Goal: Task Accomplishment & Management: Complete application form

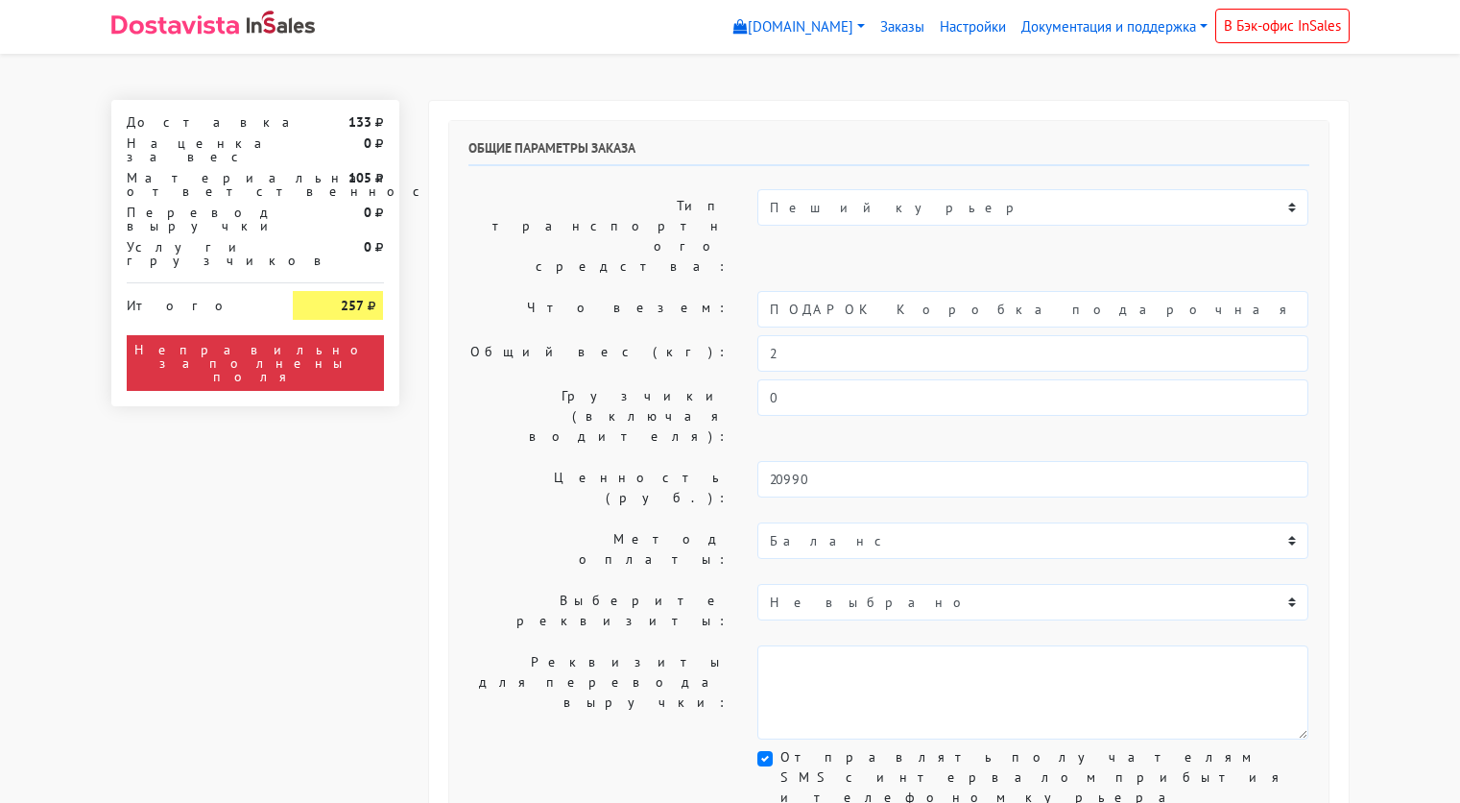
select select "11:00"
select select "21:00"
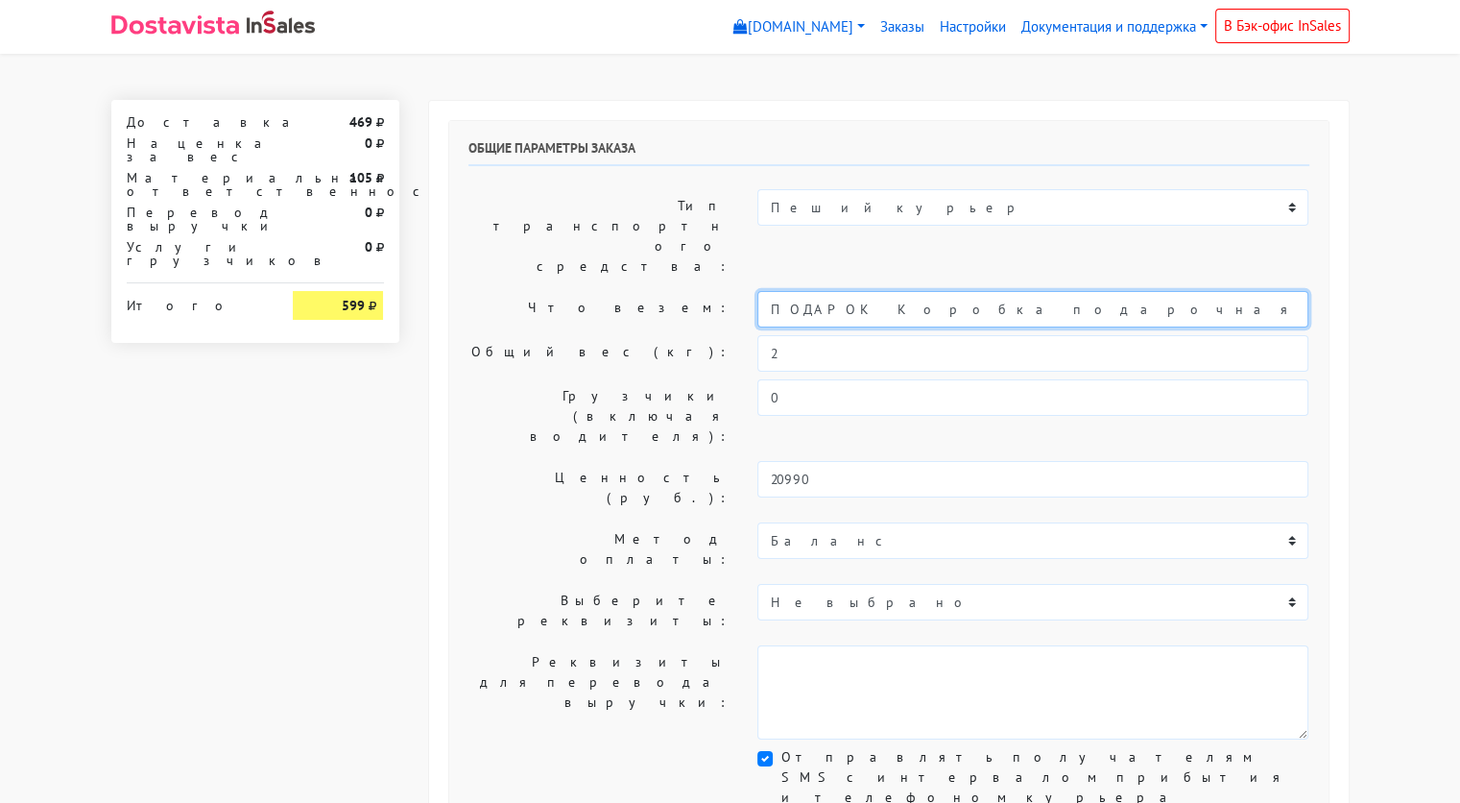
click at [927, 291] on input "ПОДАРОК Коробка подарочная оранжевая" at bounding box center [1033, 309] width 551 height 36
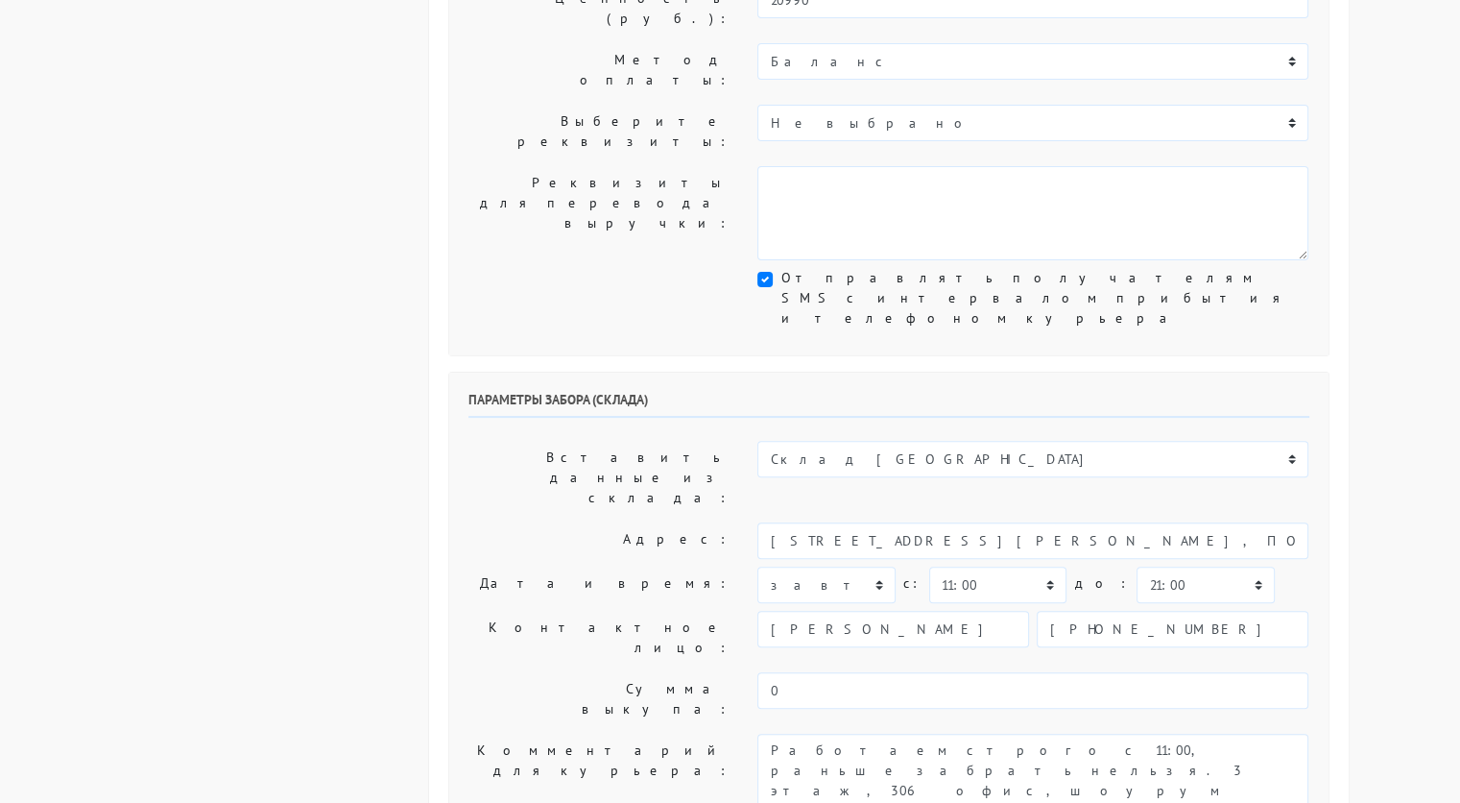
scroll to position [480, 0]
type input "украшение"
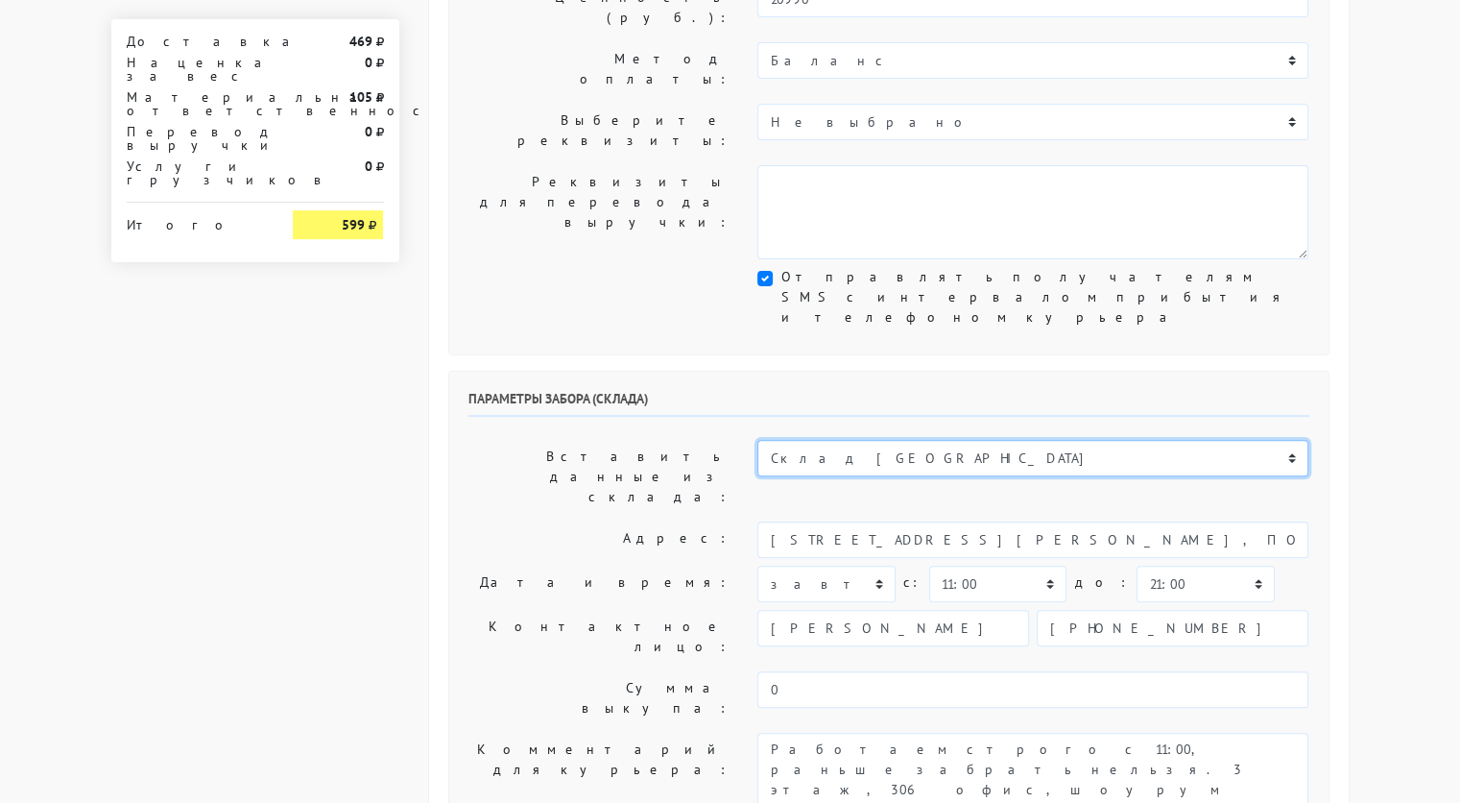
click at [932, 440] on select "Склад [GEOGRAPHIC_DATA] Склад [GEOGRAPHIC_DATA] [GEOGRAPHIC_DATA][PERSON_NAME] …" at bounding box center [1033, 458] width 551 height 36
select select "1019"
click at [758, 440] on select "Склад [GEOGRAPHIC_DATA] Склад [GEOGRAPHIC_DATA] [GEOGRAPHIC_DATA][PERSON_NAME] …" at bounding box center [1033, 458] width 551 height 36
type input "[STREET_ADDRESS][PERSON_NAME]"
type input "89251806702"
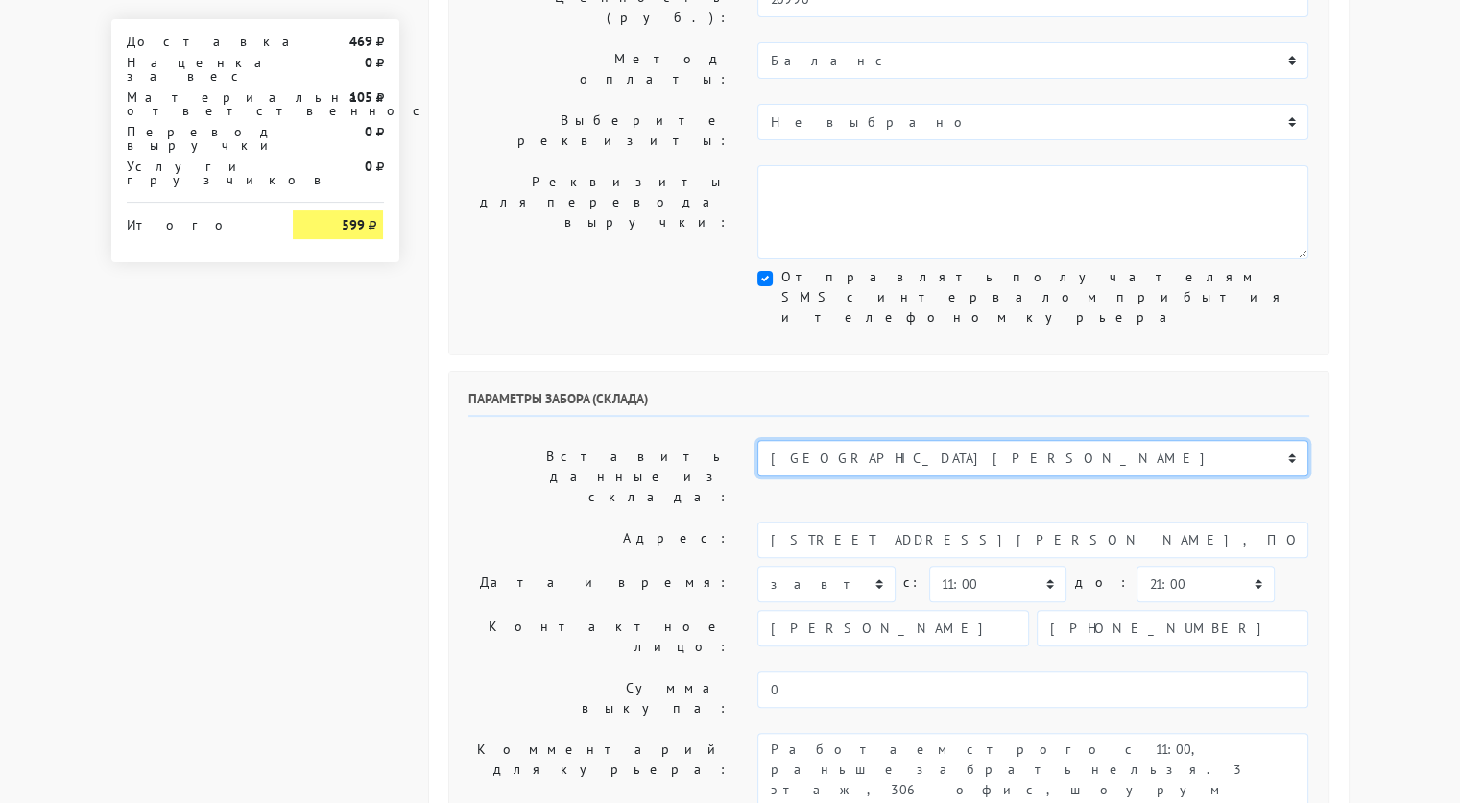
type textarea "Магазин серебряных украшений SBLESKOM (вход со стороны [GEOGRAPHIC_DATA])"
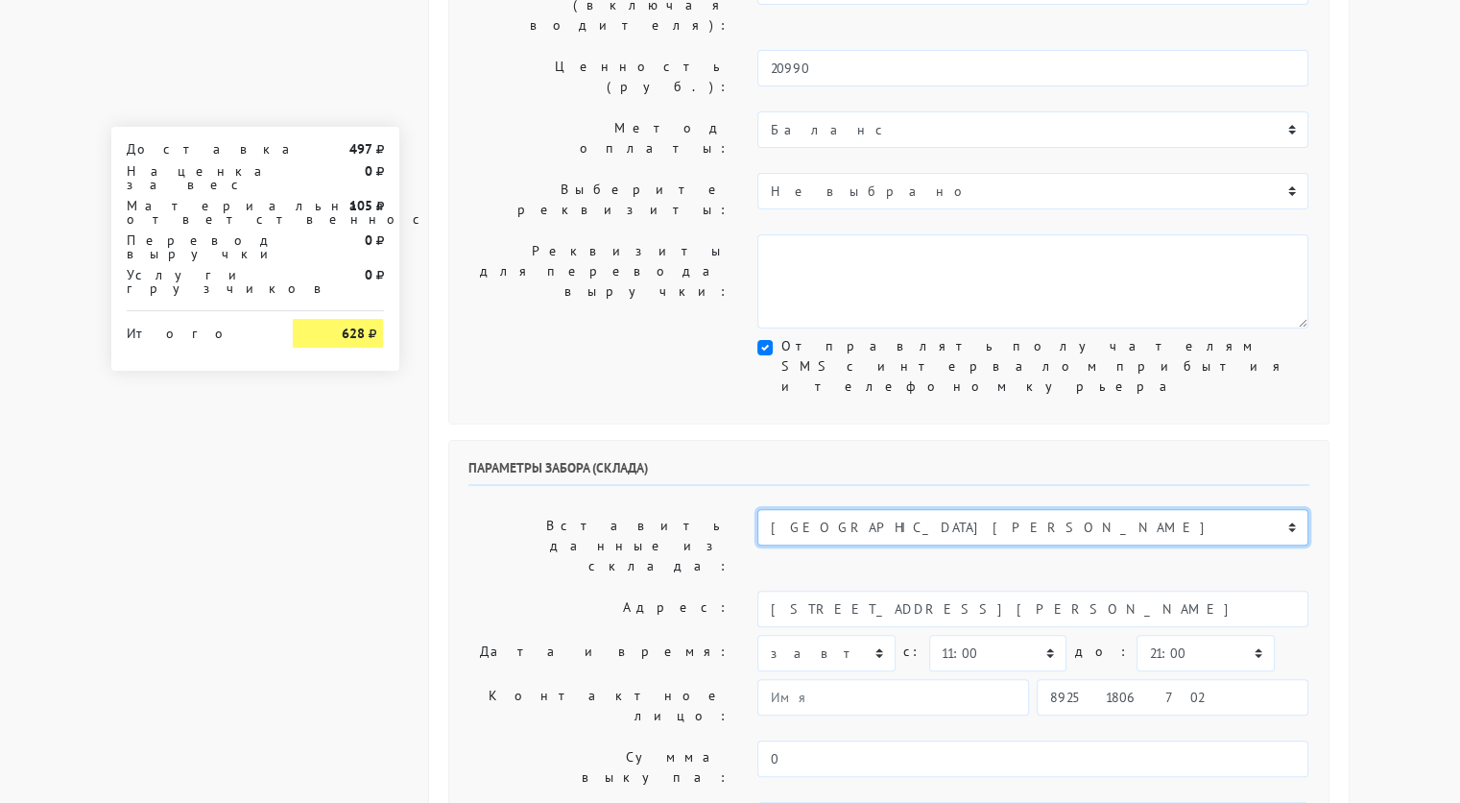
scroll to position [410, 0]
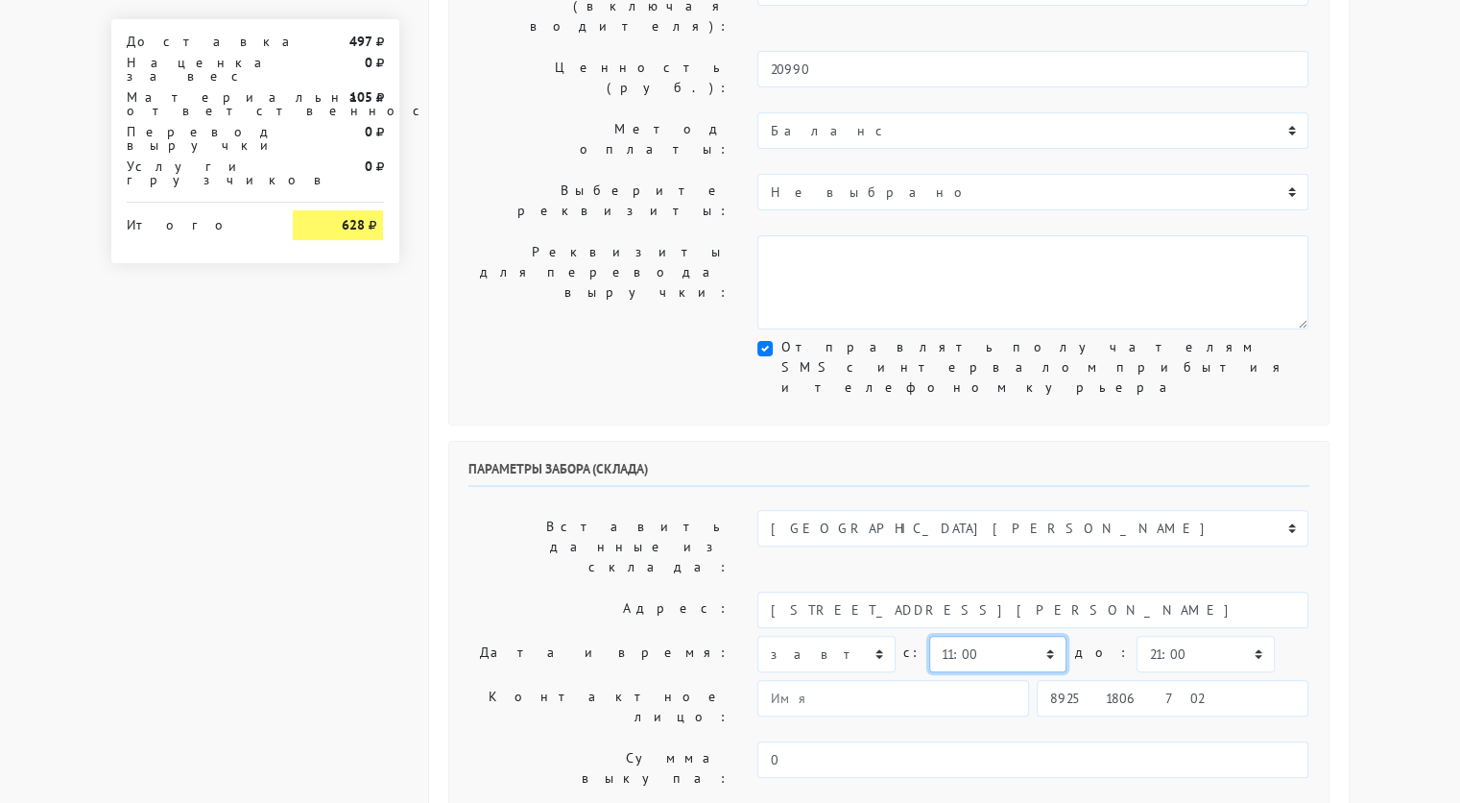
click at [1010, 636] on select "00:00 00:30 01:00 01:30 02:00 02:30 03:00 03:30 04:00 04:30 05:00 05:30 06:00 0…" at bounding box center [997, 654] width 137 height 36
select select "10:30"
click at [929, 636] on select "00:00 00:30 01:00 01:30 02:00 02:30 03:00 03:30 04:00 04:30 05:00 05:30 06:00 0…" at bounding box center [997, 654] width 137 height 36
click at [1152, 636] on select "00:00 00:30 01:00 01:30 02:00 02:30 03:00 03:30 04:00 04:30 05:00 05:30 06:00 0…" at bounding box center [1205, 654] width 137 height 36
select select "11:00"
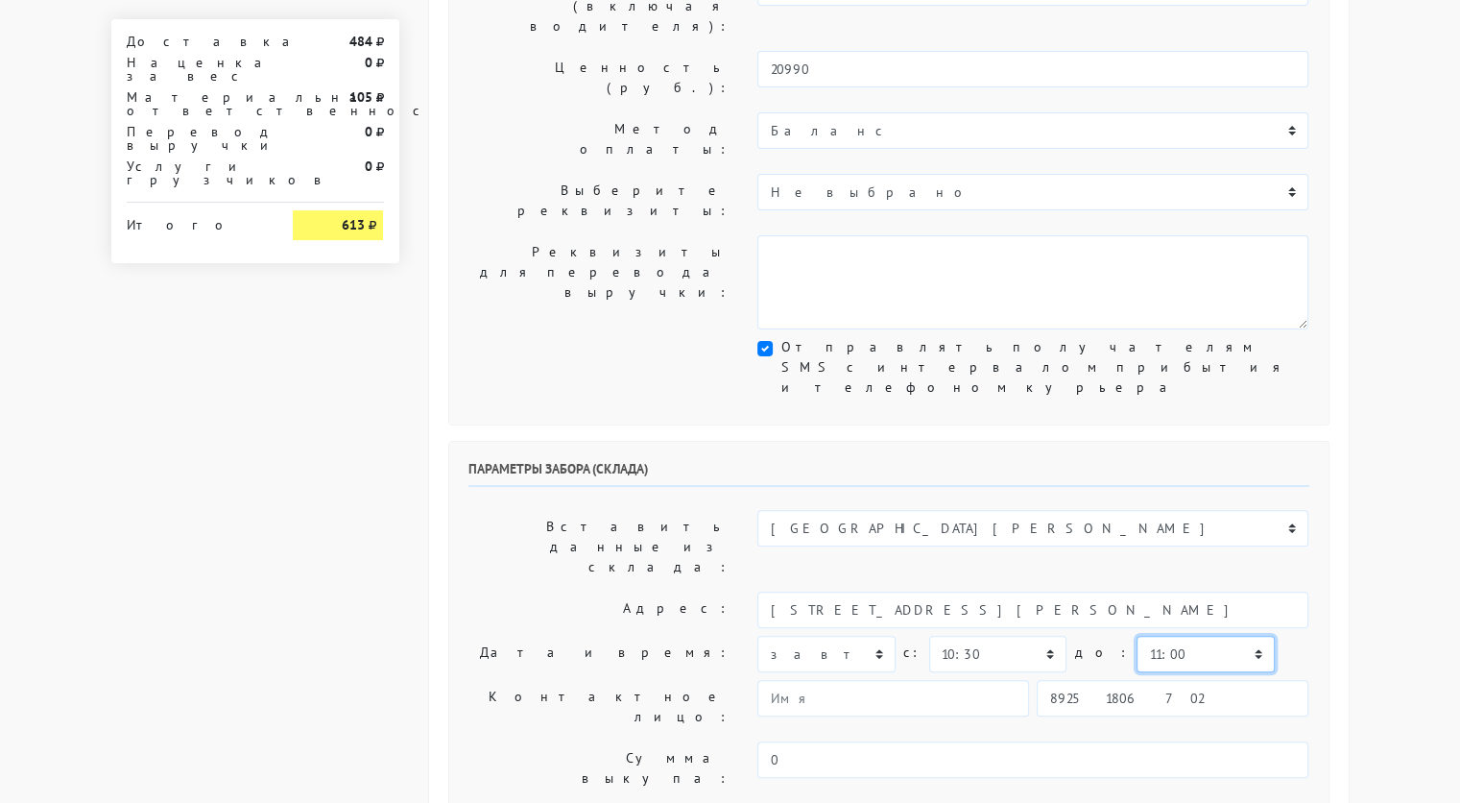
click at [1137, 636] on select "00:00 00:30 01:00 01:30 02:00 02:30 03:00 03:30 04:00 04:30 05:00 05:30 06:00 0…" at bounding box center [1205, 654] width 137 height 36
click at [1160, 680] on input "89251806702" at bounding box center [1173, 698] width 272 height 36
type input "9234448187"
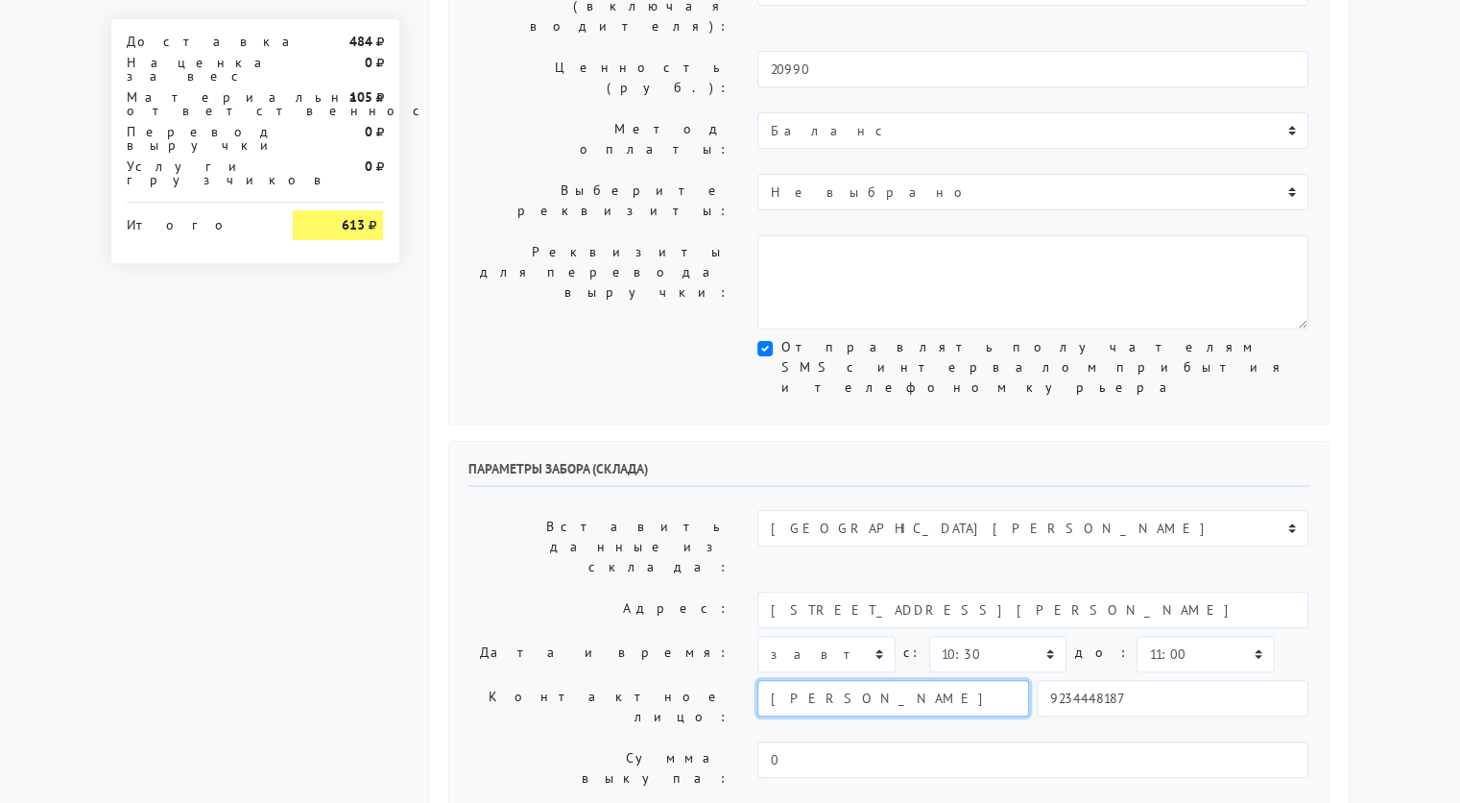
click at [984, 680] on input "[PERSON_NAME]" at bounding box center [894, 698] width 272 height 36
type input "Р"
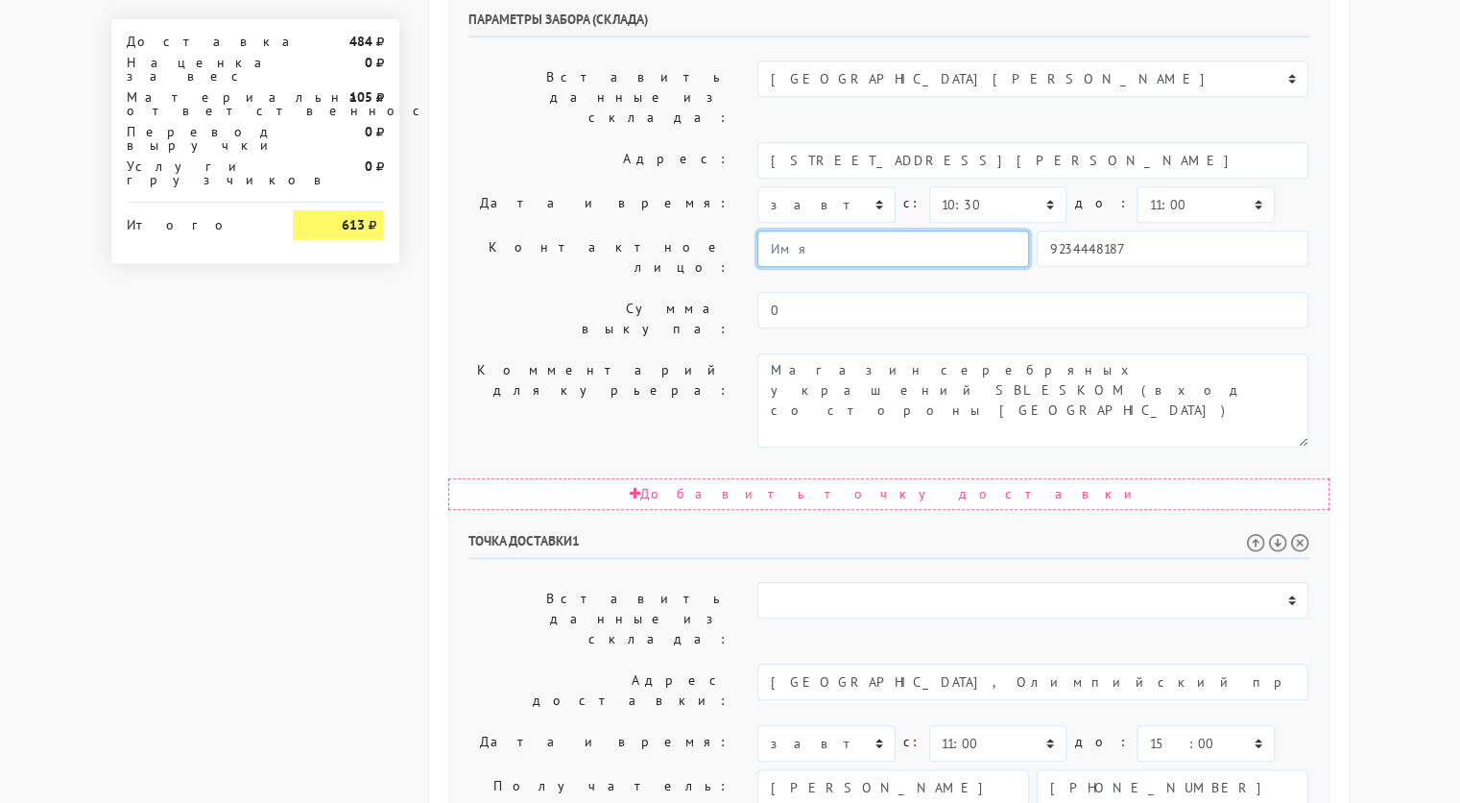
scroll to position [964, 0]
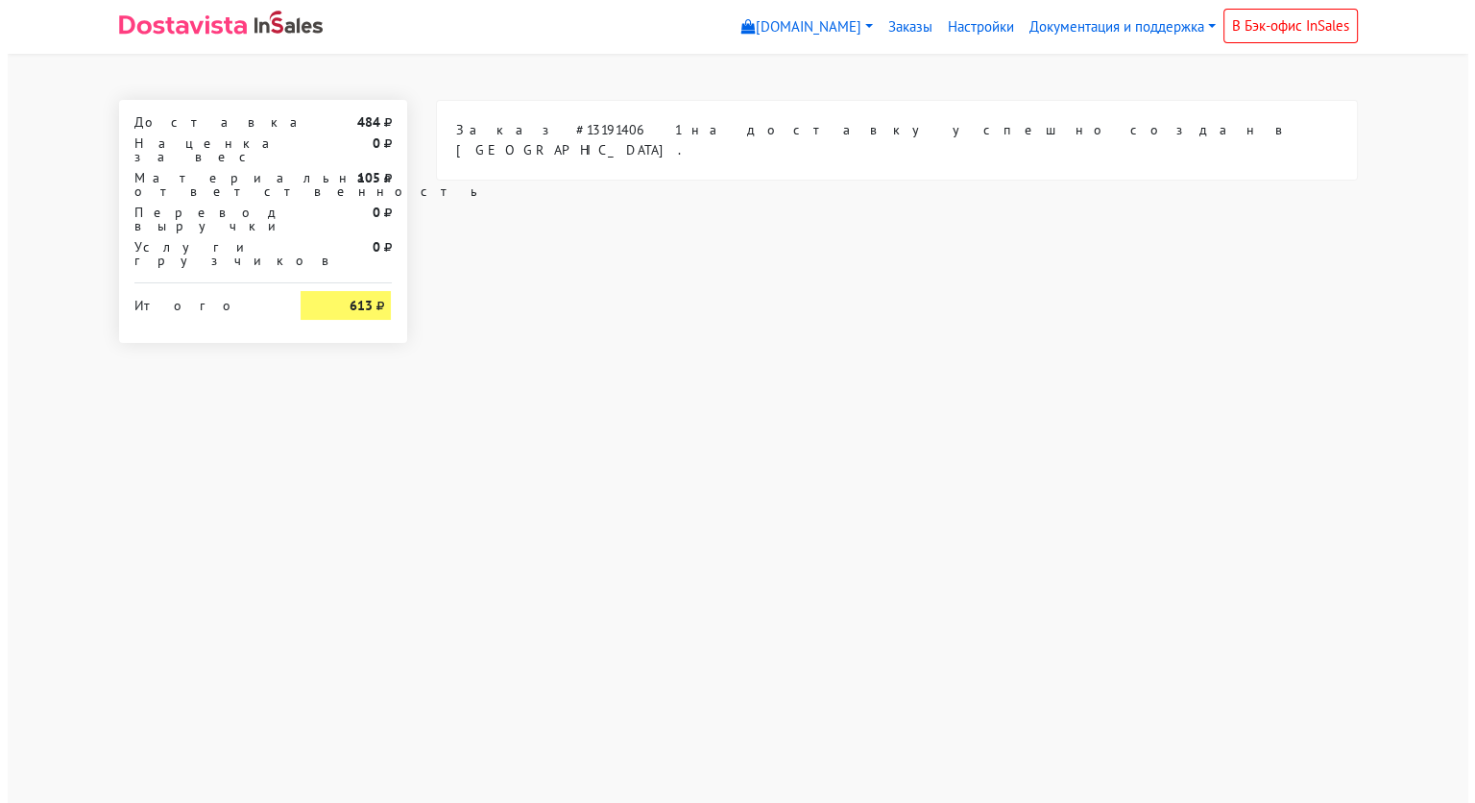
scroll to position [0, 0]
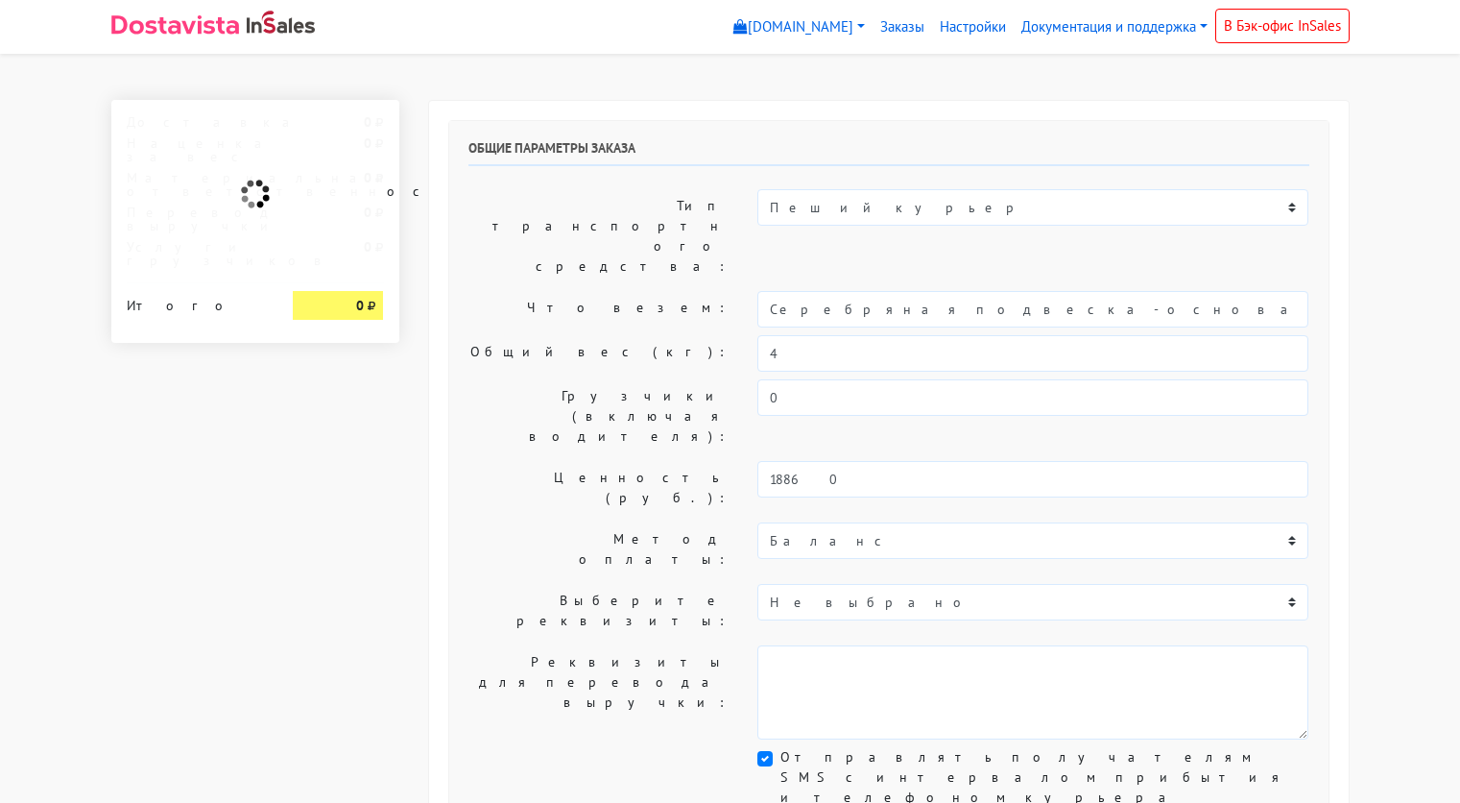
select select "11:00"
select select "21:00"
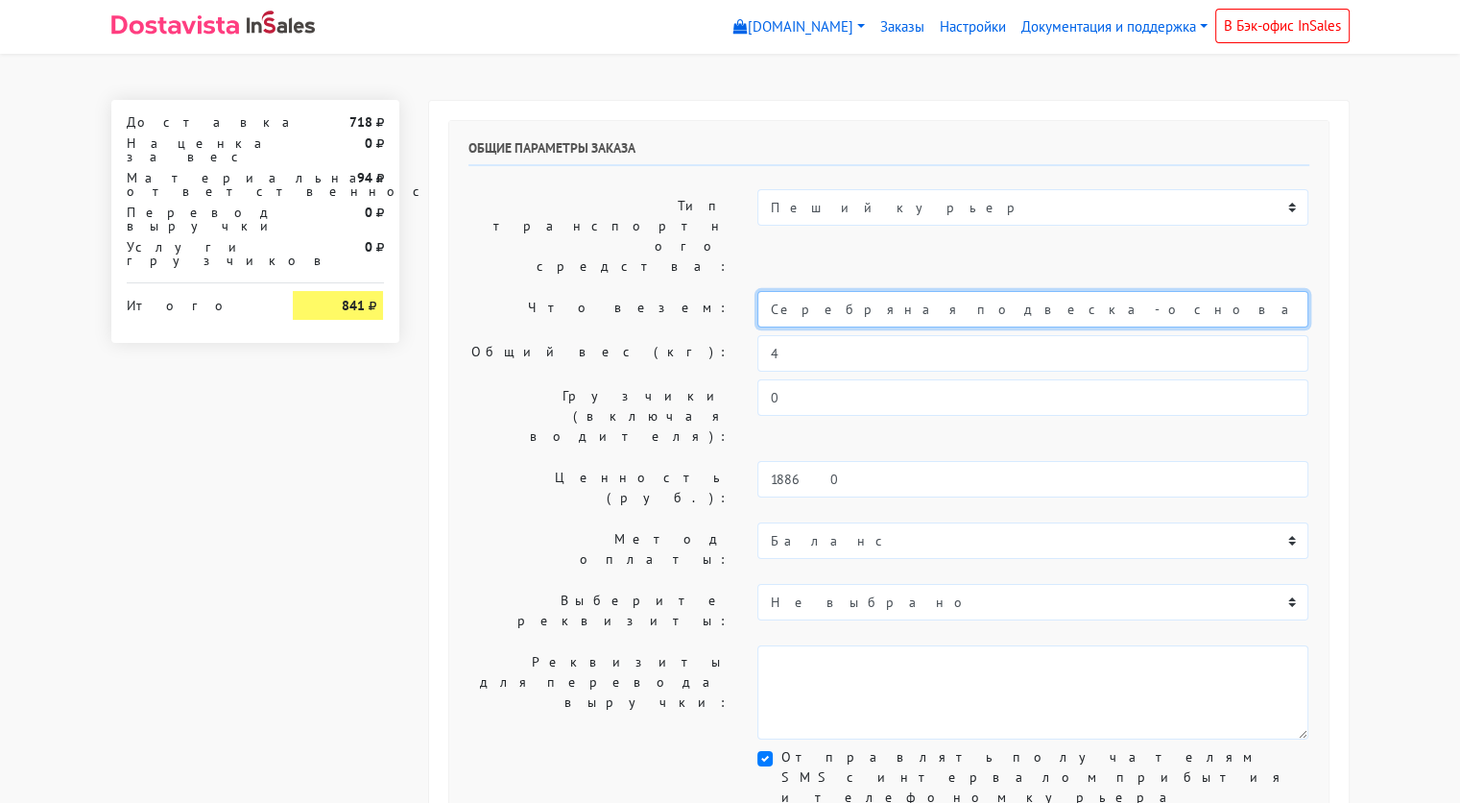
click at [935, 291] on input "Серебряная подвеска-основа с гранатом" at bounding box center [1033, 309] width 551 height 36
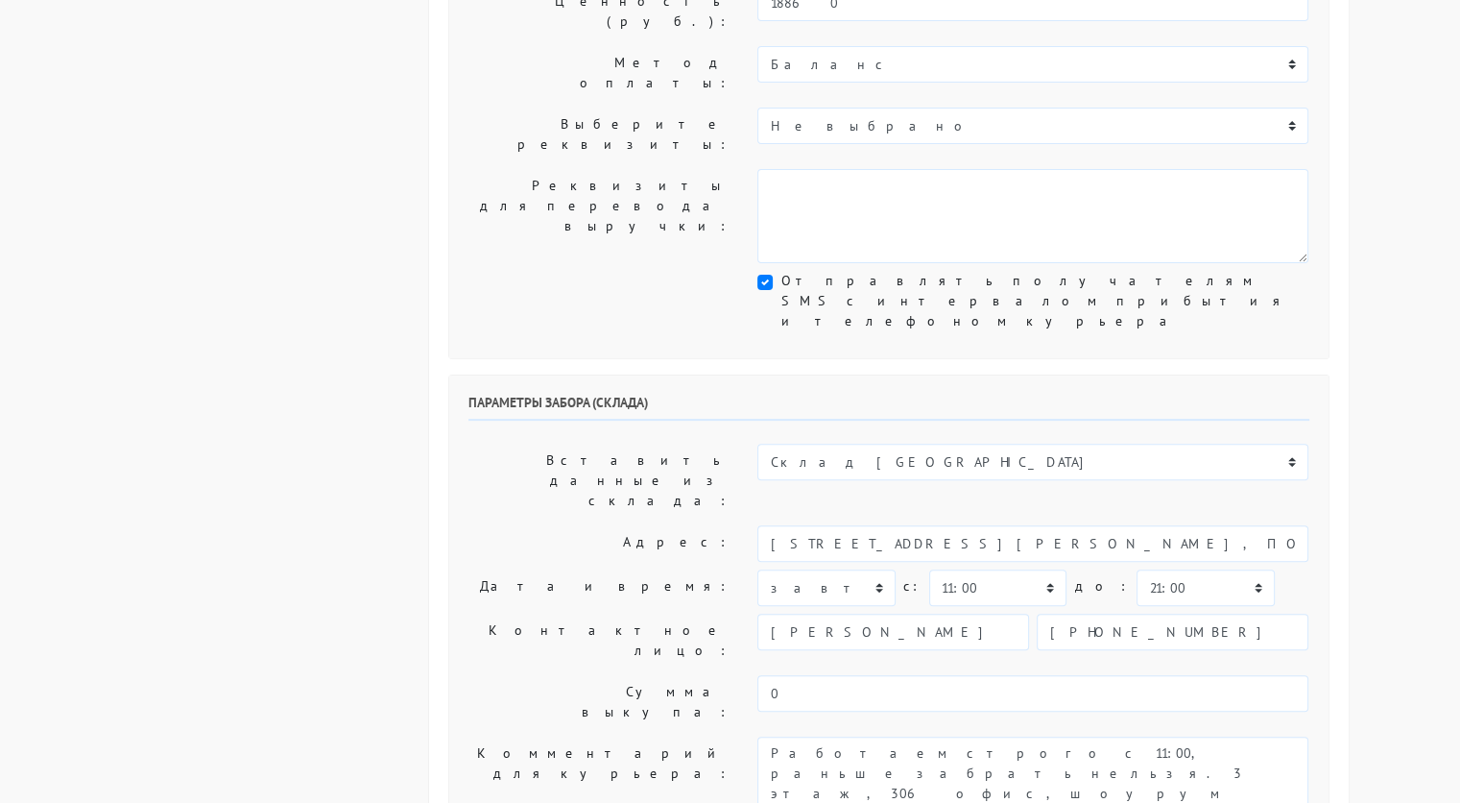
scroll to position [478, 0]
type input "украшение"
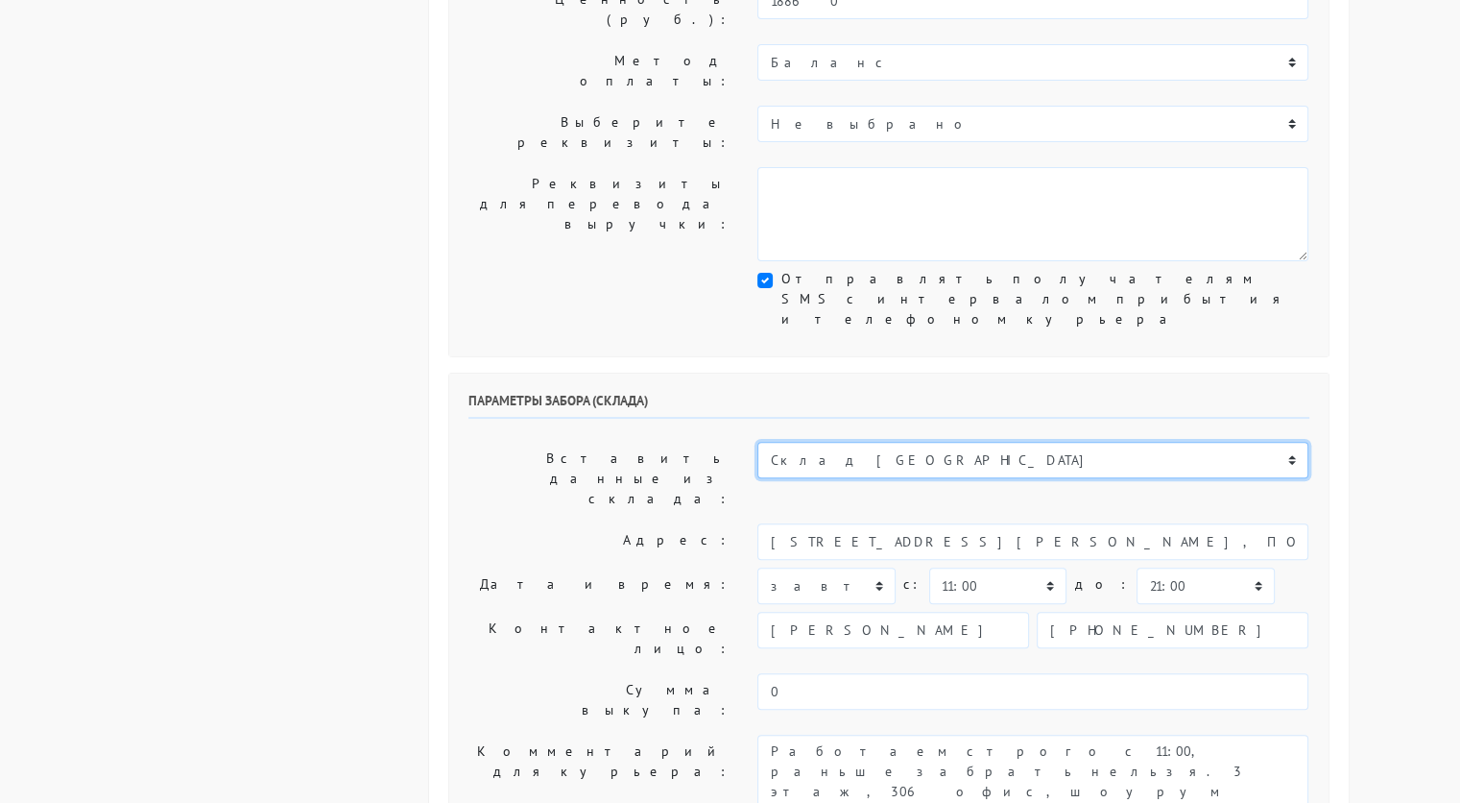
click at [910, 442] on select "Склад [GEOGRAPHIC_DATA] Склад [GEOGRAPHIC_DATA] [GEOGRAPHIC_DATA][PERSON_NAME] …" at bounding box center [1033, 460] width 551 height 36
click at [901, 442] on select "Склад [GEOGRAPHIC_DATA] Склад [GEOGRAPHIC_DATA] [GEOGRAPHIC_DATA][PERSON_NAME] …" at bounding box center [1033, 460] width 551 height 36
select select "1019"
click at [758, 442] on select "Склад [GEOGRAPHIC_DATA] Склад [GEOGRAPHIC_DATA] [GEOGRAPHIC_DATA][PERSON_NAME] …" at bounding box center [1033, 460] width 551 height 36
type input "[STREET_ADDRESS][PERSON_NAME]"
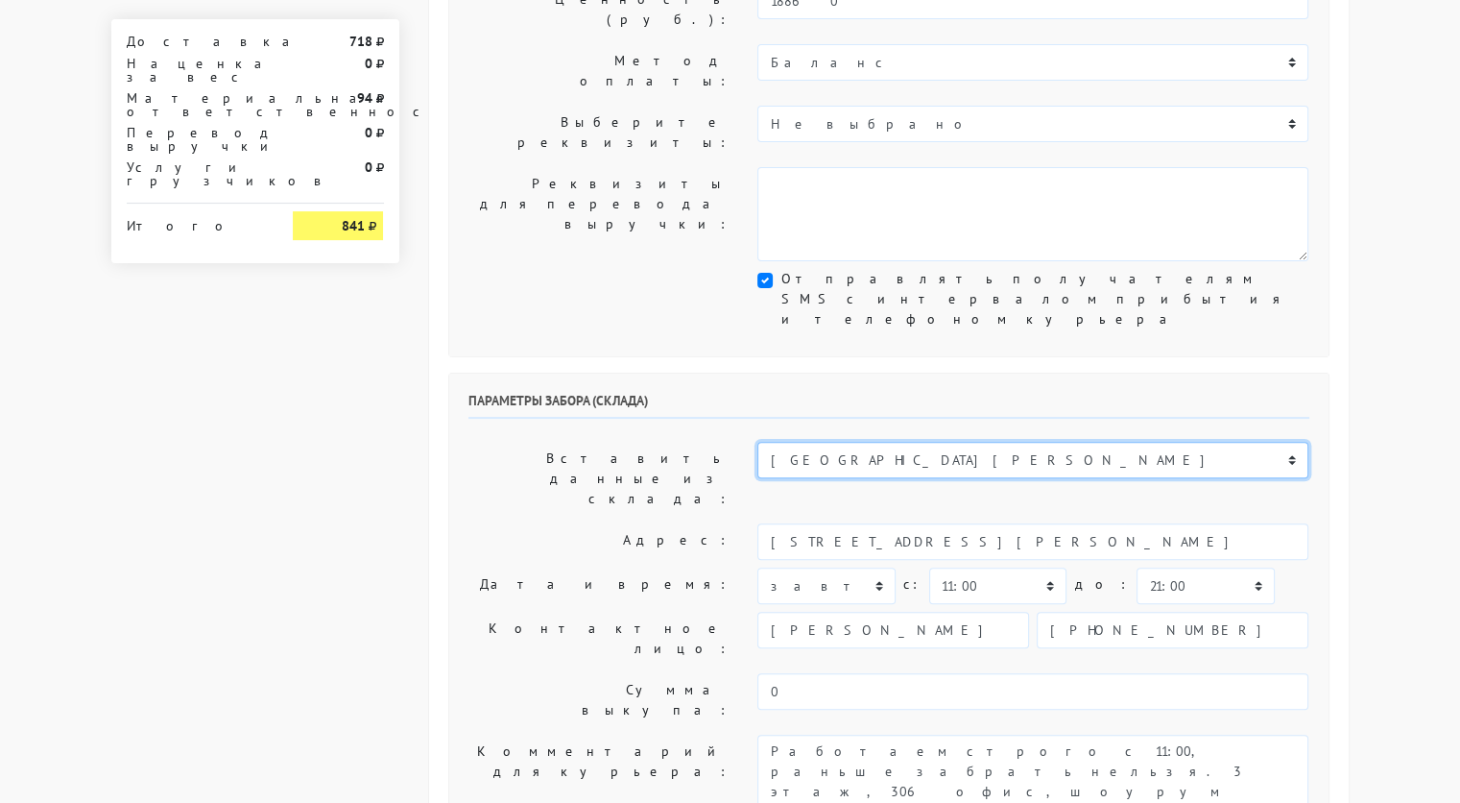
type input "89251806702"
type textarea "Магазин серебряных украшений SBLESKOM (вход со стороны [GEOGRAPHIC_DATA])"
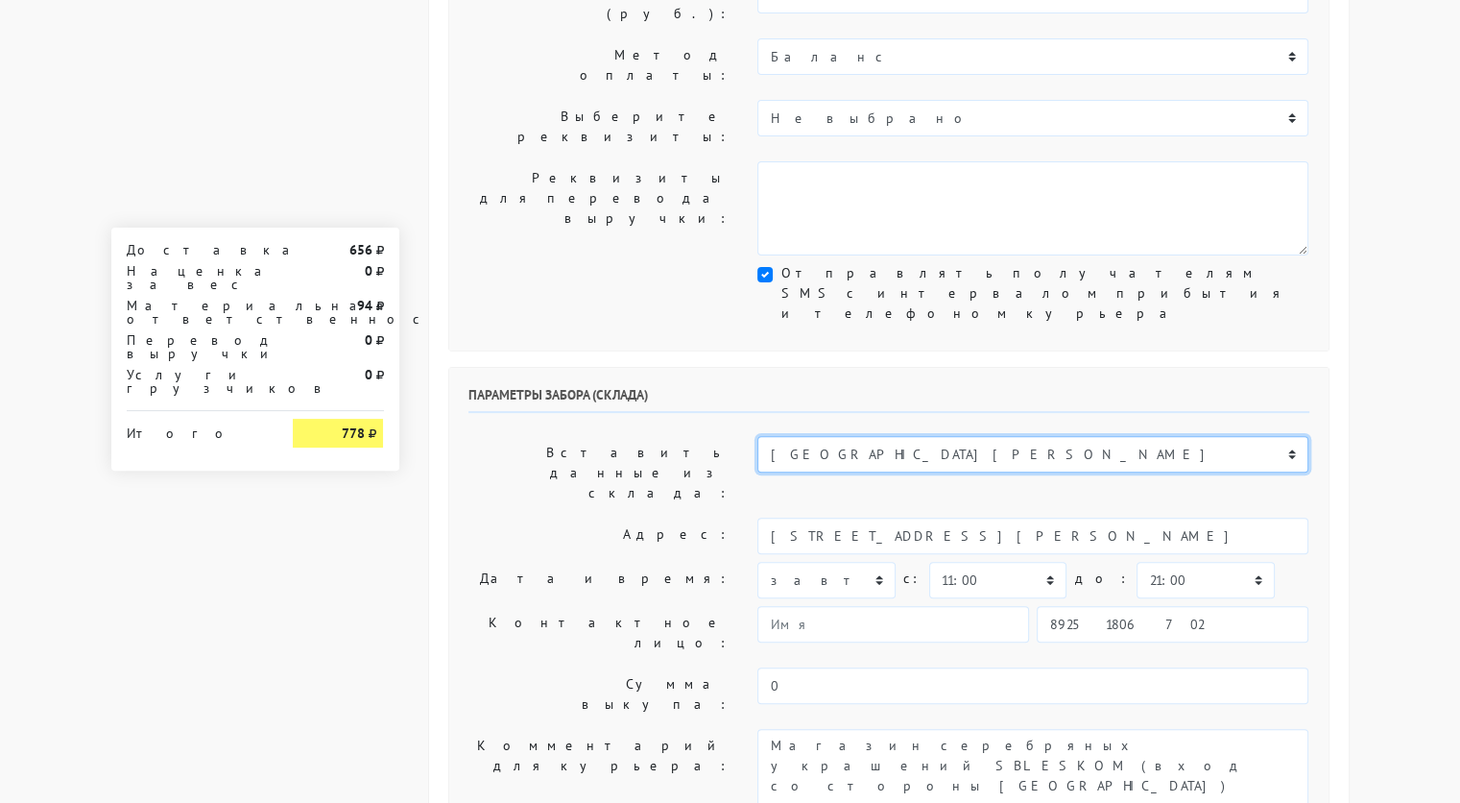
scroll to position [483, 0]
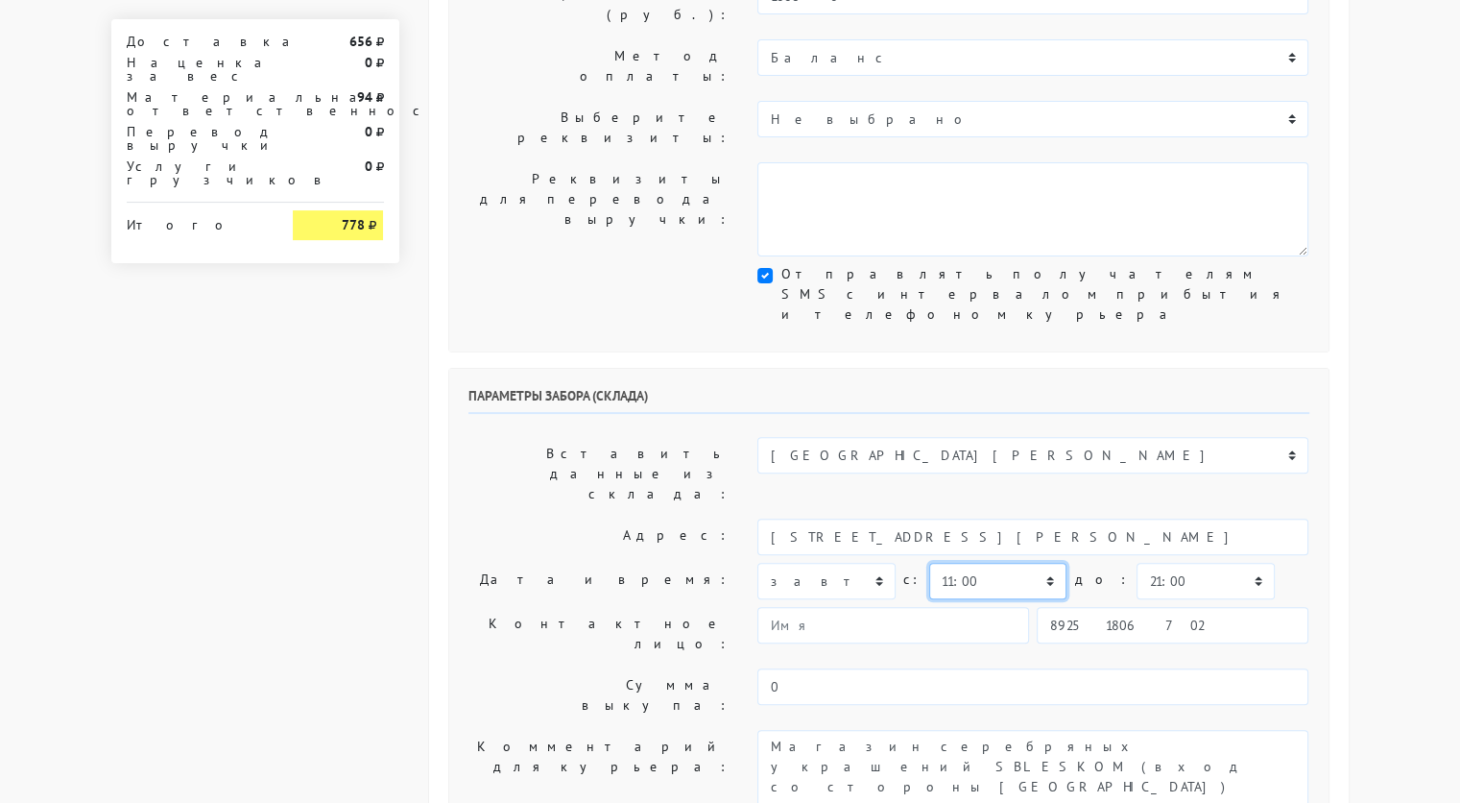
click at [1031, 563] on select "00:00 00:30 01:00 01:30 02:00 02:30 03:00 03:30 04:00 04:30 05:00 05:30 06:00 0…" at bounding box center [997, 581] width 137 height 36
select select "14:00"
click at [929, 563] on select "00:00 00:30 01:00 01:30 02:00 02:30 03:00 03:30 04:00 04:30 05:00 05:30 06:00 0…" at bounding box center [997, 581] width 137 height 36
click at [1161, 563] on select "00:00 00:30 01:00 01:30 02:00 02:30 03:00 03:30 04:00 04:30 05:00 05:30 06:00 0…" at bounding box center [1205, 581] width 137 height 36
select select "14:30"
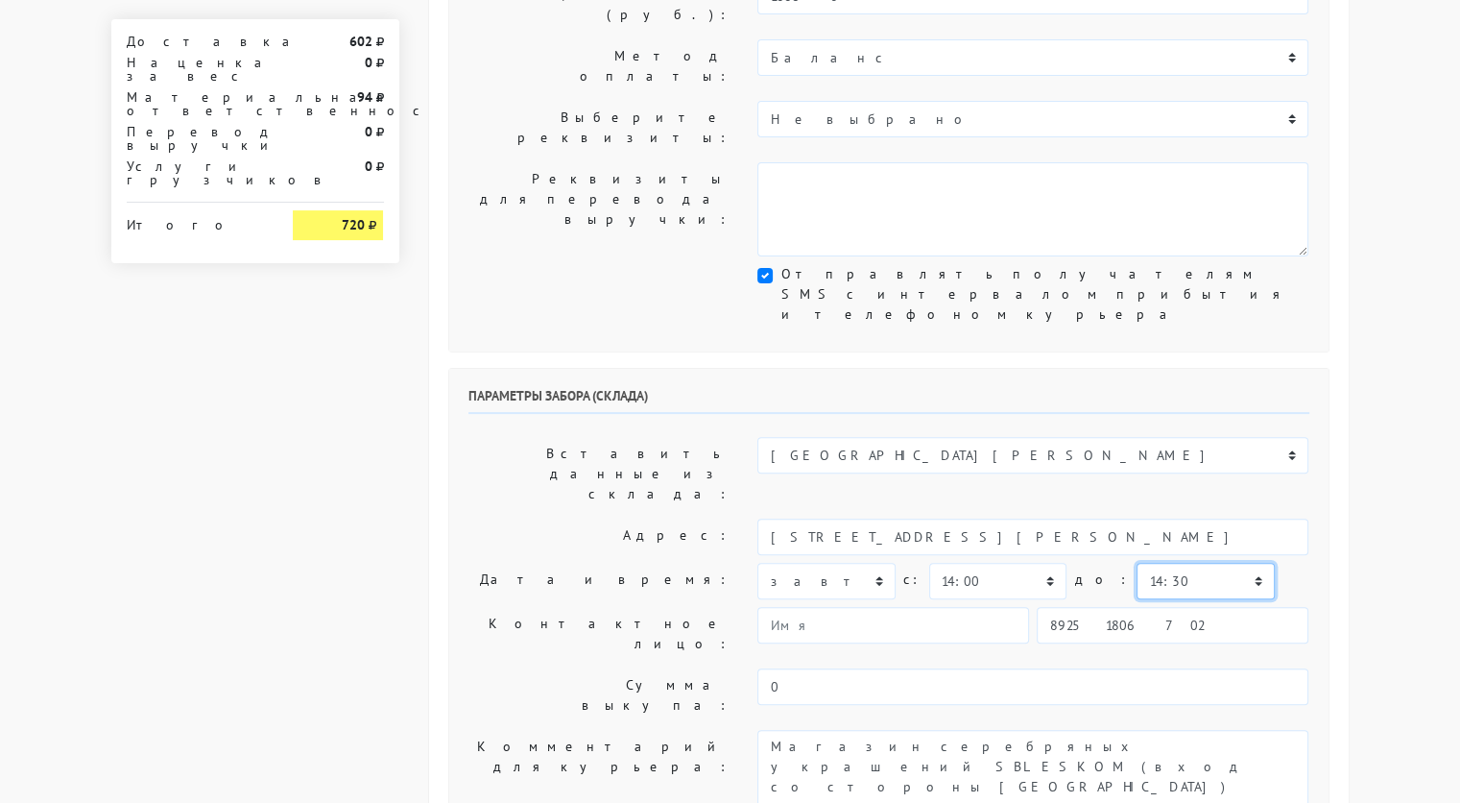
click at [1137, 563] on select "00:00 00:30 01:00 01:30 02:00 02:30 03:00 03:30 04:00 04:30 05:00 05:30 06:00 0…" at bounding box center [1205, 581] width 137 height 36
click at [1137, 607] on input "89251806702" at bounding box center [1173, 625] width 272 height 36
type input "9234448187"
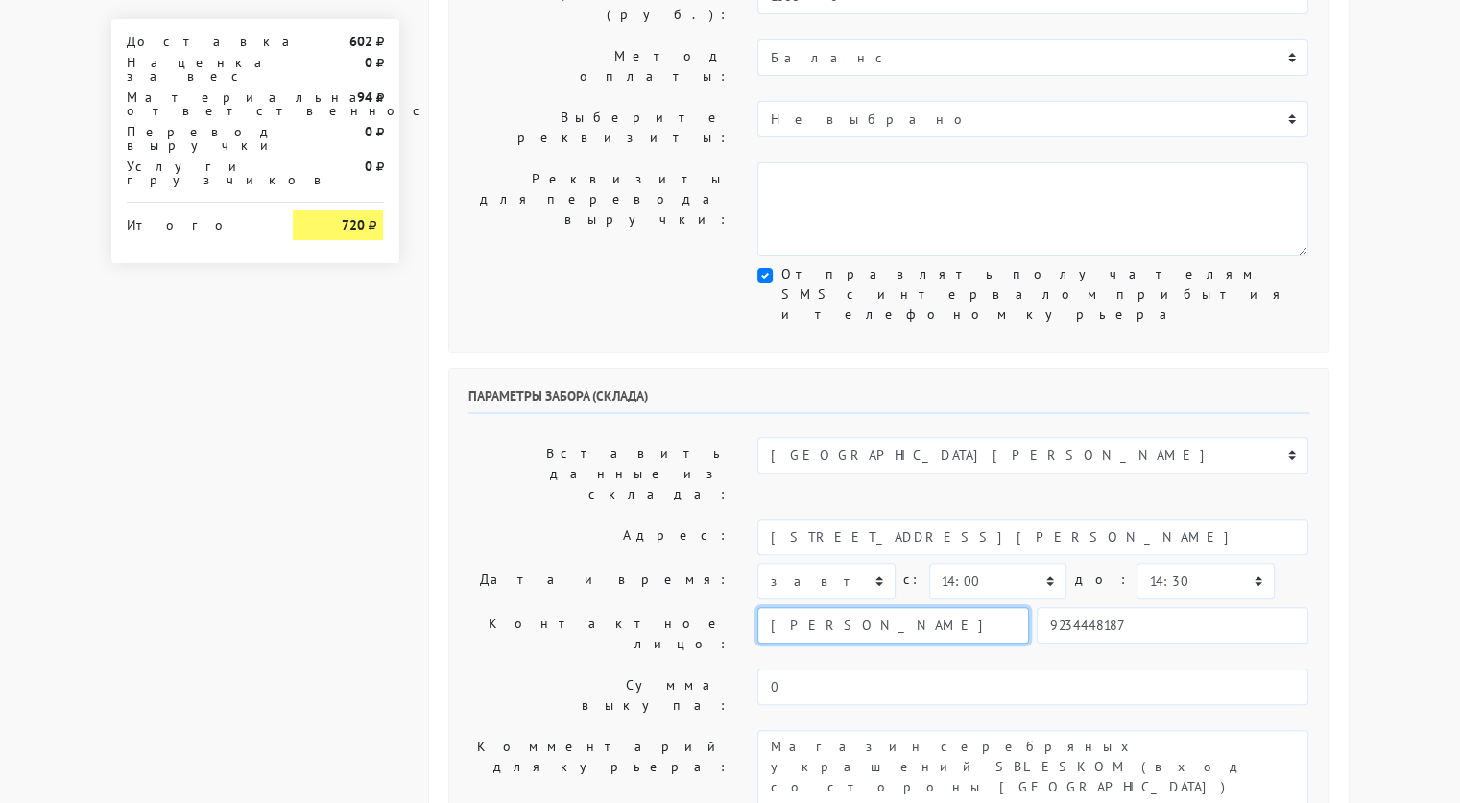
click at [987, 607] on input "[PERSON_NAME]" at bounding box center [894, 625] width 272 height 36
type input "Р"
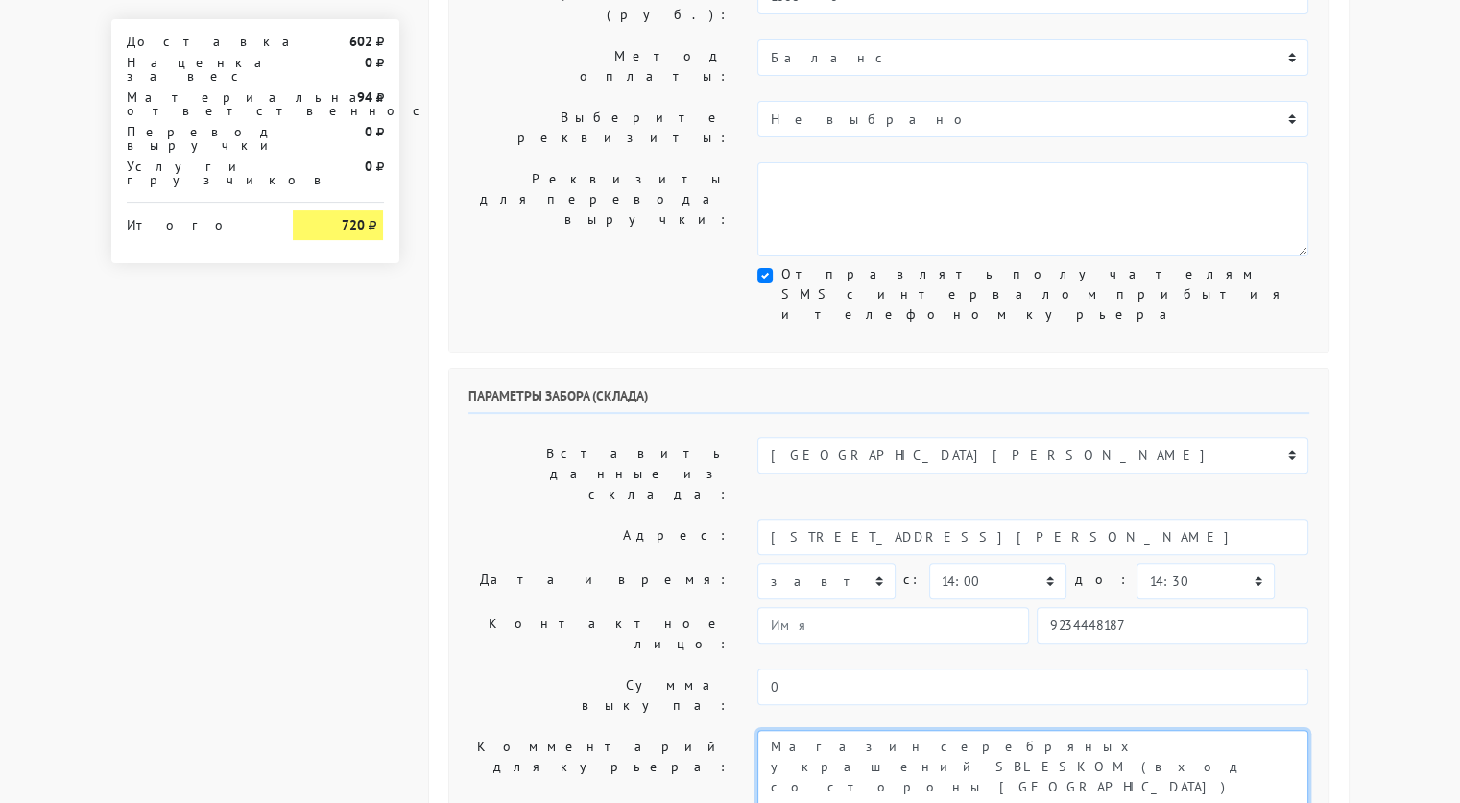
click at [984, 730] on textarea "Магазин серебряных украшений SBLESKOM (вход со стороны [GEOGRAPHIC_DATA])" at bounding box center [1033, 777] width 551 height 94
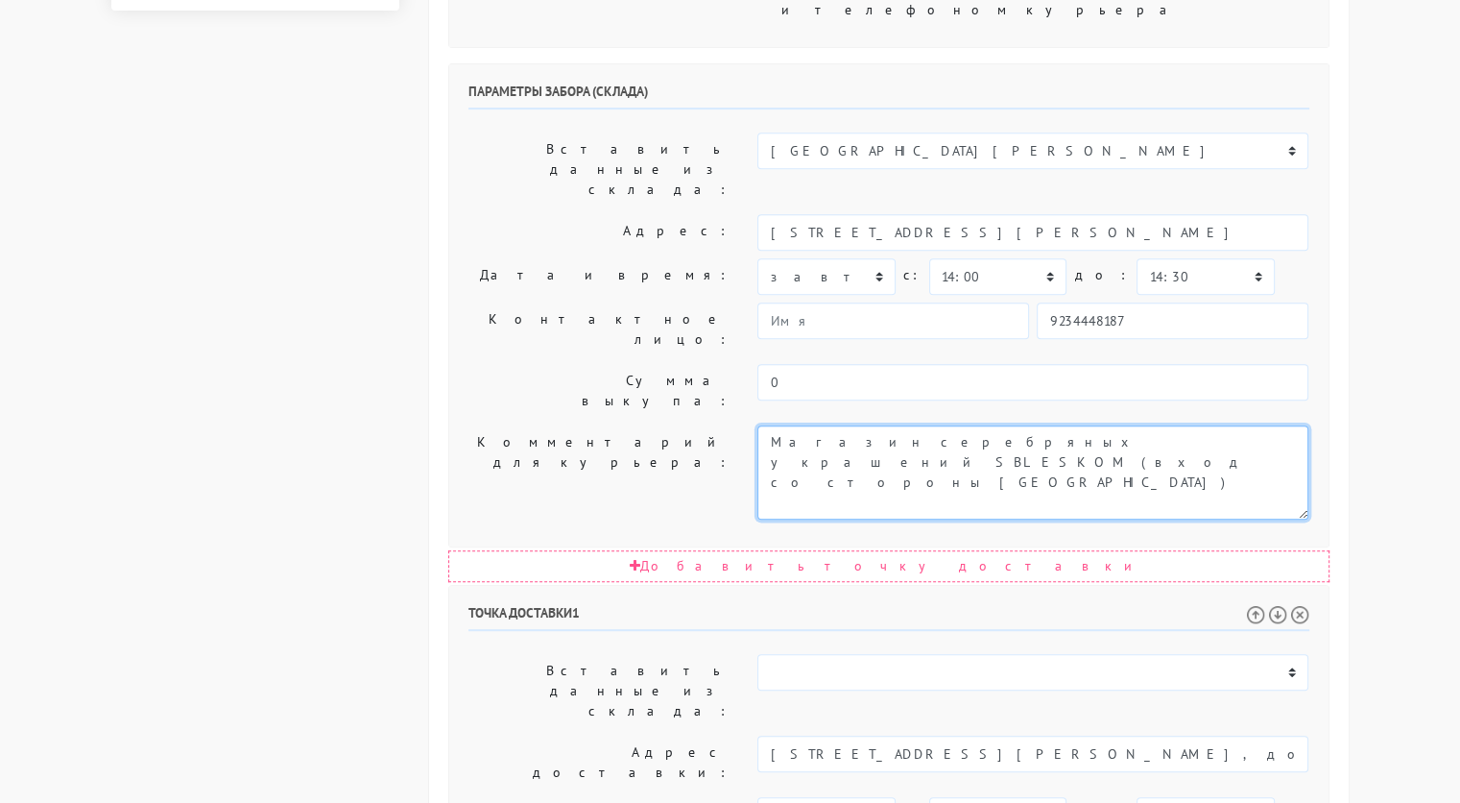
scroll to position [790, 0]
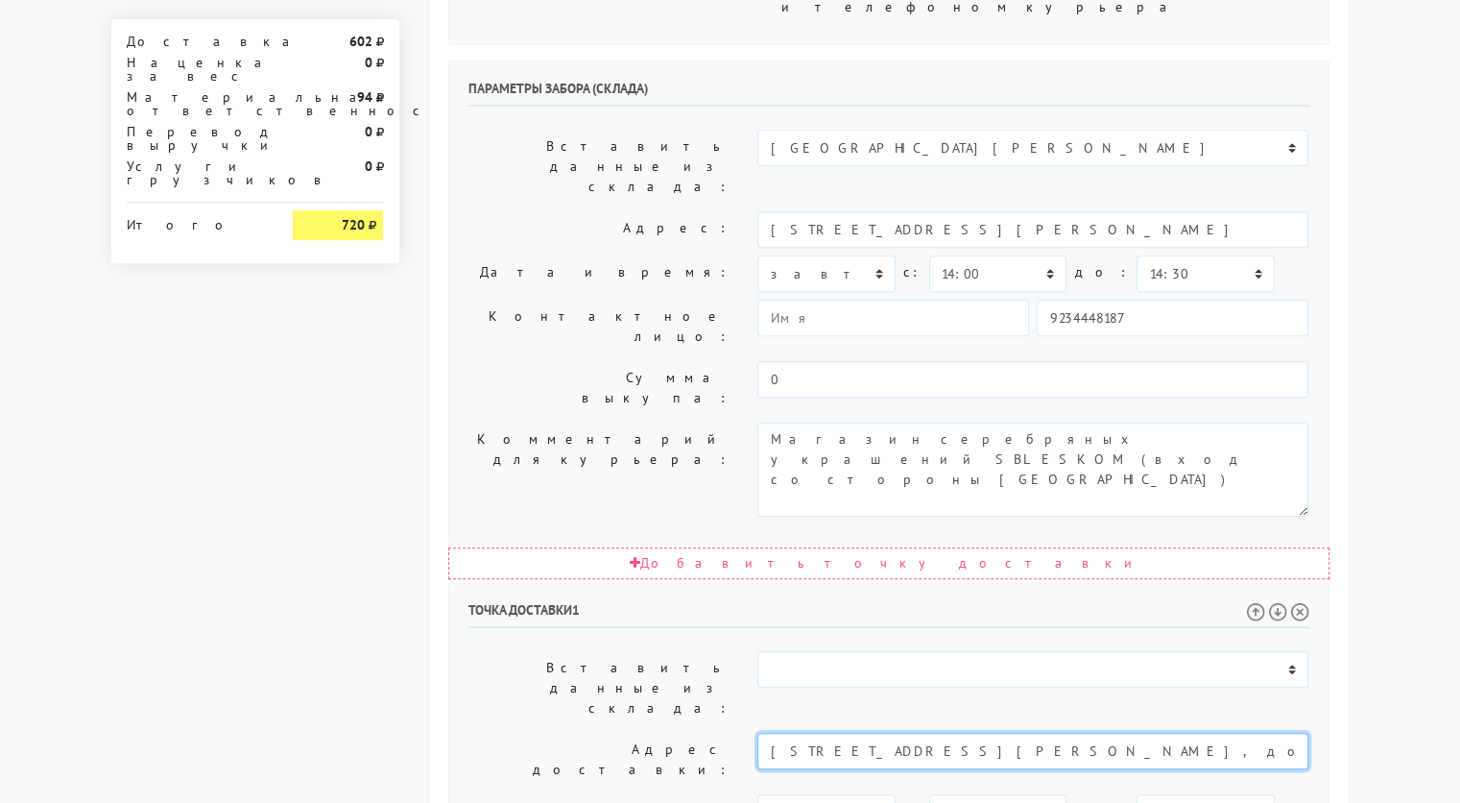
drag, startPoint x: 1240, startPoint y: 451, endPoint x: 955, endPoint y: 458, distance: 285.2
click at [955, 733] on input "Москва, Строгинский б-р, 14к3, 343, подъезд 6, этаж 3, домофон 343" at bounding box center [1033, 751] width 551 height 36
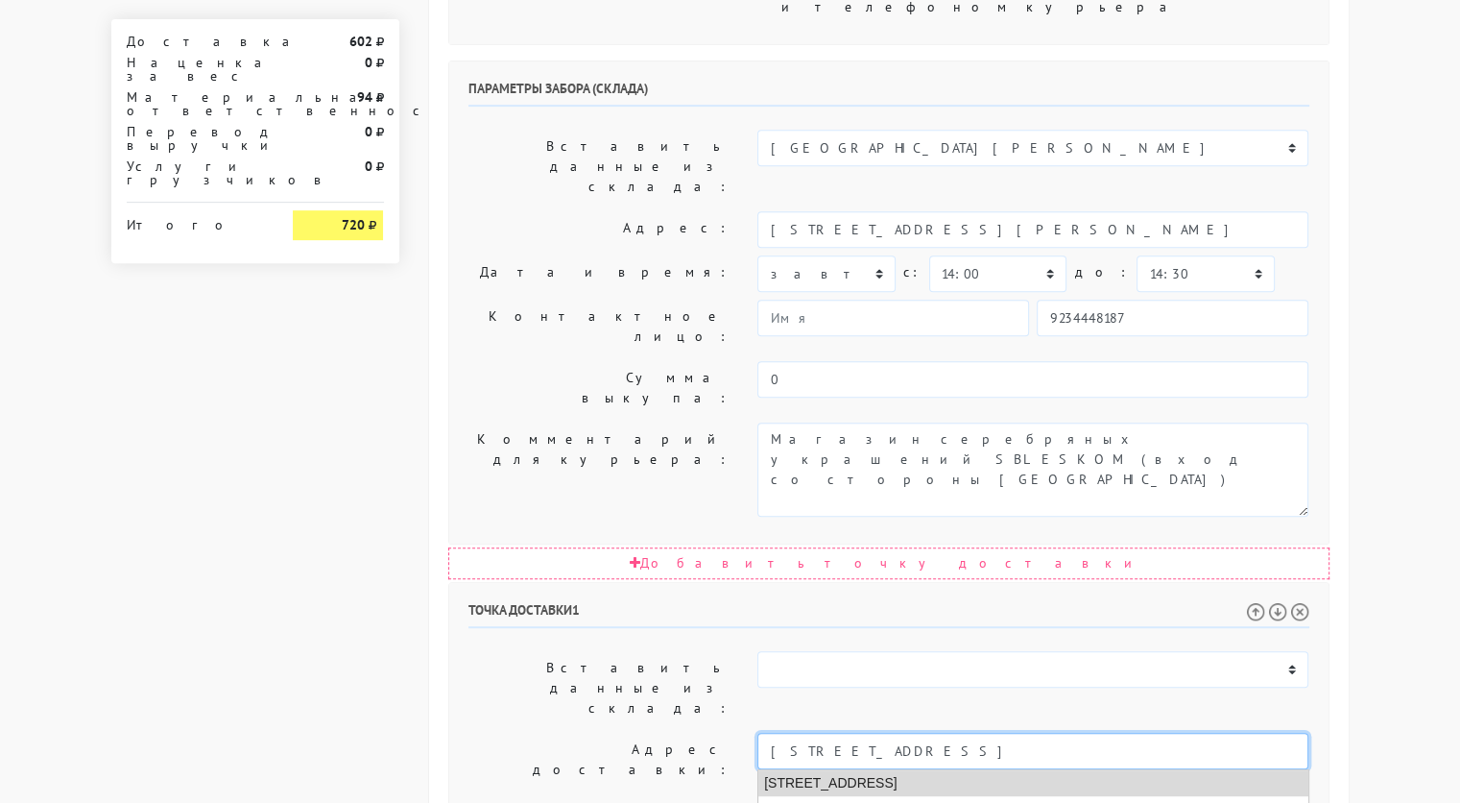
click at [949, 770] on li "Москва, Строгинский бульвар, 14 к3" at bounding box center [1034, 783] width 550 height 26
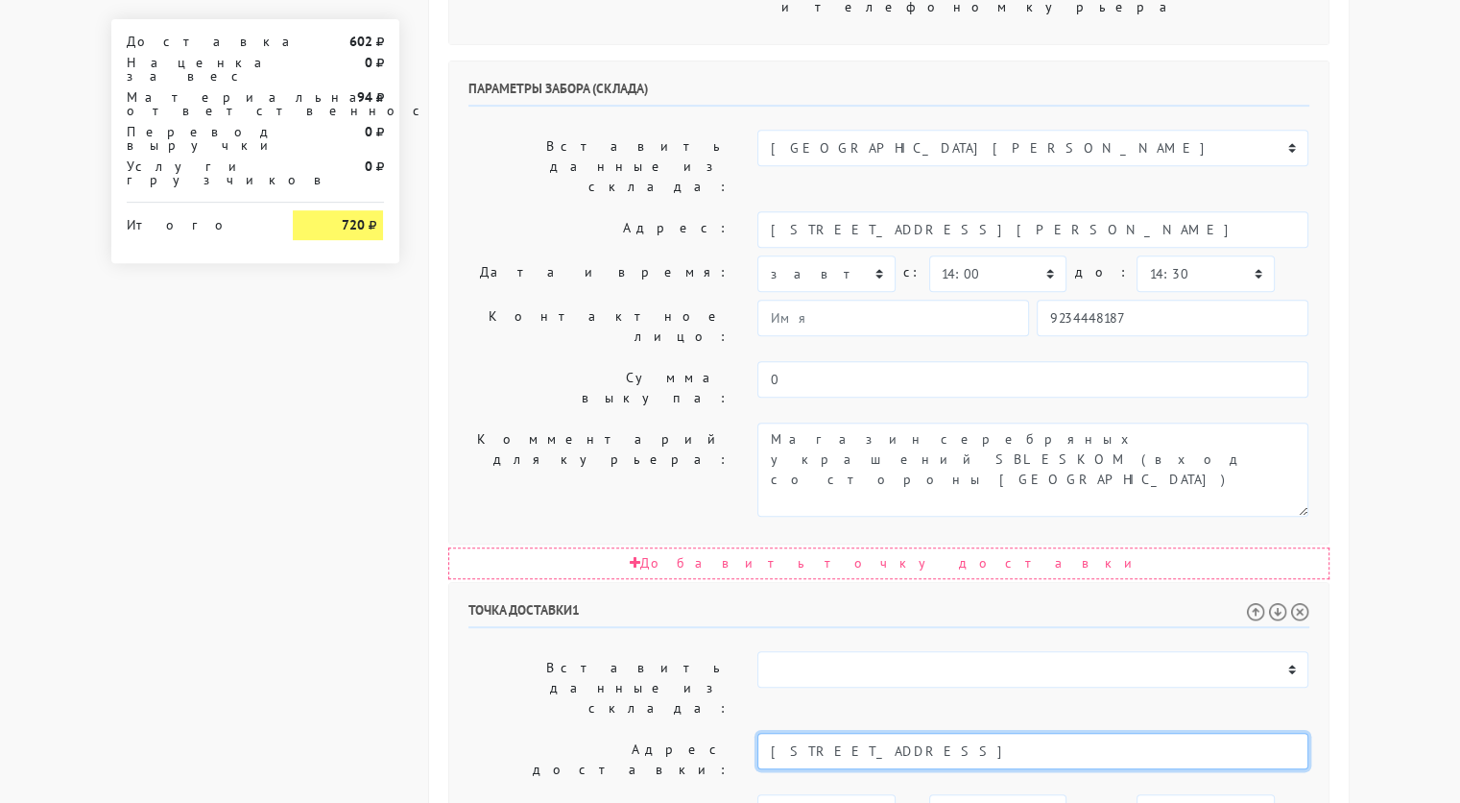
type input "Москва, Строгинский бульвар, 14 к3"
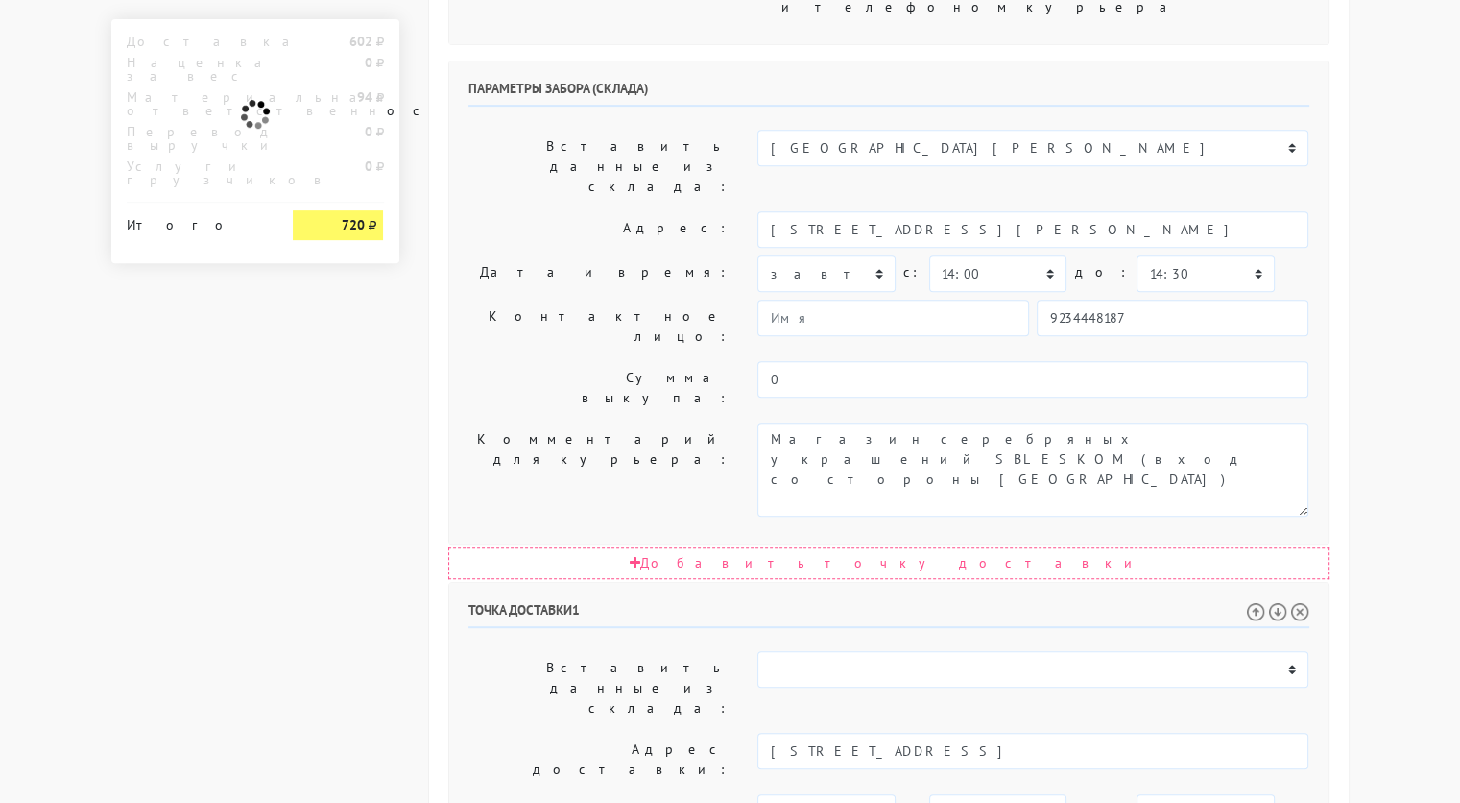
paste textarea "343, подъезд 6, этаж 3, домофон 343"
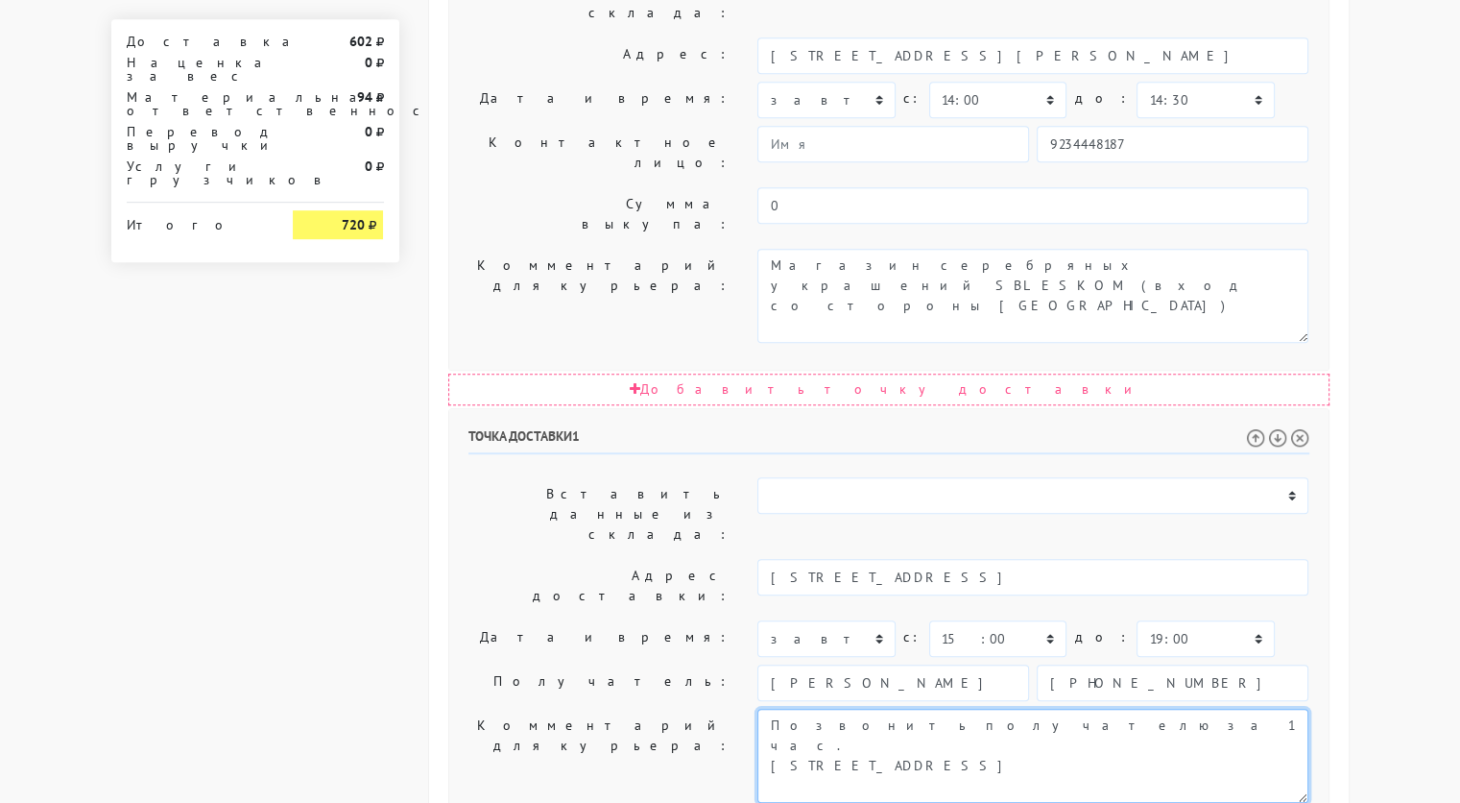
type textarea "Позвонить получателю за 1 час. 343, подъезд 6, этаж 3, домофон 343"
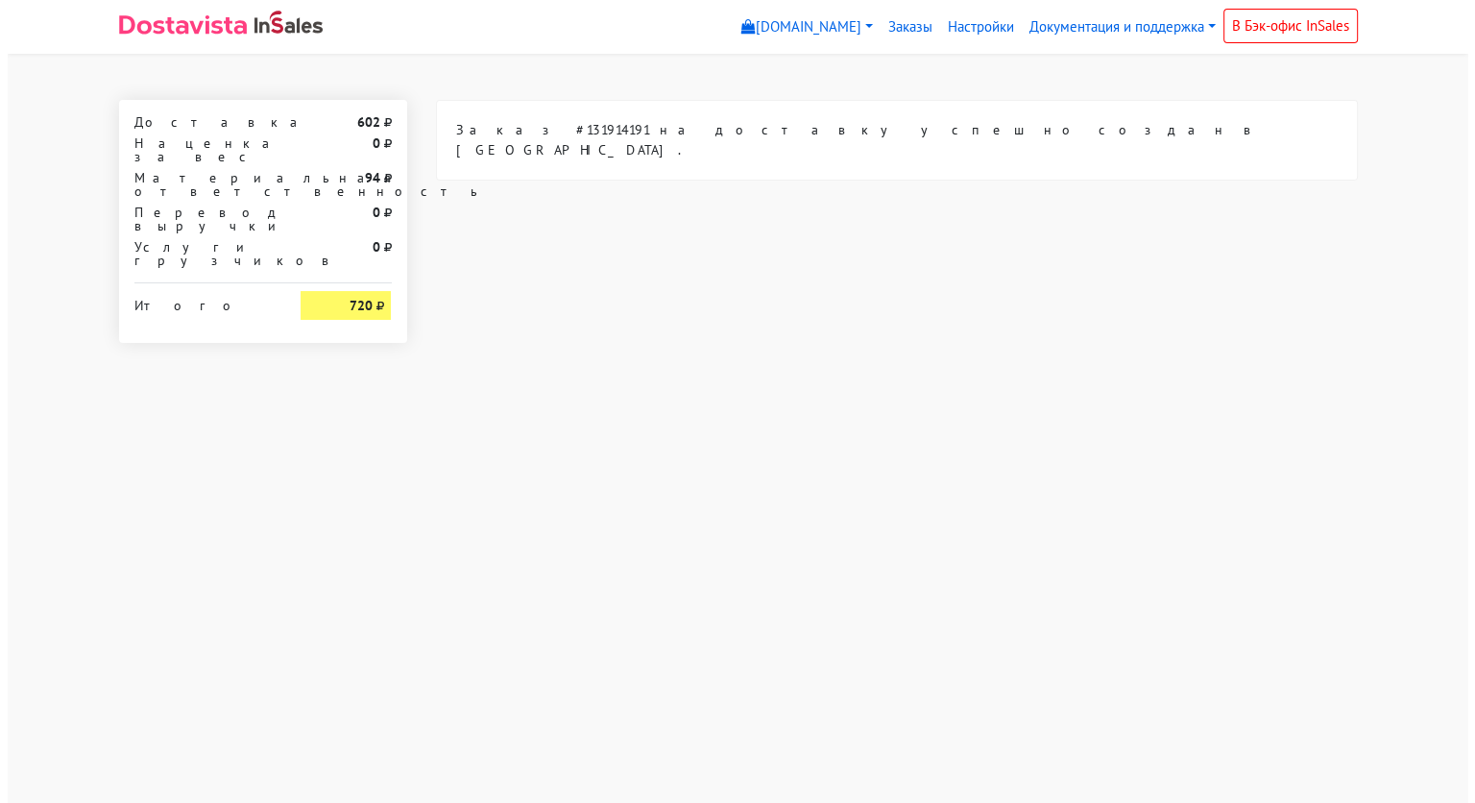
scroll to position [0, 0]
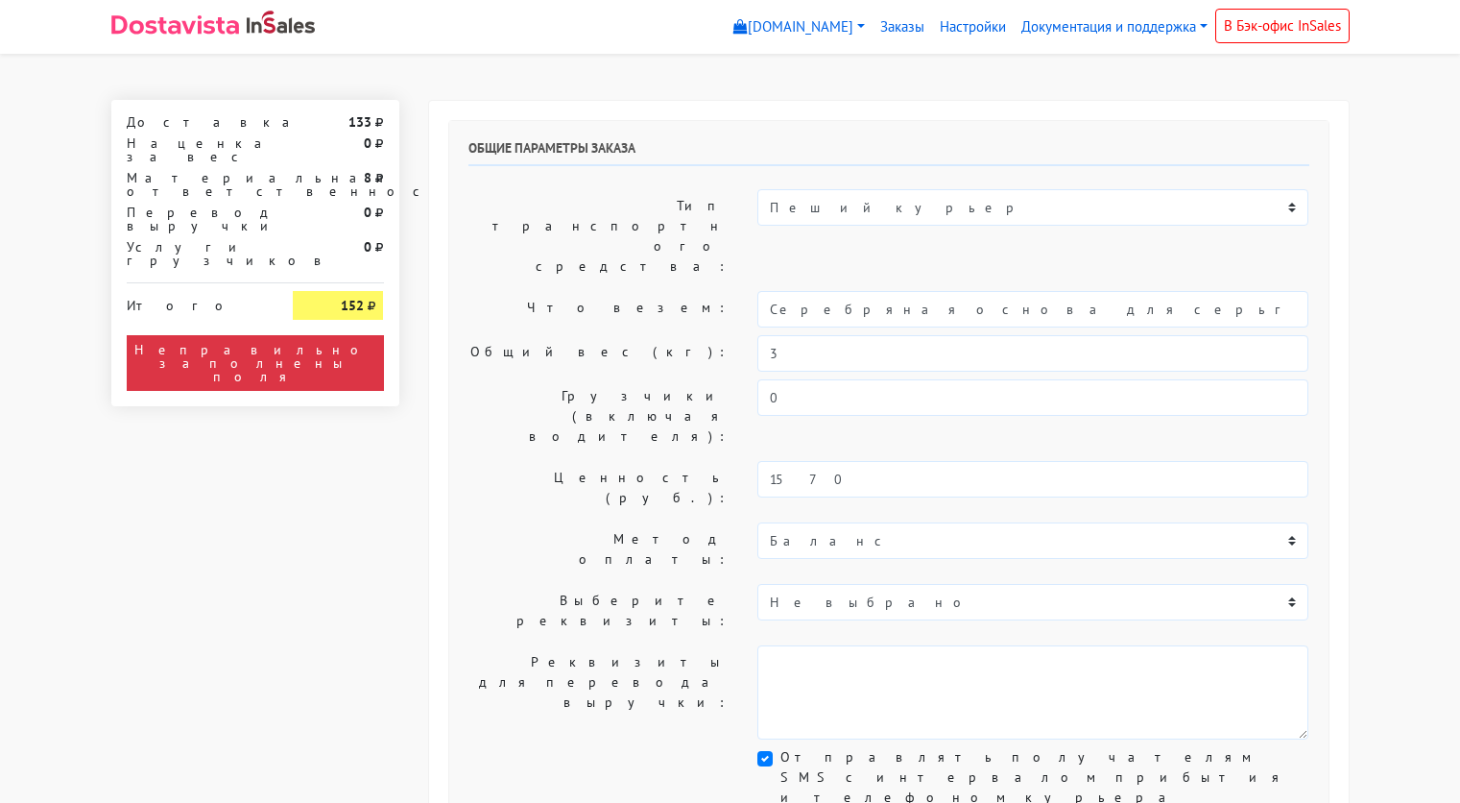
select select "11:00"
select select "21:00"
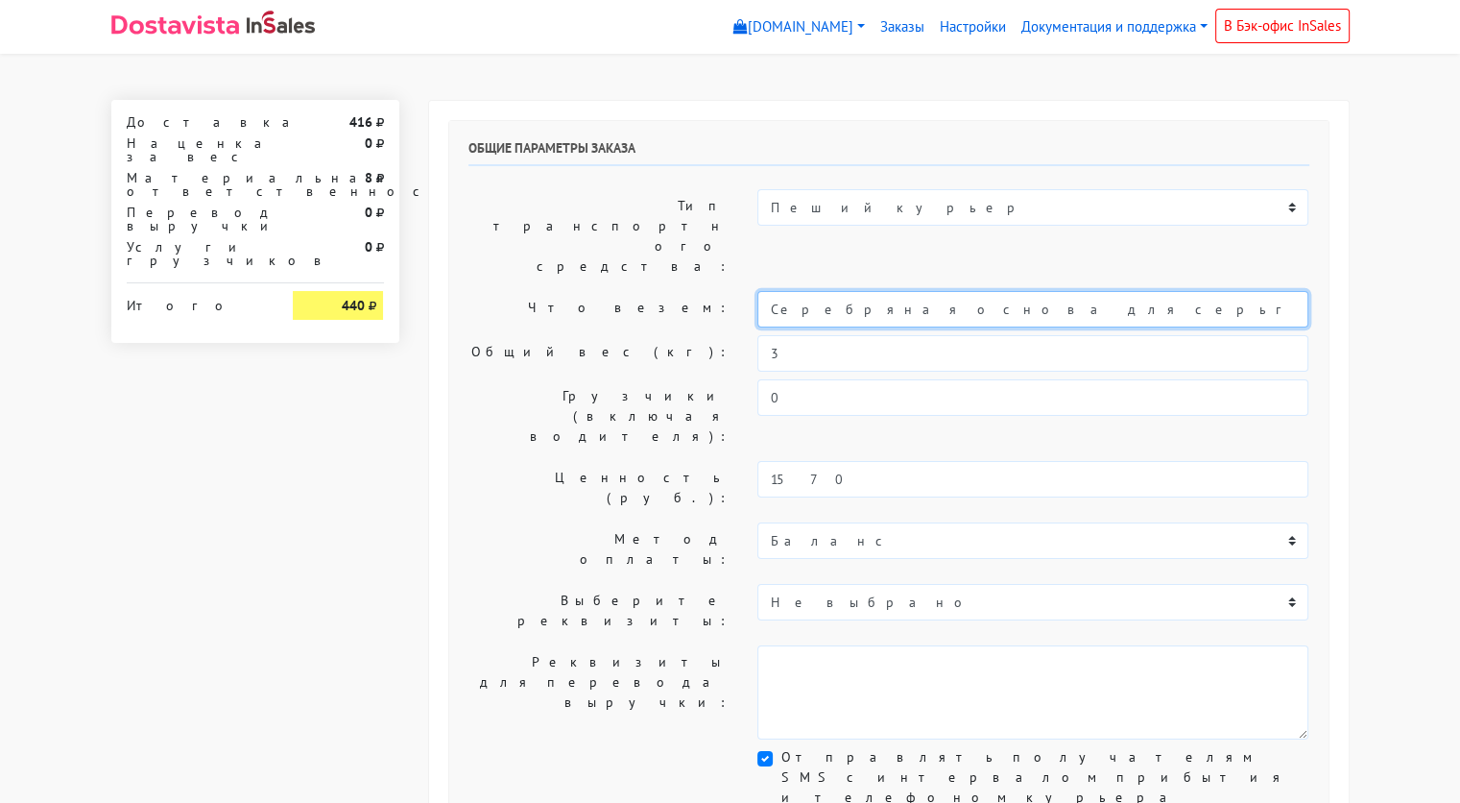
click at [901, 291] on input "Серебряная основа для серьги и цепи №4" at bounding box center [1033, 309] width 551 height 36
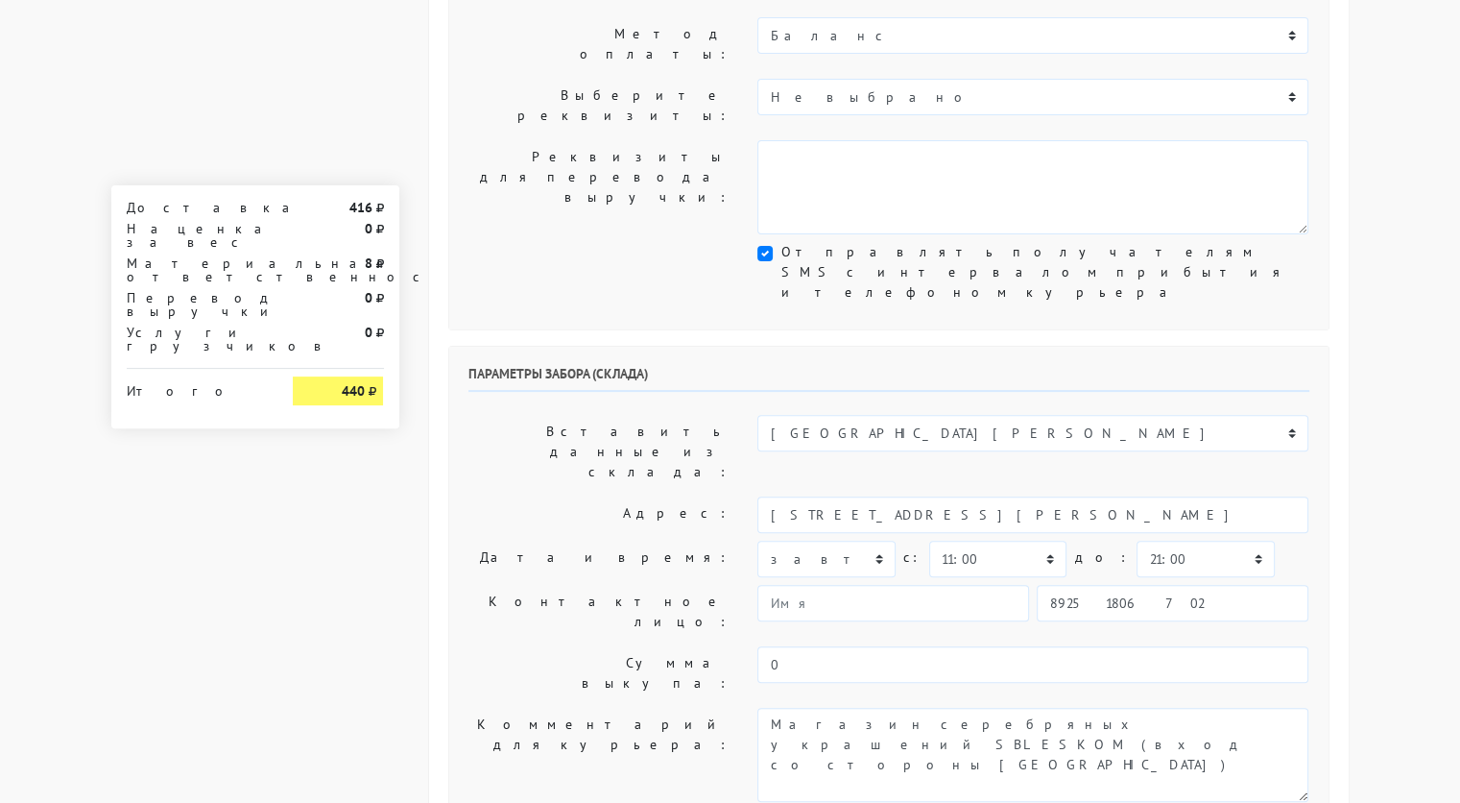
scroll to position [503, 0]
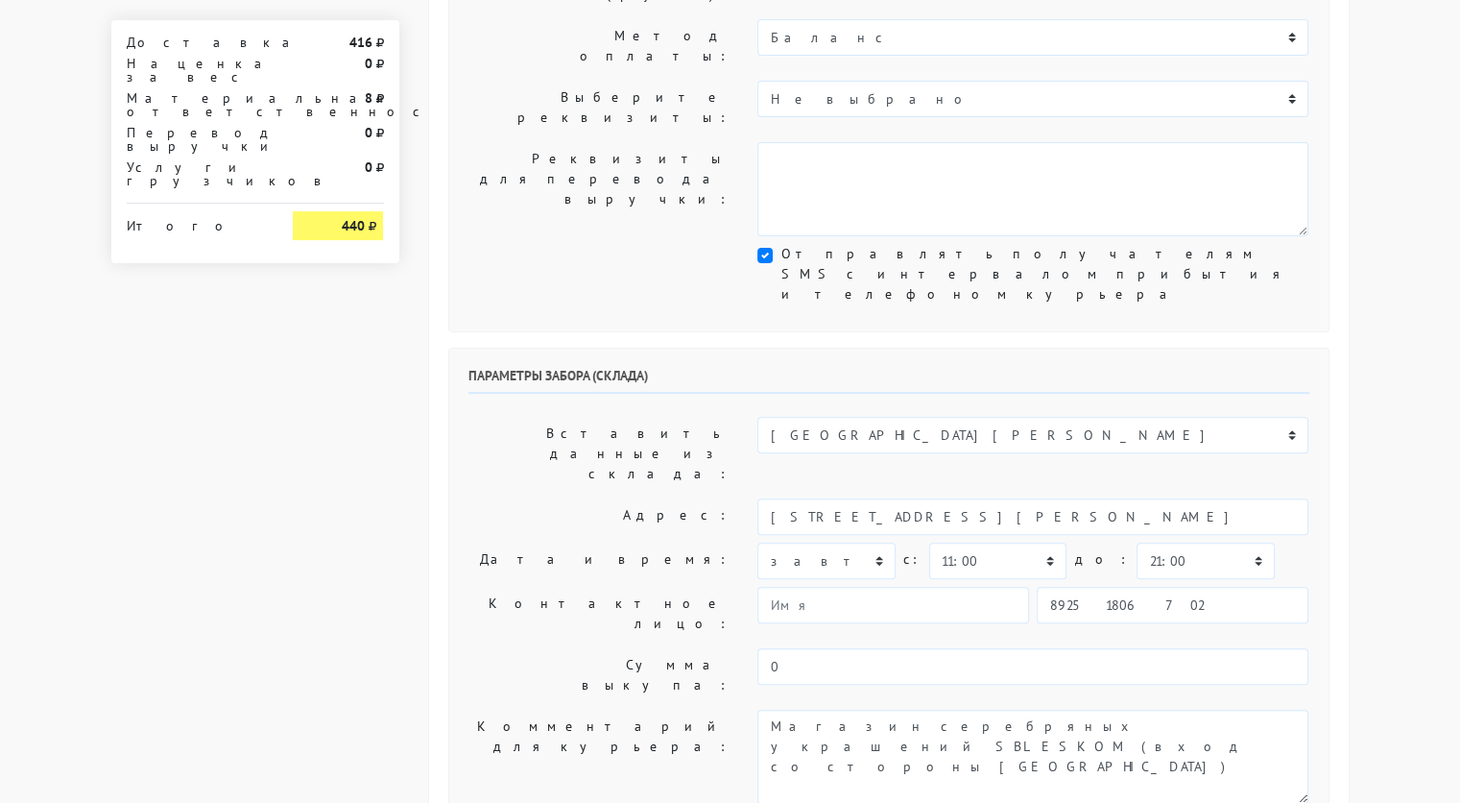
type input "украшения"
click at [1038, 542] on select "00:00 00:30 01:00 01:30 02:00 02:30 03:00 03:30 04:00 04:30 05:00 05:30 06:00 0…" at bounding box center [997, 560] width 137 height 36
select select "13:30"
click at [929, 542] on select "00:00 00:30 01:00 01:30 02:00 02:30 03:00 03:30 04:00 04:30 05:00 05:30 06:00 0…" at bounding box center [997, 560] width 137 height 36
click at [1206, 542] on select "00:00 00:30 01:00 01:30 02:00 02:30 03:00 03:30 04:00 04:30 05:00 05:30 06:00 0…" at bounding box center [1205, 560] width 137 height 36
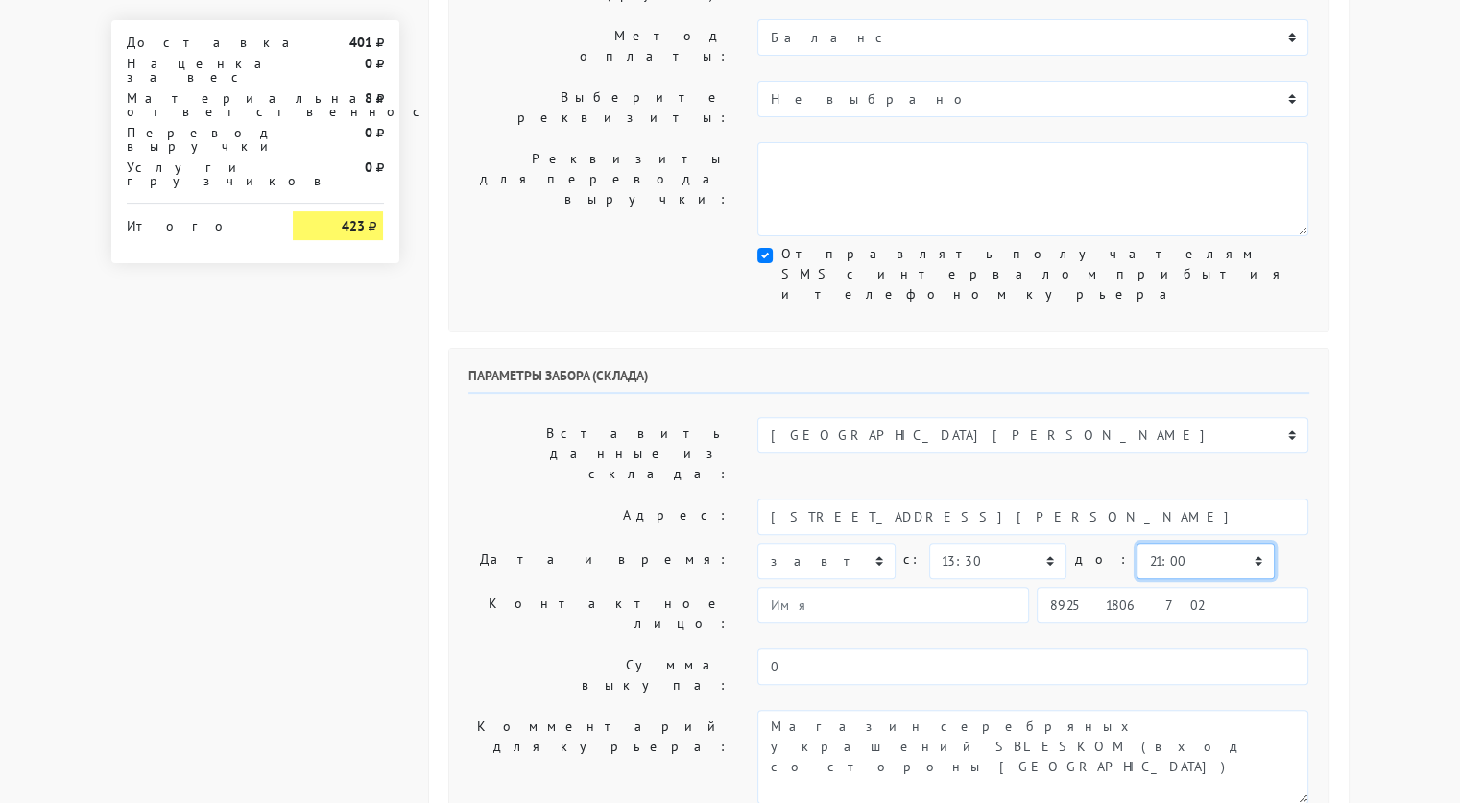
select select "14:00"
click at [1137, 542] on select "00:00 00:30 01:00 01:30 02:00 02:30 03:00 03:30 04:00 04:30 05:00 05:30 06:00 0…" at bounding box center [1205, 560] width 137 height 36
click at [1141, 587] on input "89251806702" at bounding box center [1173, 605] width 272 height 36
type input "9234448187"
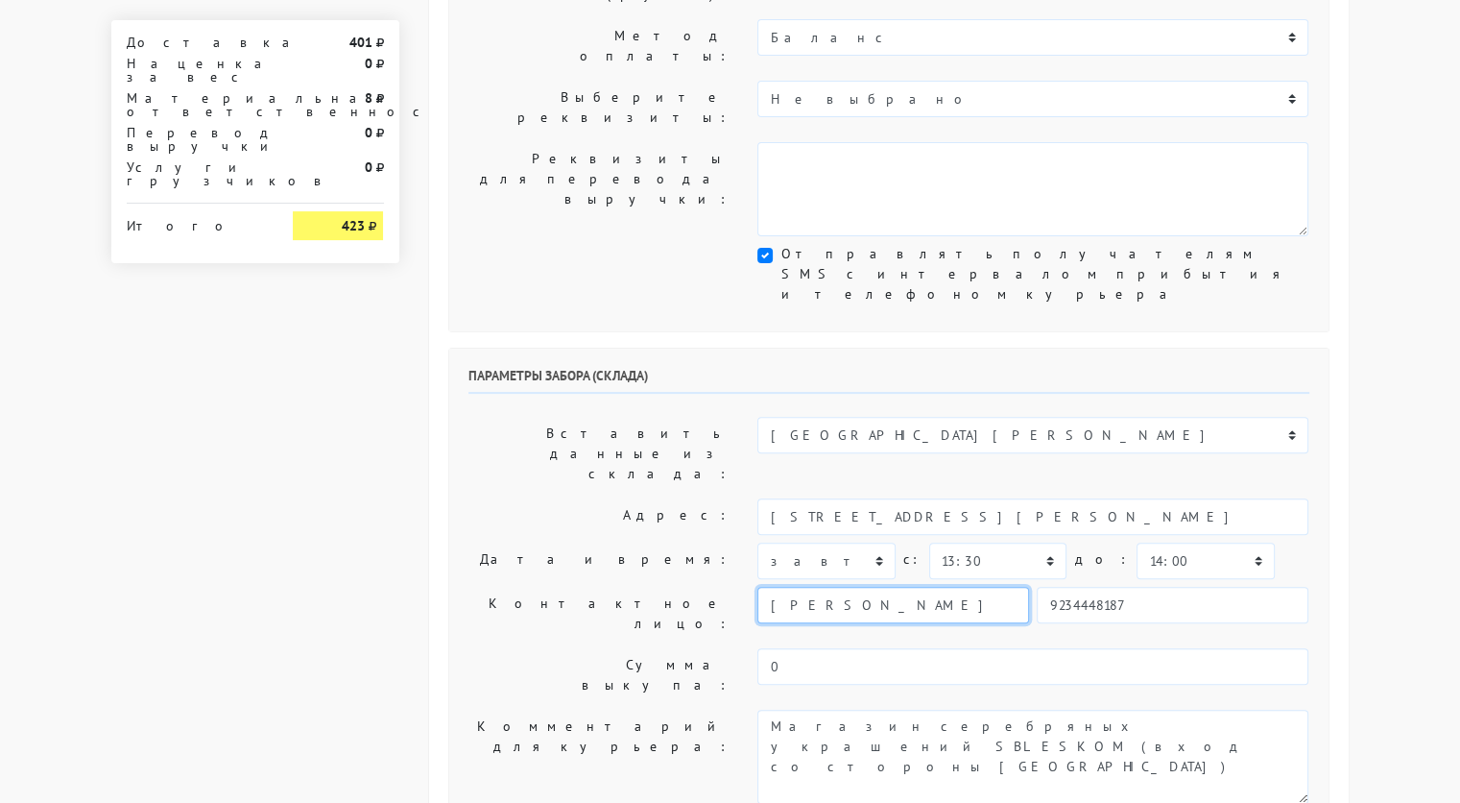
click at [954, 587] on input "[PERSON_NAME]" at bounding box center [894, 605] width 272 height 36
type input "Р"
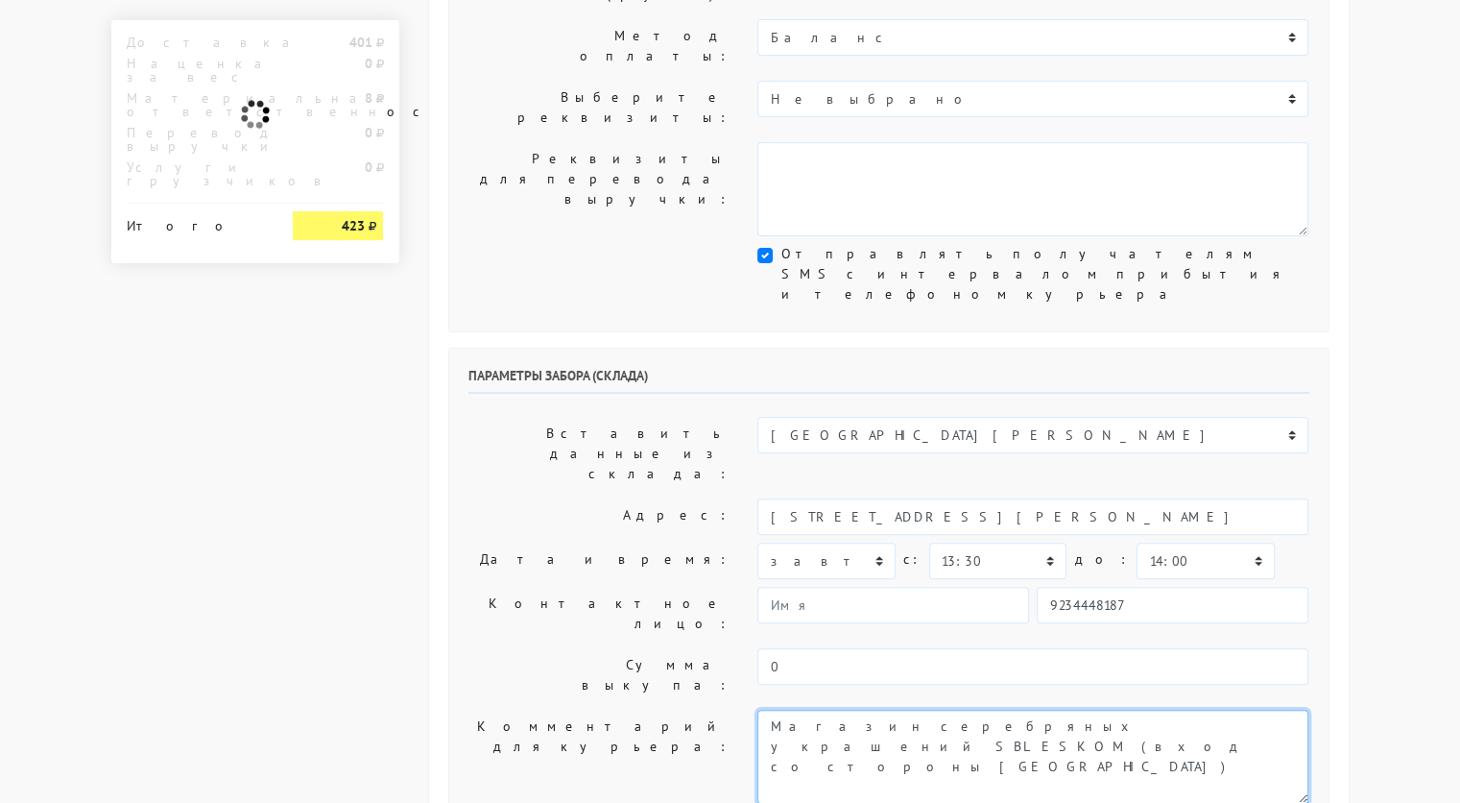
click at [868, 710] on textarea "Магазин серебряных украшений SBLESKOM (вход со стороны [GEOGRAPHIC_DATA])" at bounding box center [1033, 757] width 551 height 94
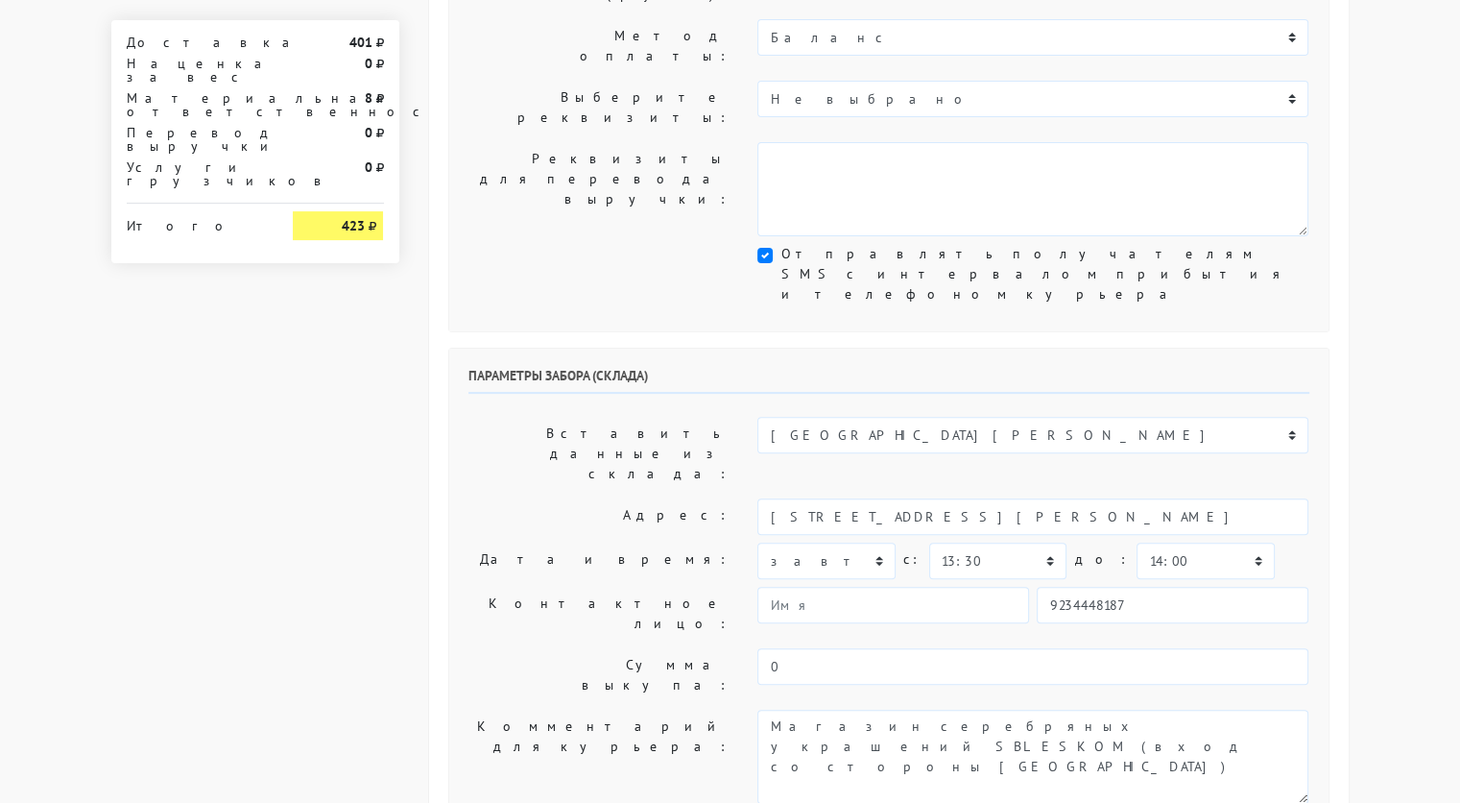
click at [312, 531] on div "Доставка 401 Наценка за вес 0 Материальная ответственность 8 Перевод выручки 0 …" at bounding box center [255, 621] width 317 height 2049
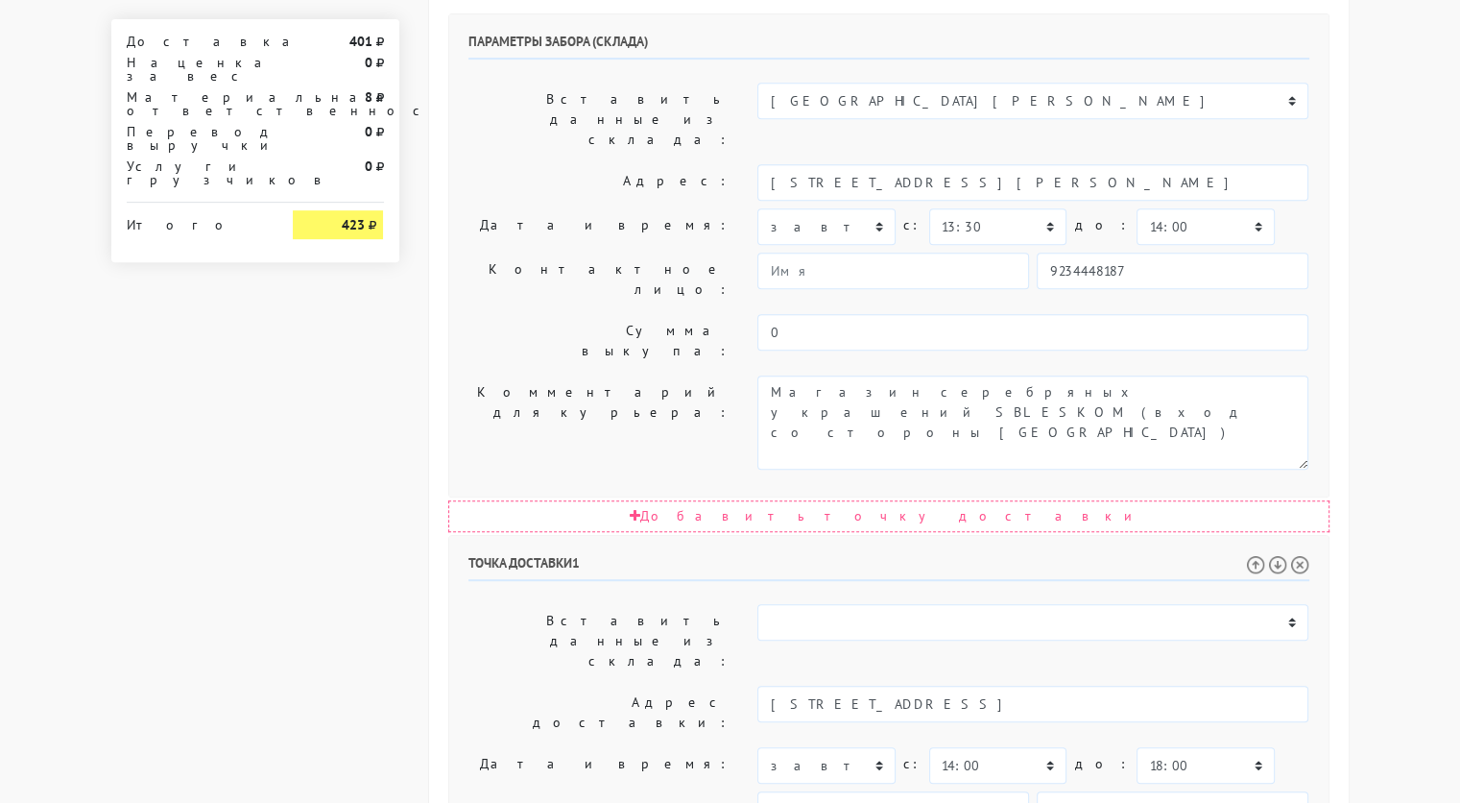
scroll to position [964, 0]
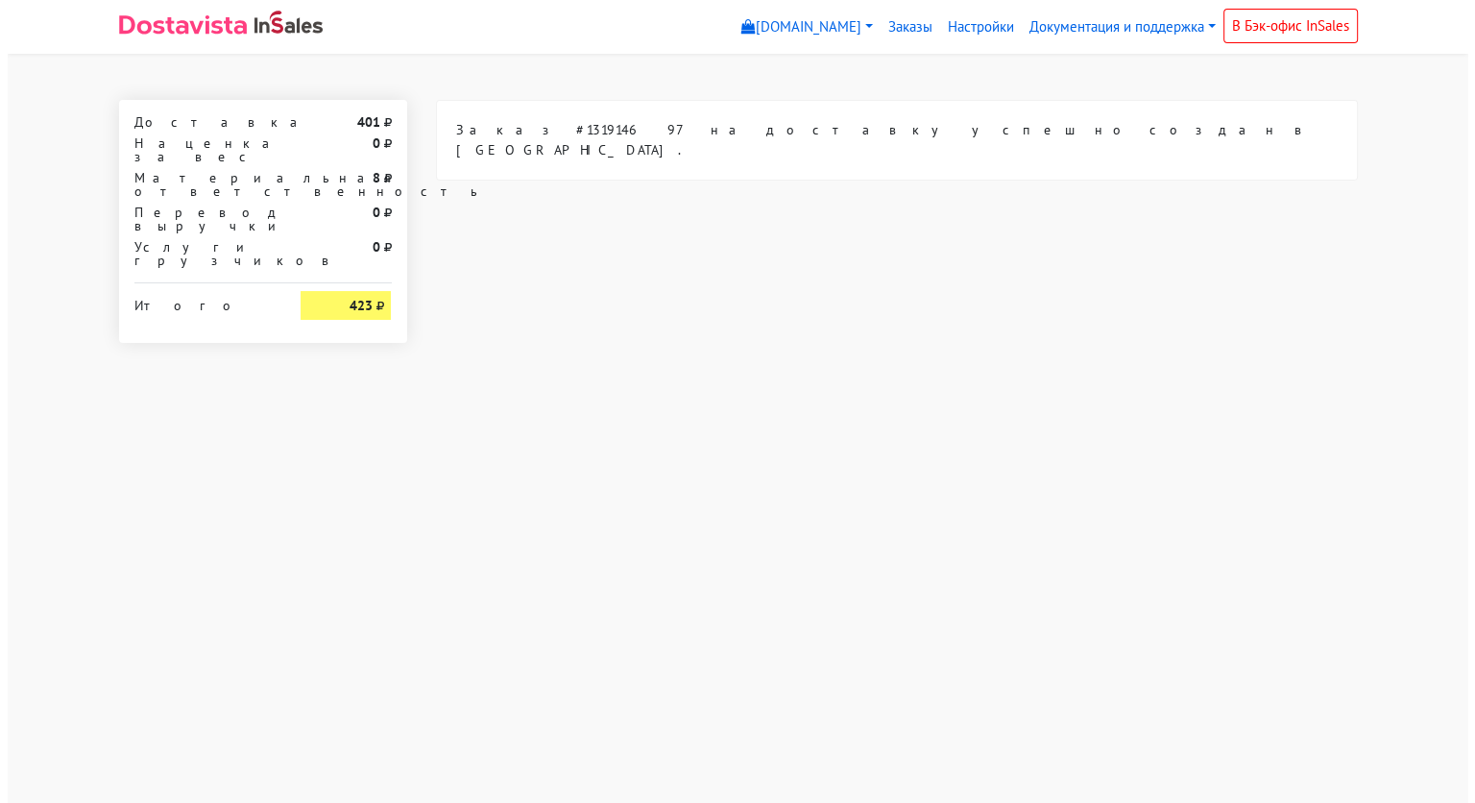
scroll to position [0, 0]
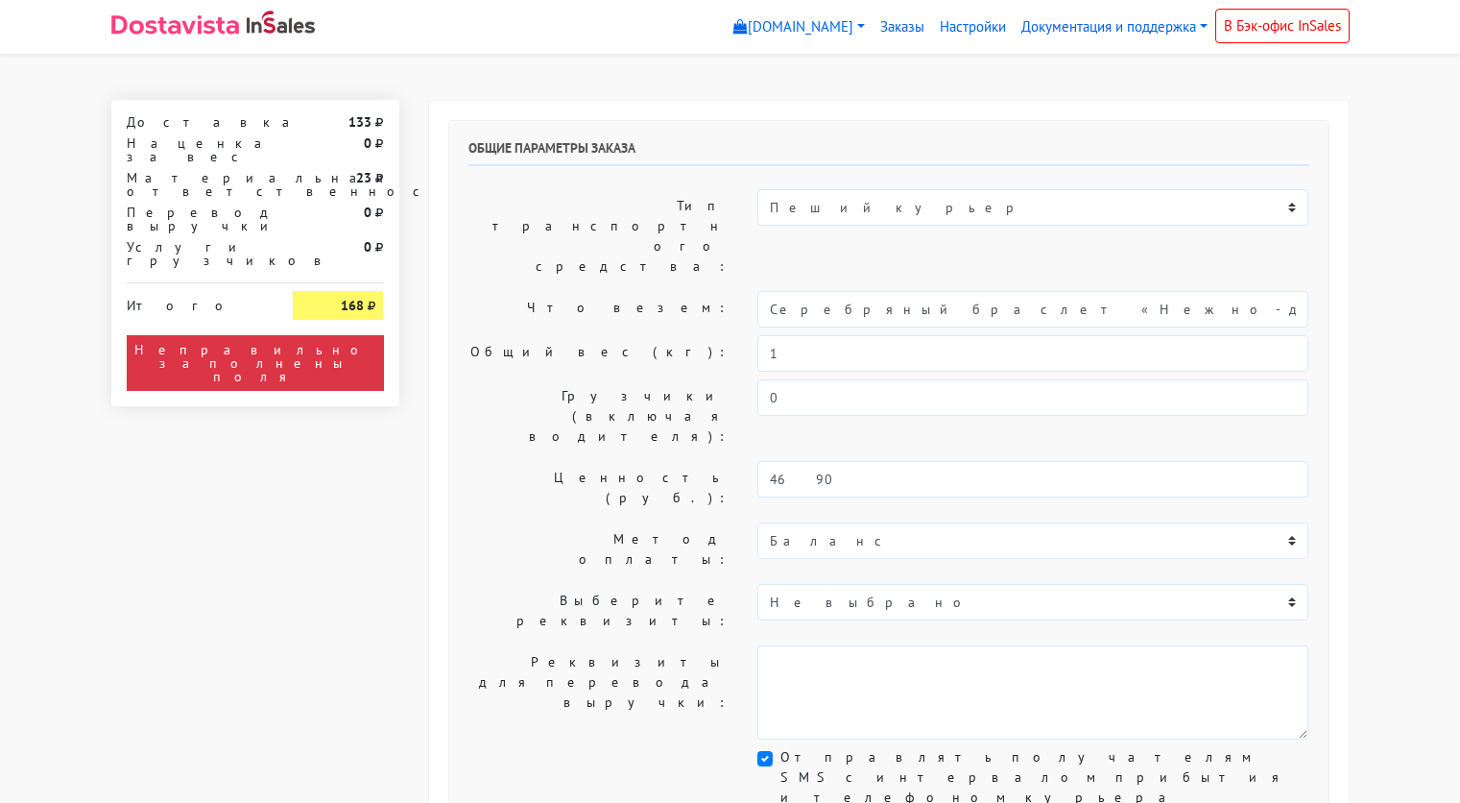
select select "11:00"
select select "21:00"
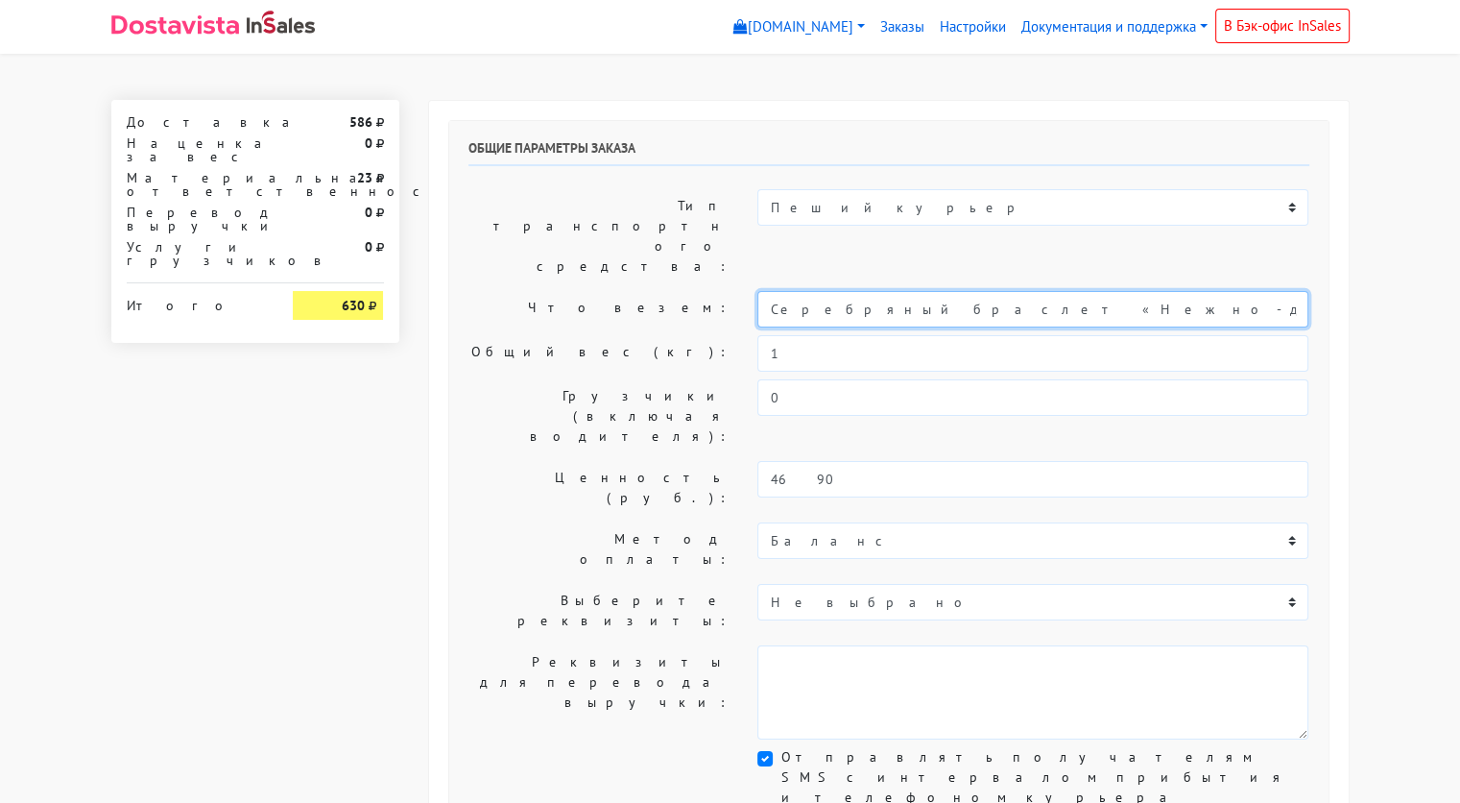
click at [878, 291] on input "Серебряный браслет «Нежно-денежно» мини gold (15-20)" at bounding box center [1033, 309] width 551 height 36
type input "украшения"
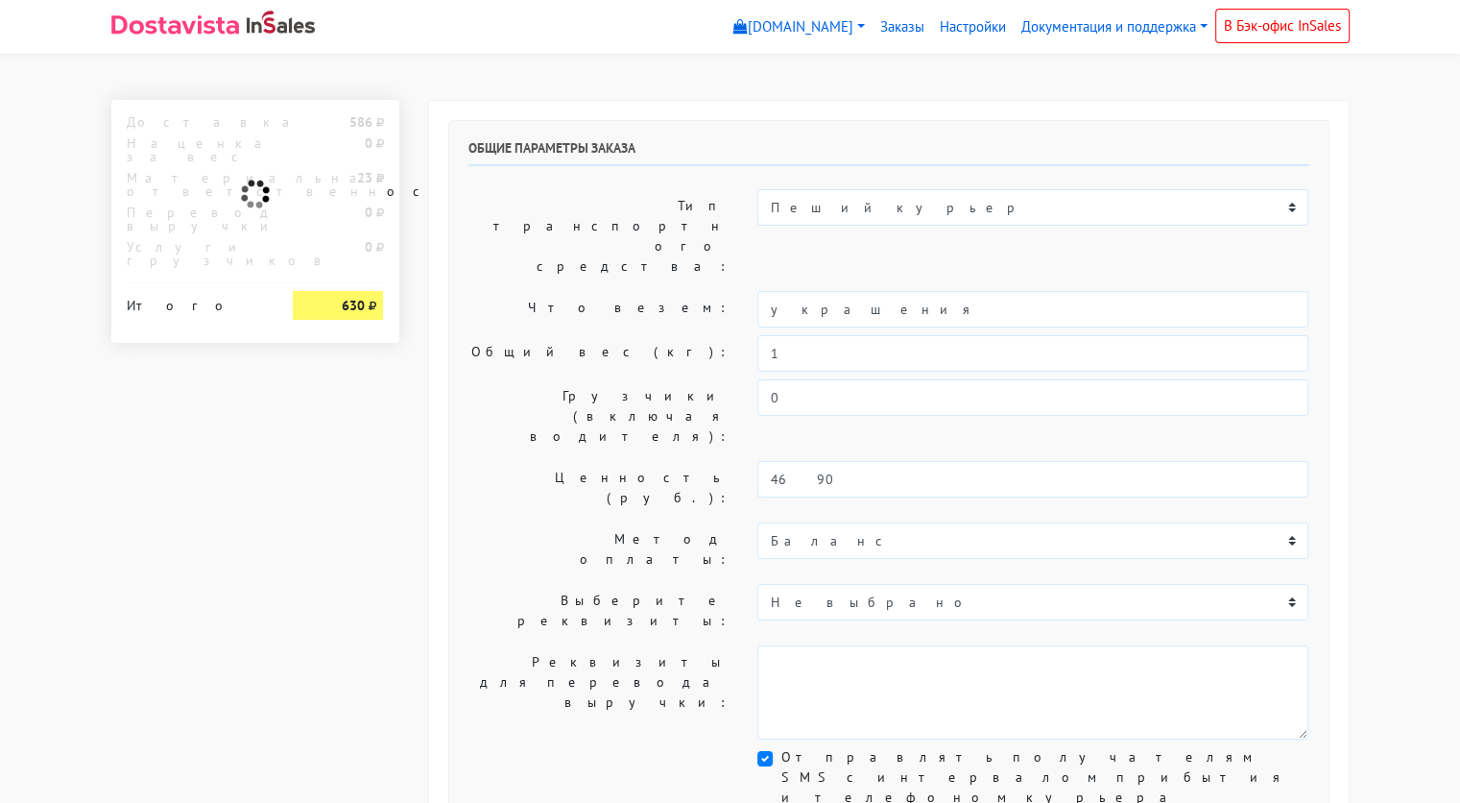
click at [594, 645] on label "Реквизиты для перевода выручки:" at bounding box center [599, 692] width 290 height 94
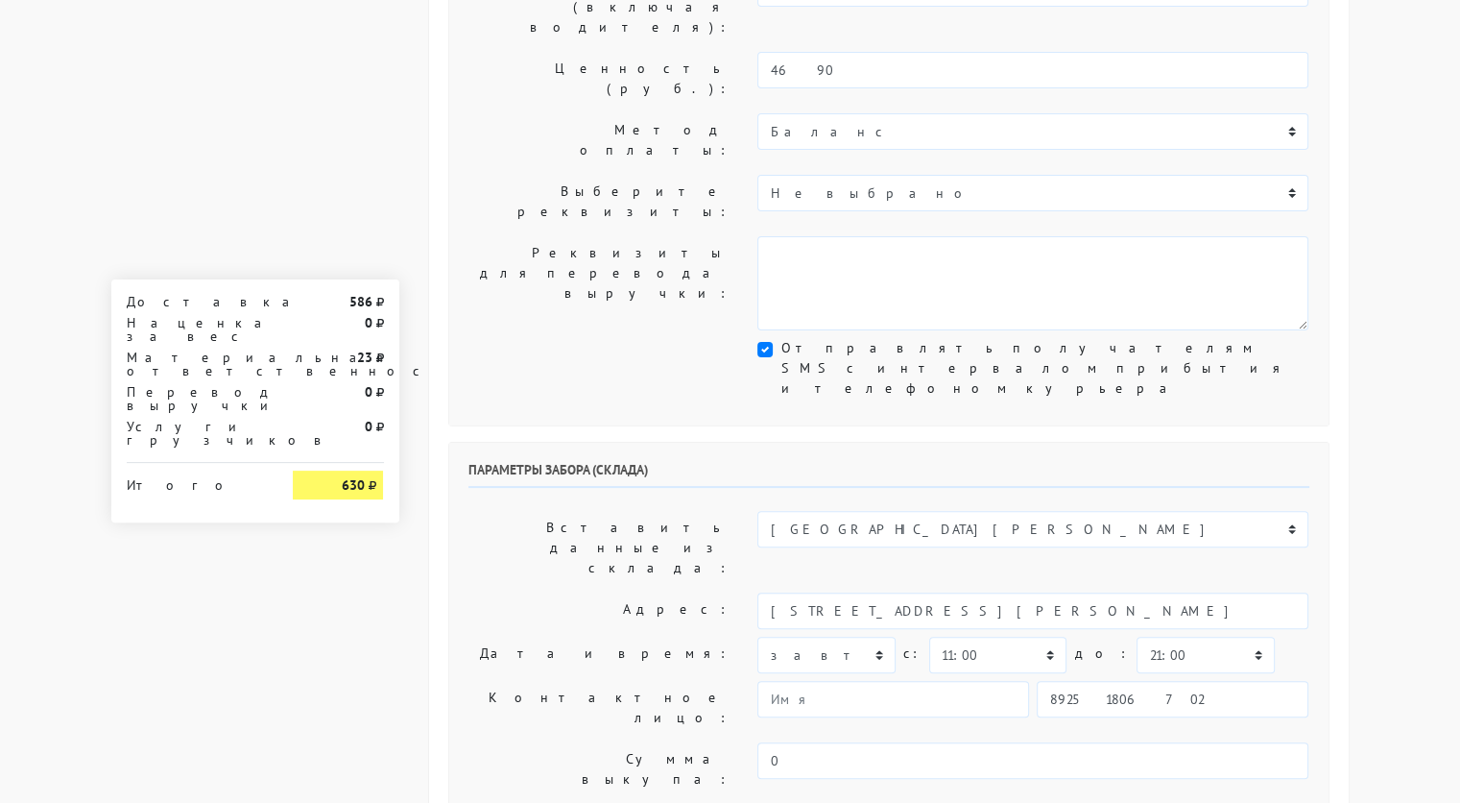
scroll to position [407, 0]
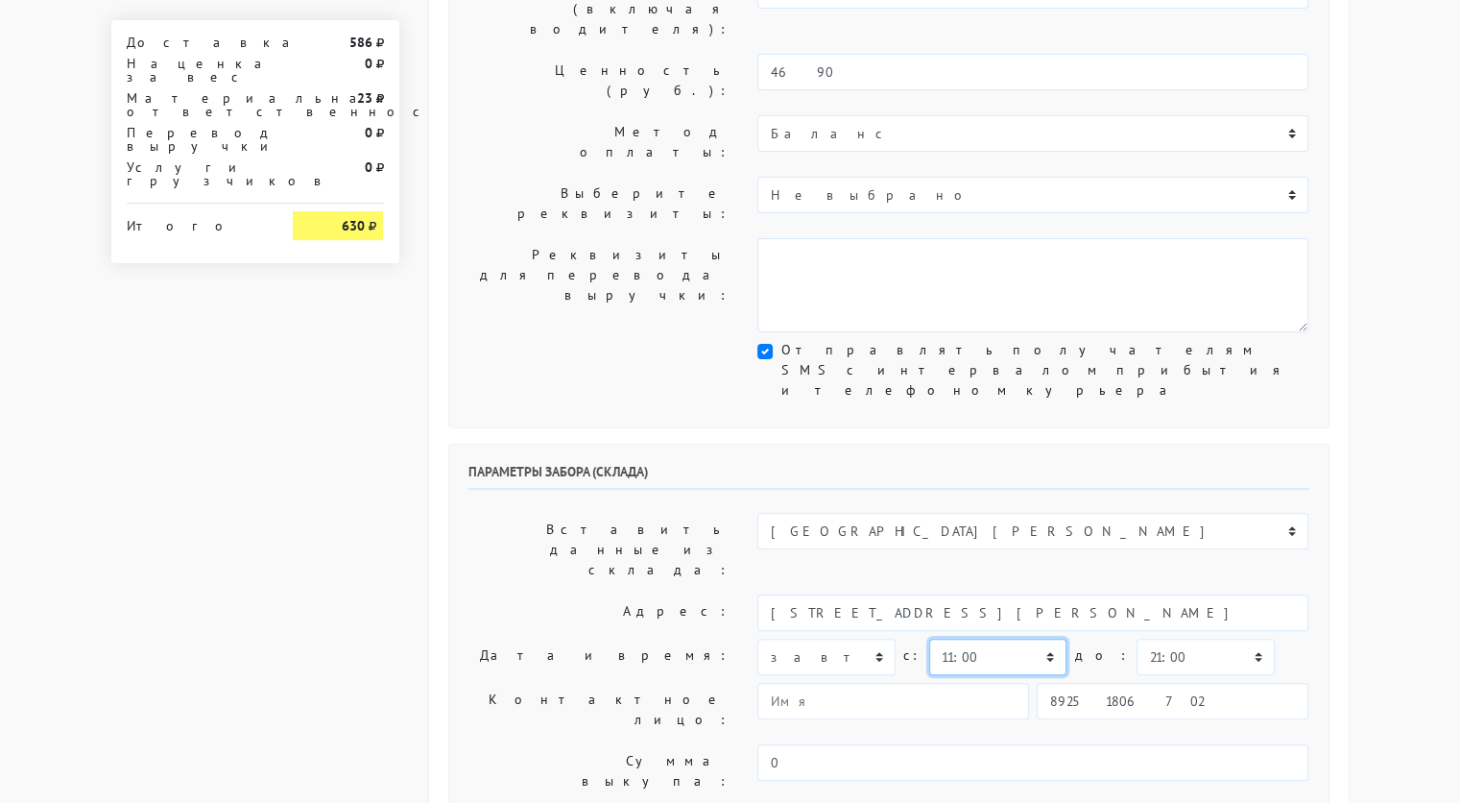
click at [1034, 638] on select "00:00 00:30 01:00 01:30 02:00 02:30 03:00 03:30 04:00 04:30 05:00 05:30 06:00 0…" at bounding box center [997, 656] width 137 height 36
select select "10:30"
click at [929, 638] on select "00:00 00:30 01:00 01:30 02:00 02:30 03:00 03:30 04:00 04:30 05:00 05:30 06:00 0…" at bounding box center [997, 656] width 137 height 36
click at [1162, 638] on select "00:00 00:30 01:00 01:30 02:00 02:30 03:00 03:30 04:00 04:30 05:00 05:30 06:00 0…" at bounding box center [1205, 656] width 137 height 36
select select "11:00"
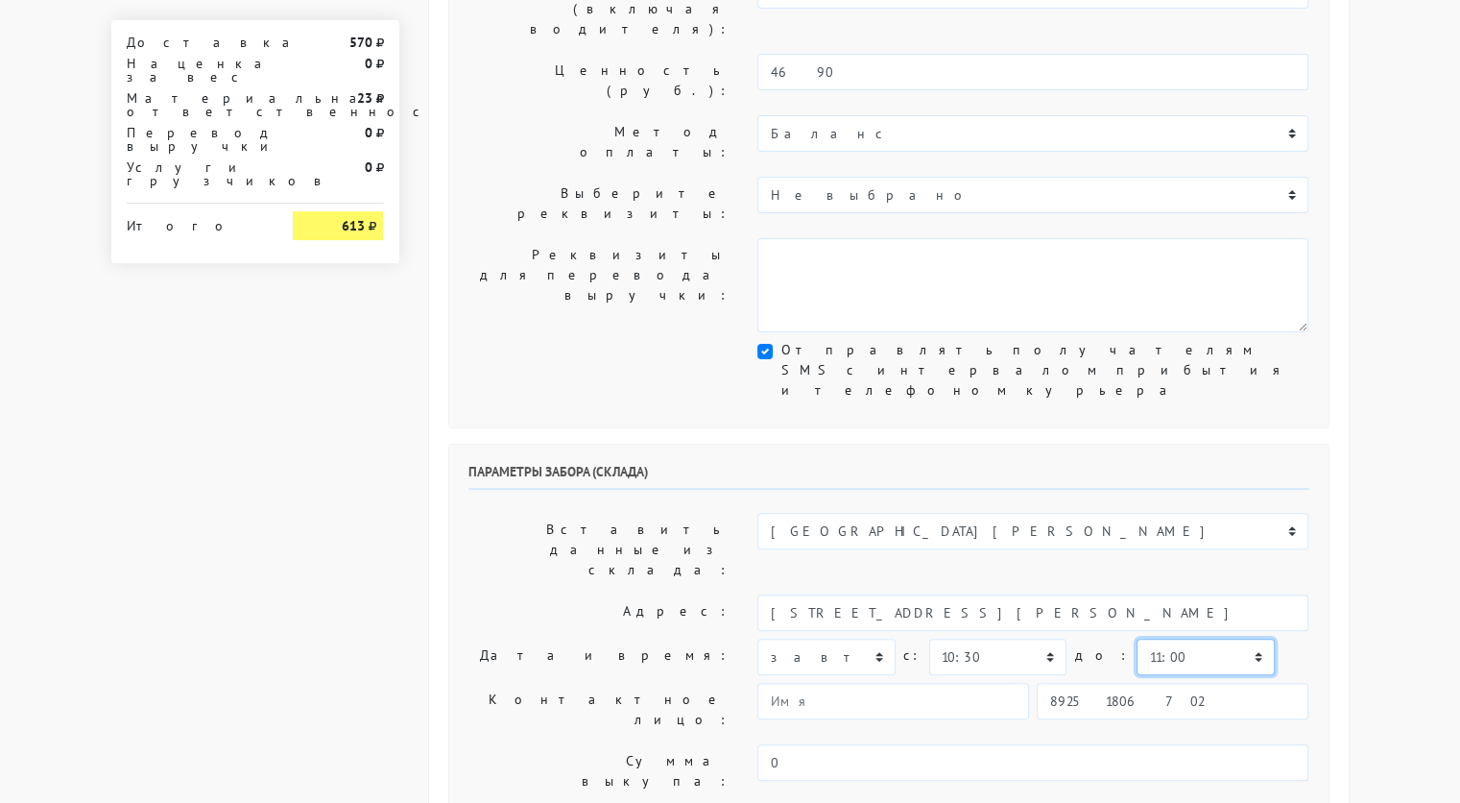
click at [1137, 638] on select "00:00 00:30 01:00 01:30 02:00 02:30 03:00 03:30 04:00 04:30 05:00 05:30 06:00 0…" at bounding box center [1205, 656] width 137 height 36
click at [1145, 683] on input "89251806702" at bounding box center [1173, 701] width 272 height 36
type input "9234448187"
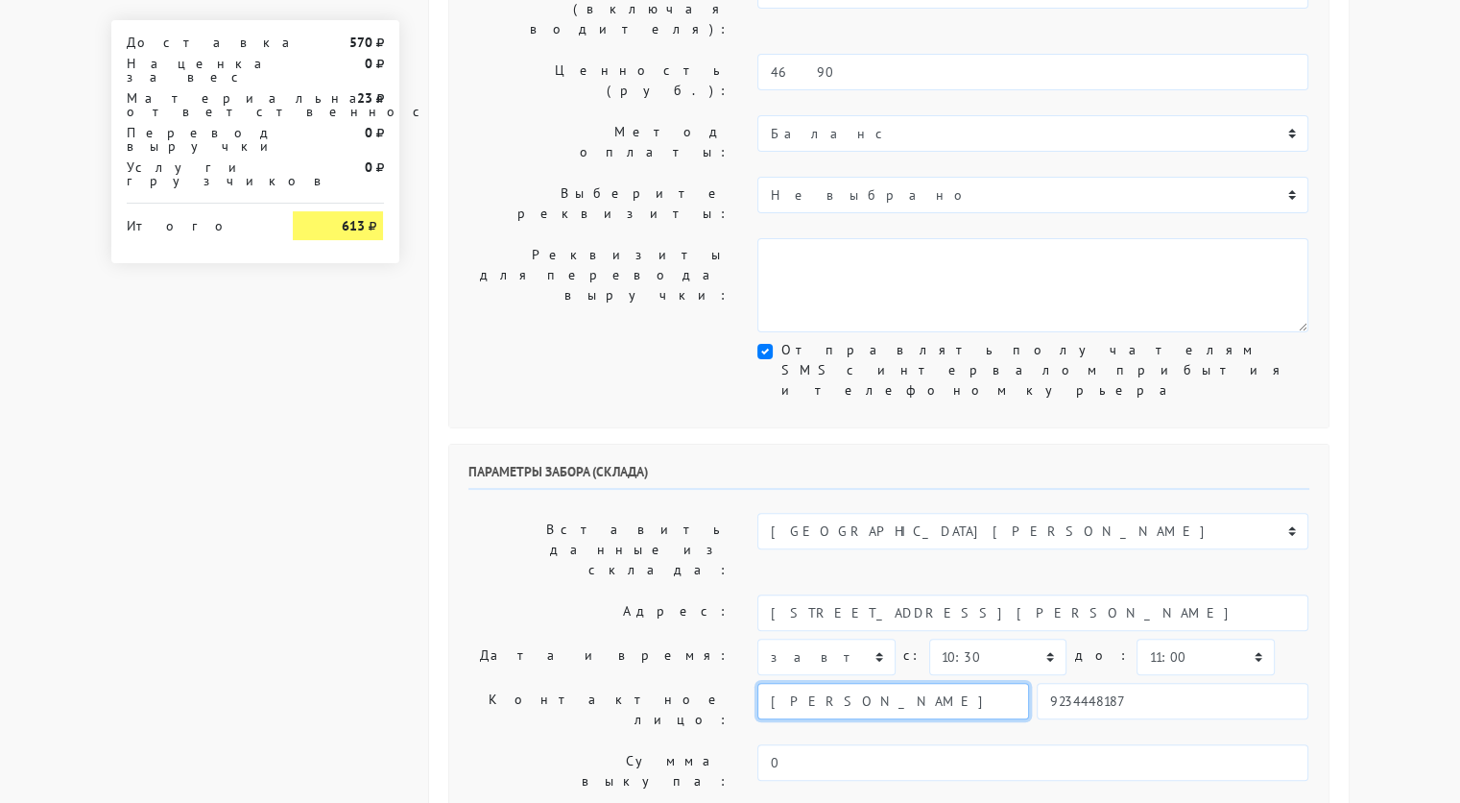
click at [954, 683] on input "[PERSON_NAME]" at bounding box center [894, 701] width 272 height 36
type input "Р"
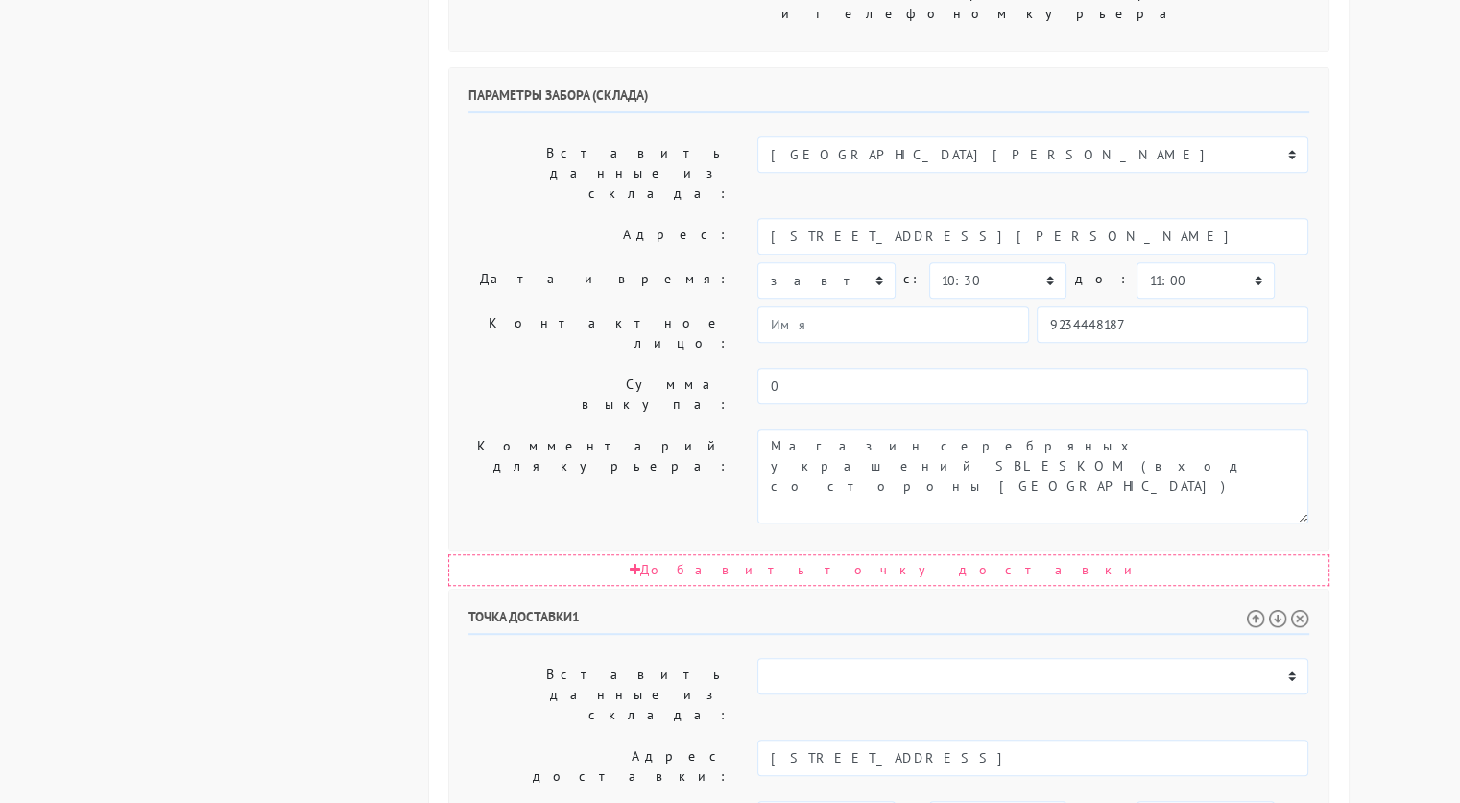
scroll to position [783, 0]
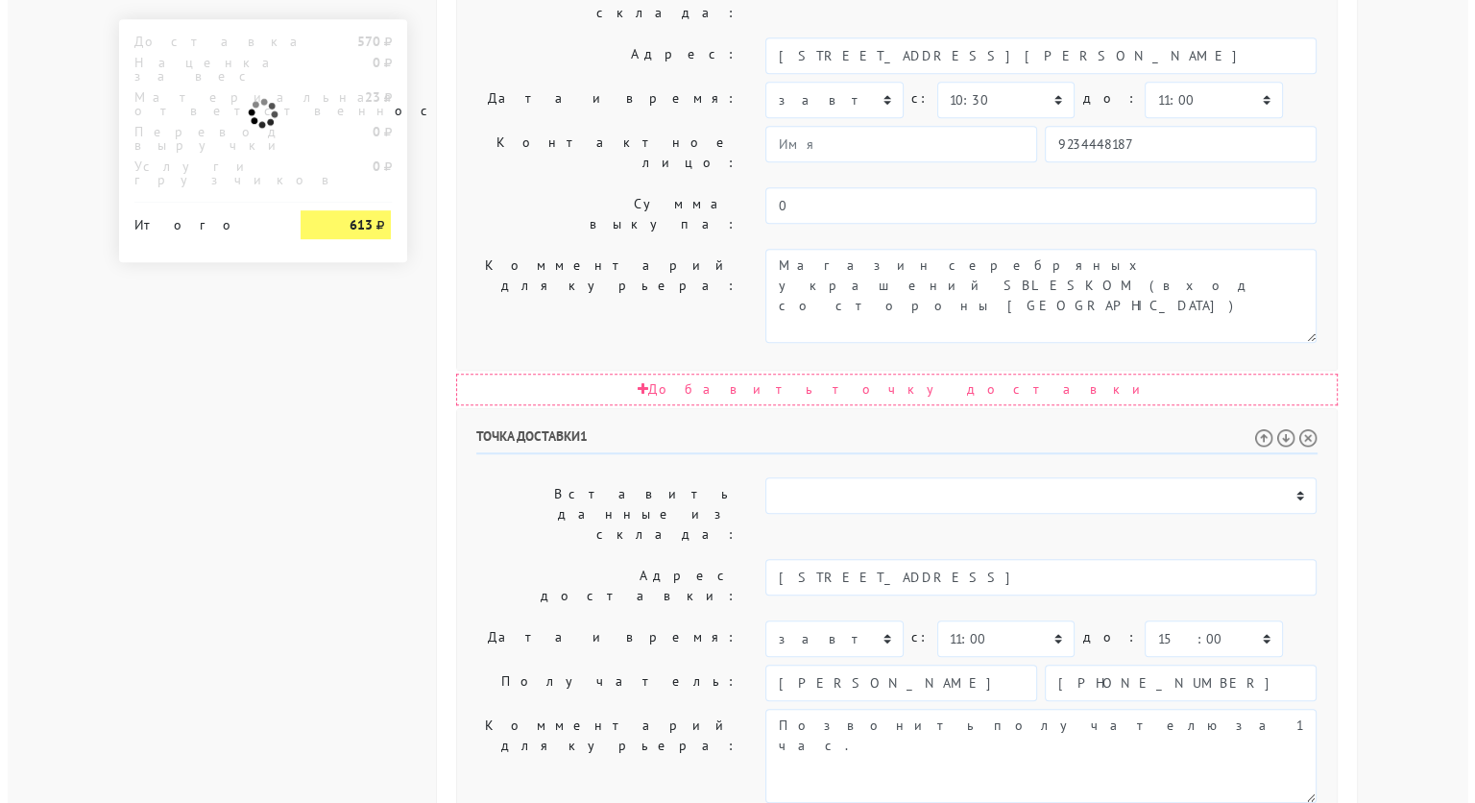
scroll to position [0, 0]
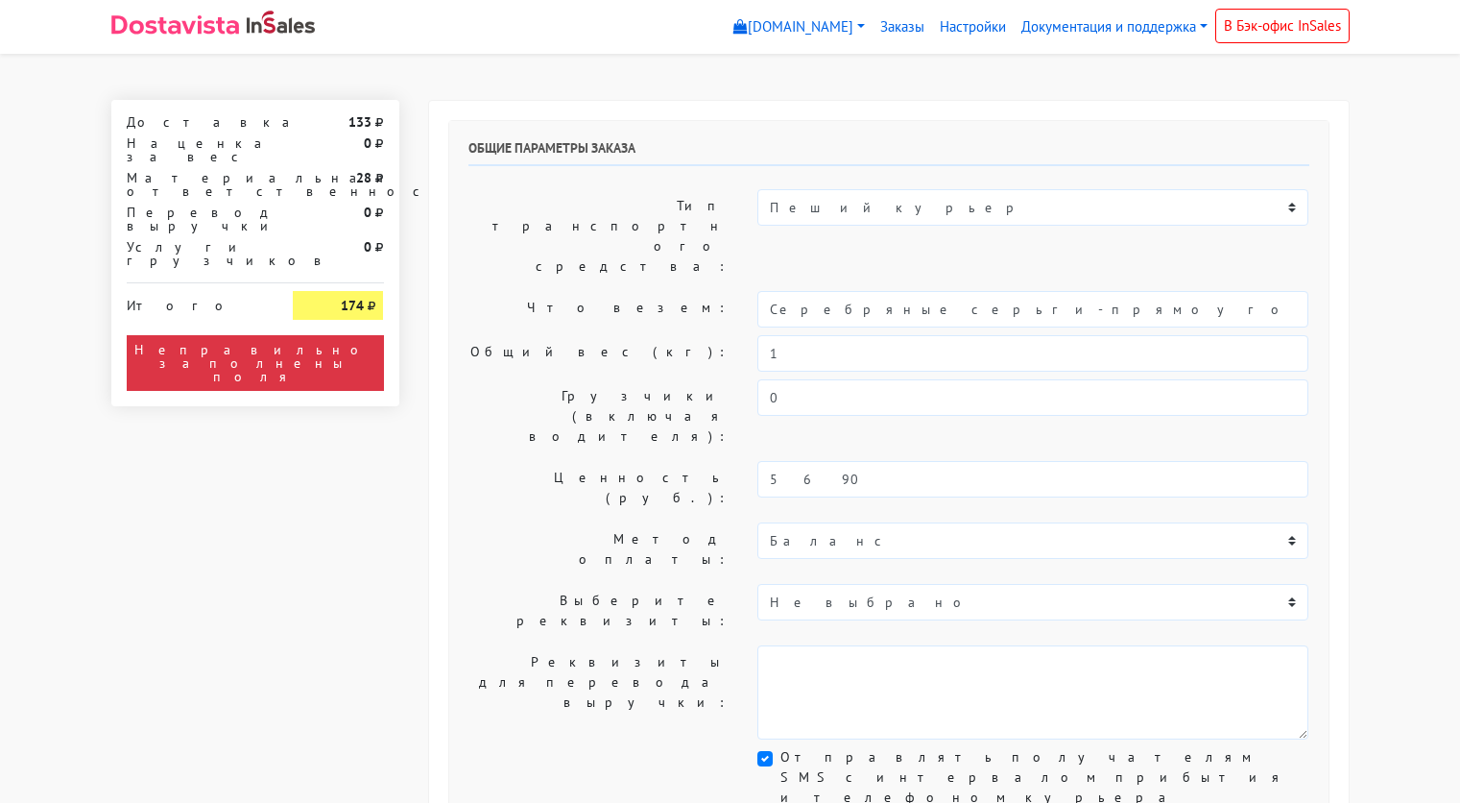
select select "11:00"
select select "21:00"
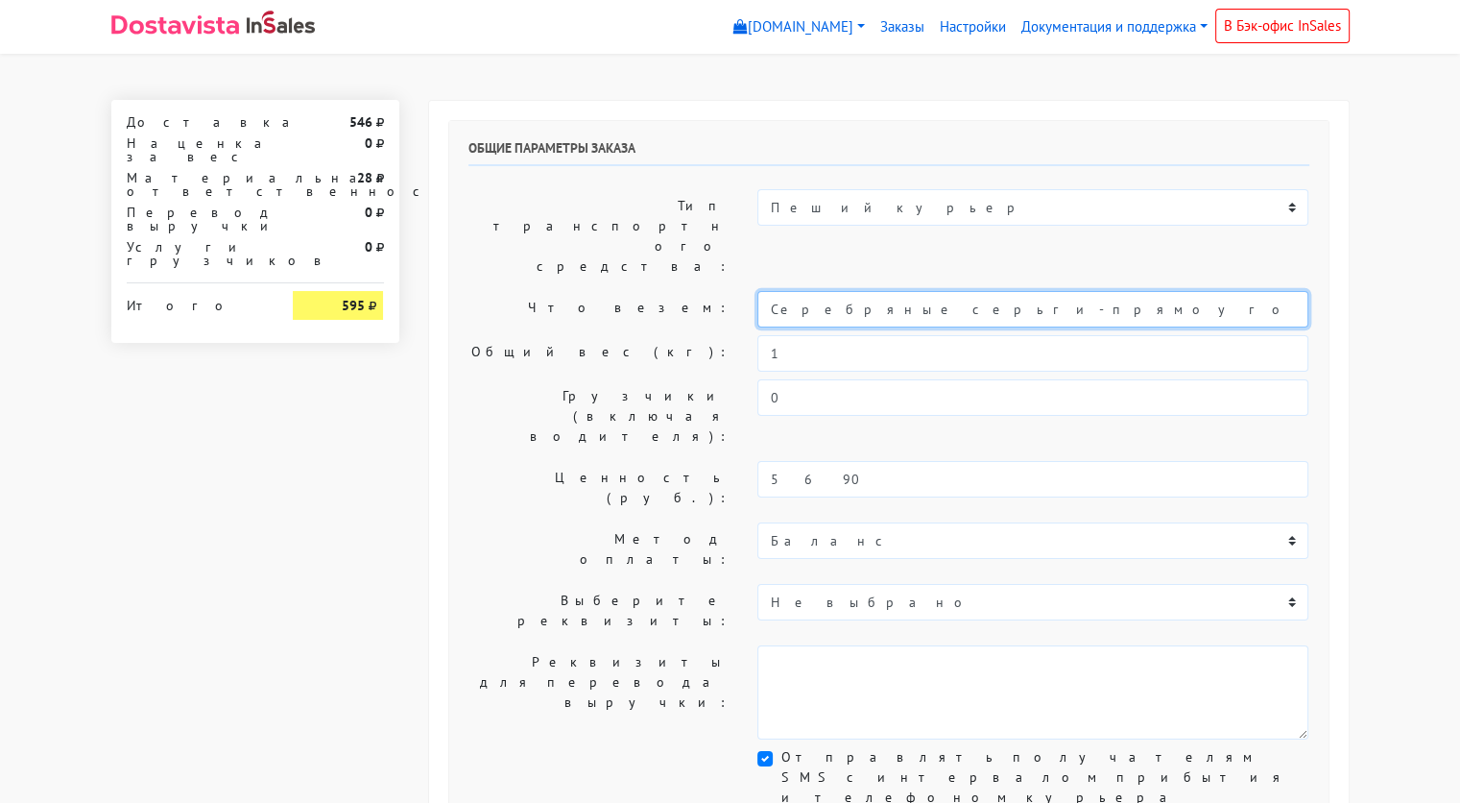
click at [931, 291] on input "Серебряные серьги-прямоугольники "Base"" at bounding box center [1033, 309] width 551 height 36
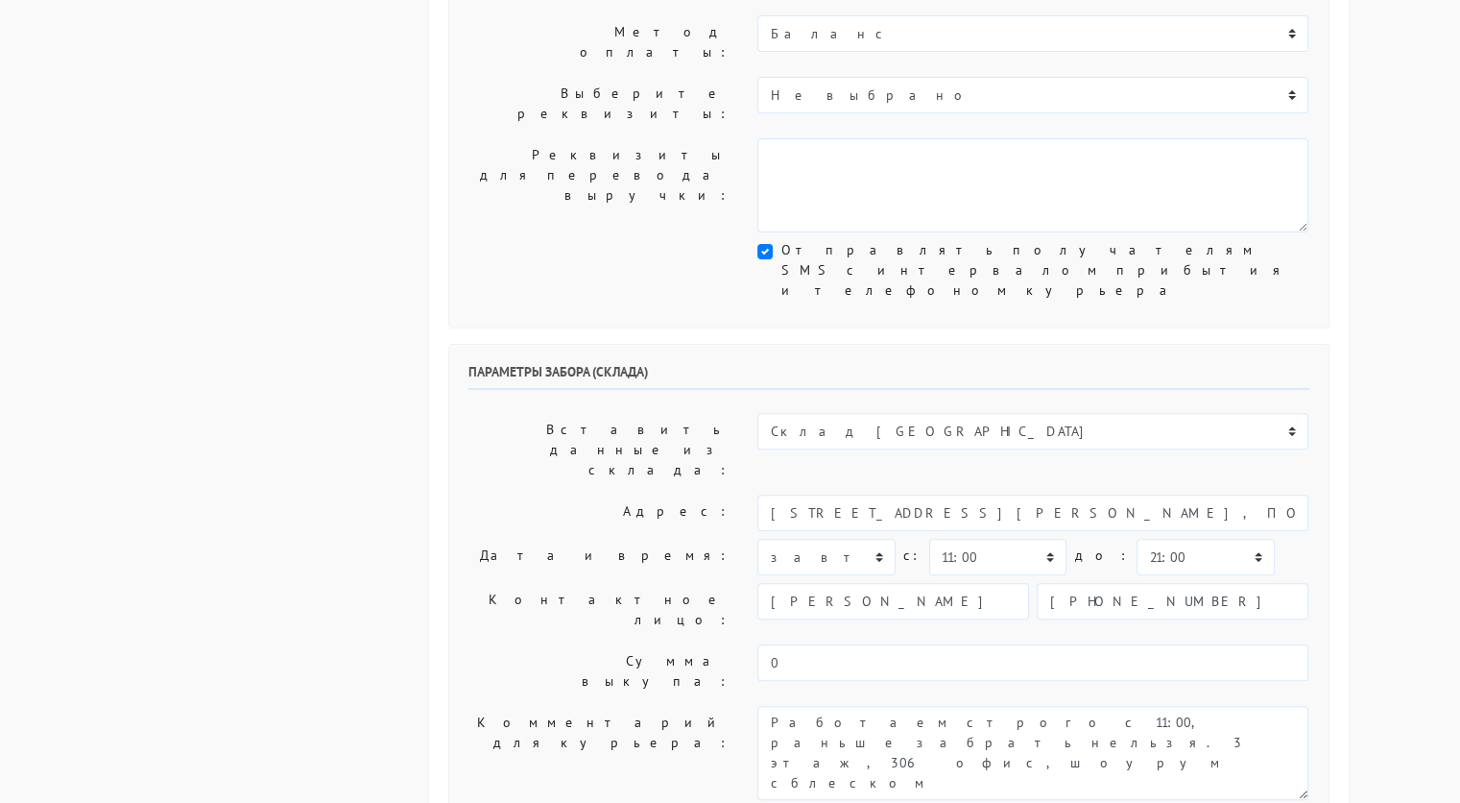
scroll to position [509, 0]
type input "украшение"
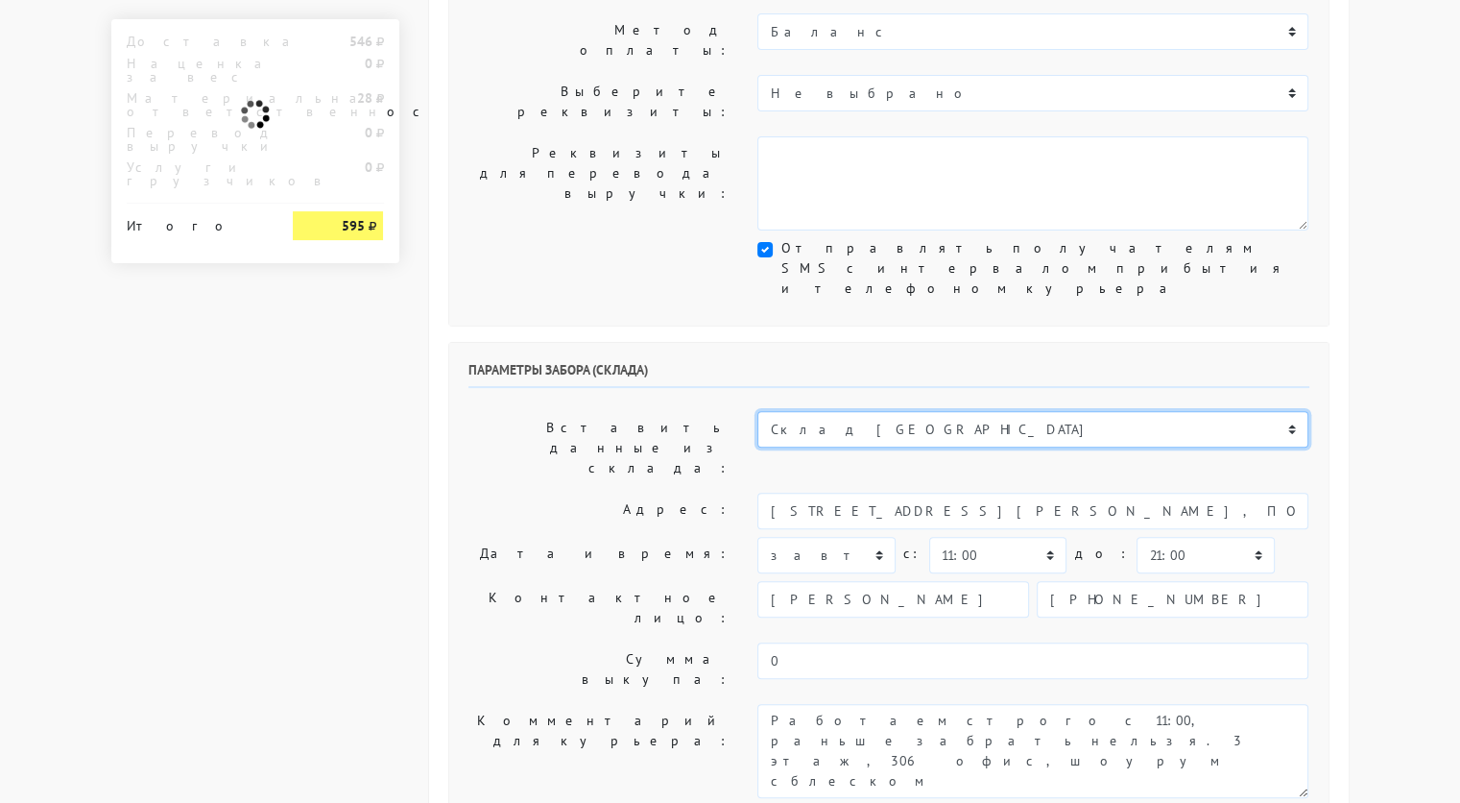
click at [927, 411] on select "Склад [GEOGRAPHIC_DATA] Склад [GEOGRAPHIC_DATA] [GEOGRAPHIC_DATA][PERSON_NAME] …" at bounding box center [1033, 429] width 551 height 36
select select "1019"
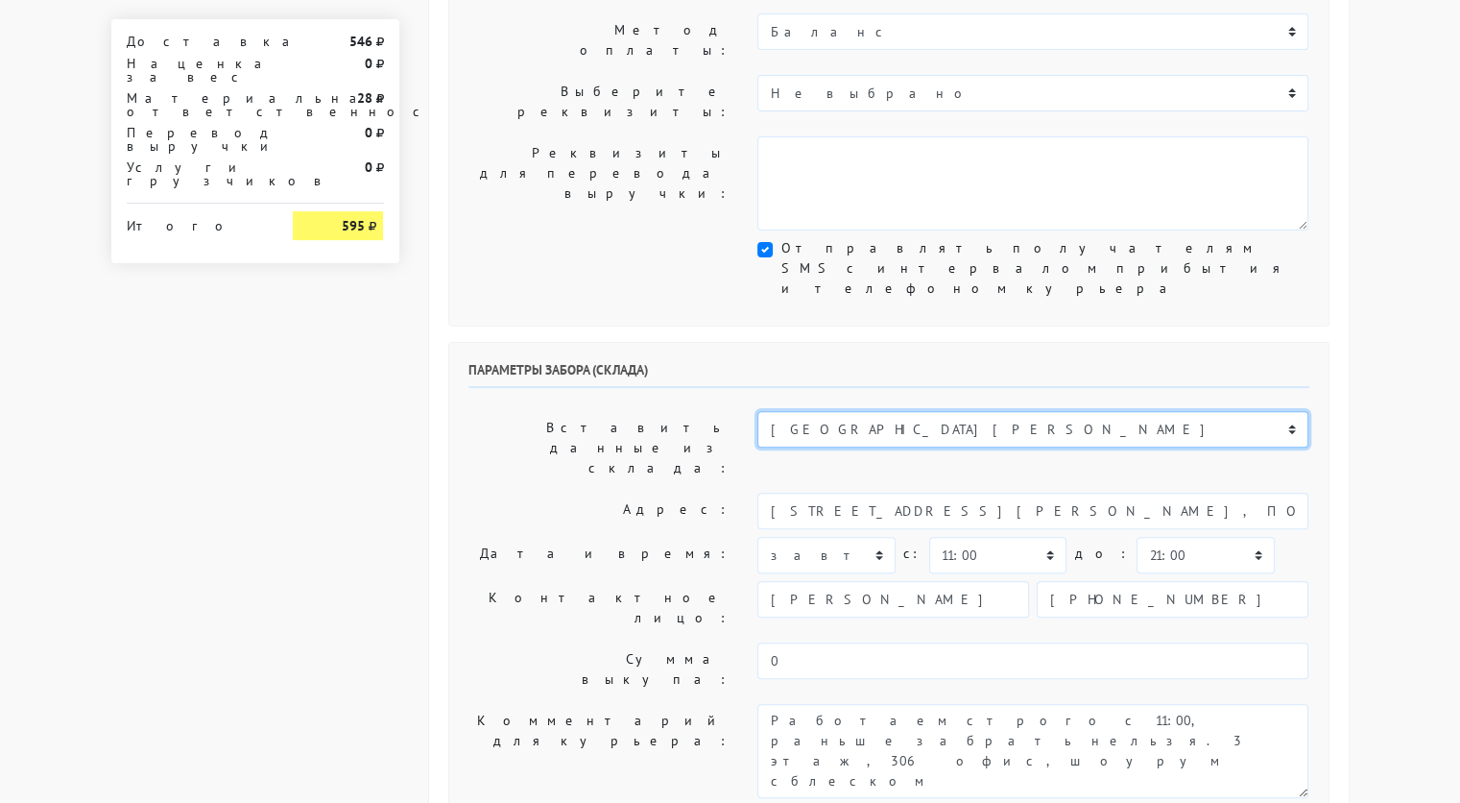
click at [758, 411] on select "Склад [GEOGRAPHIC_DATA] Склад [GEOGRAPHIC_DATA] [GEOGRAPHIC_DATA][PERSON_NAME] …" at bounding box center [1033, 429] width 551 height 36
type input "[STREET_ADDRESS][PERSON_NAME]"
type input "89251806702"
type textarea "Магазин серебряных украшений SBLESKOM (вход со стороны [GEOGRAPHIC_DATA])"
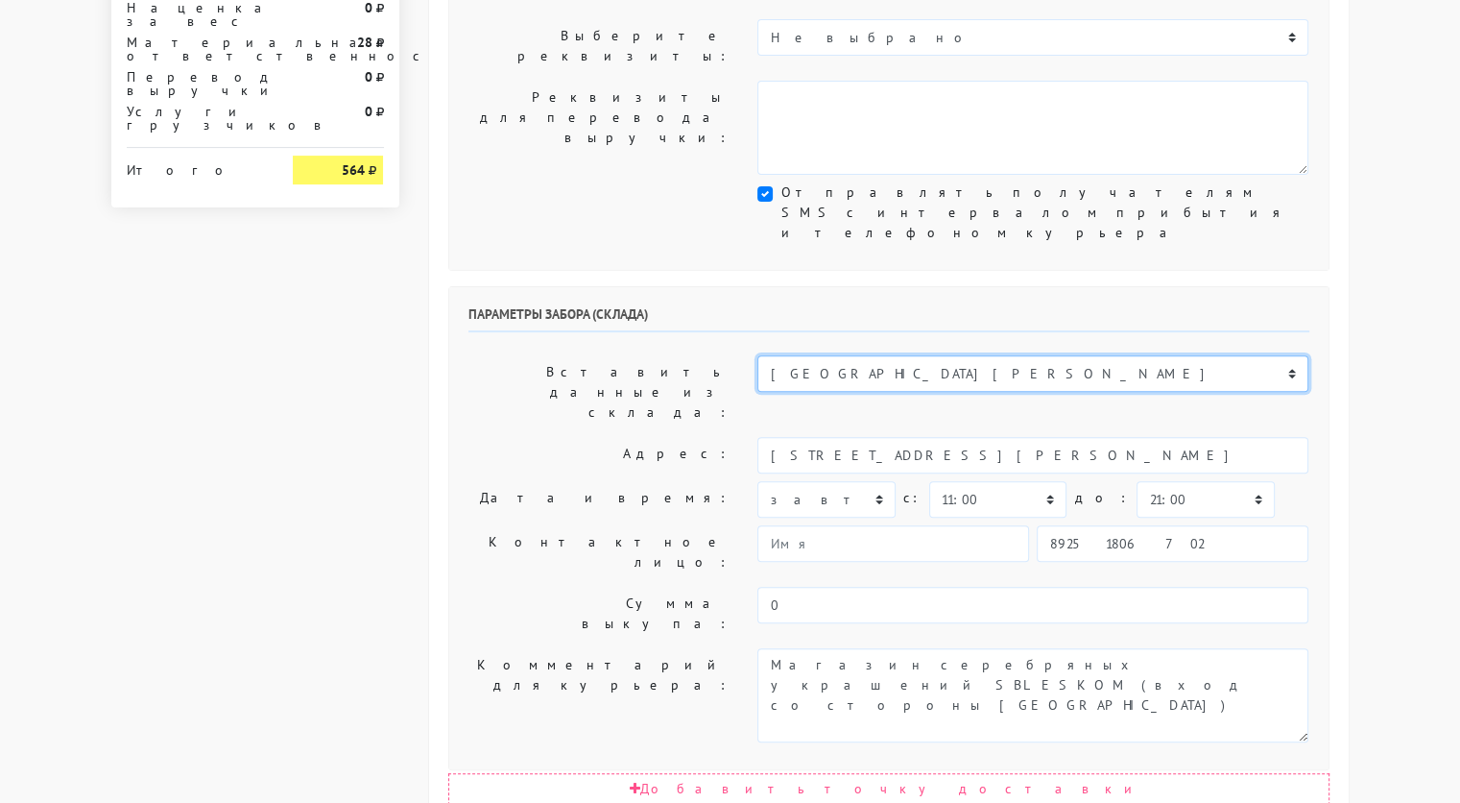
scroll to position [570, 0]
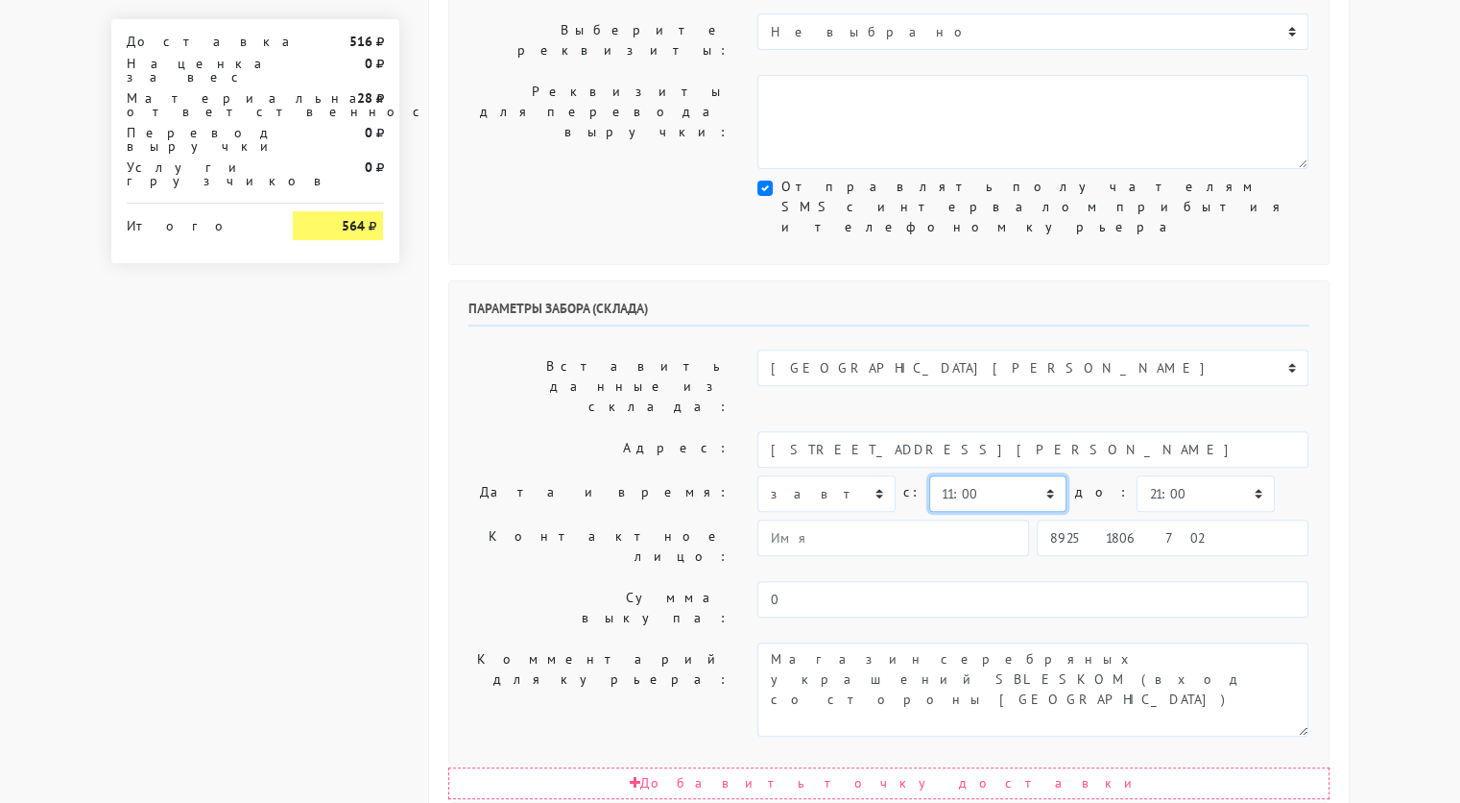
click at [1033, 475] on select "00:00 00:30 01:00 01:30 02:00 02:30 03:00 03:30 04:00 04:30 05:00 05:30 06:00 0…" at bounding box center [997, 493] width 137 height 36
select select "15:00"
click at [929, 475] on select "00:00 00:30 01:00 01:30 02:00 02:30 03:00 03:30 04:00 04:30 05:00 05:30 06:00 0…" at bounding box center [997, 493] width 137 height 36
click at [1171, 475] on select "00:00 00:30 01:00 01:30 02:00 02:30 03:00 03:30 04:00 04:30 05:00 05:30 06:00 0…" at bounding box center [1205, 493] width 137 height 36
select select "15:30"
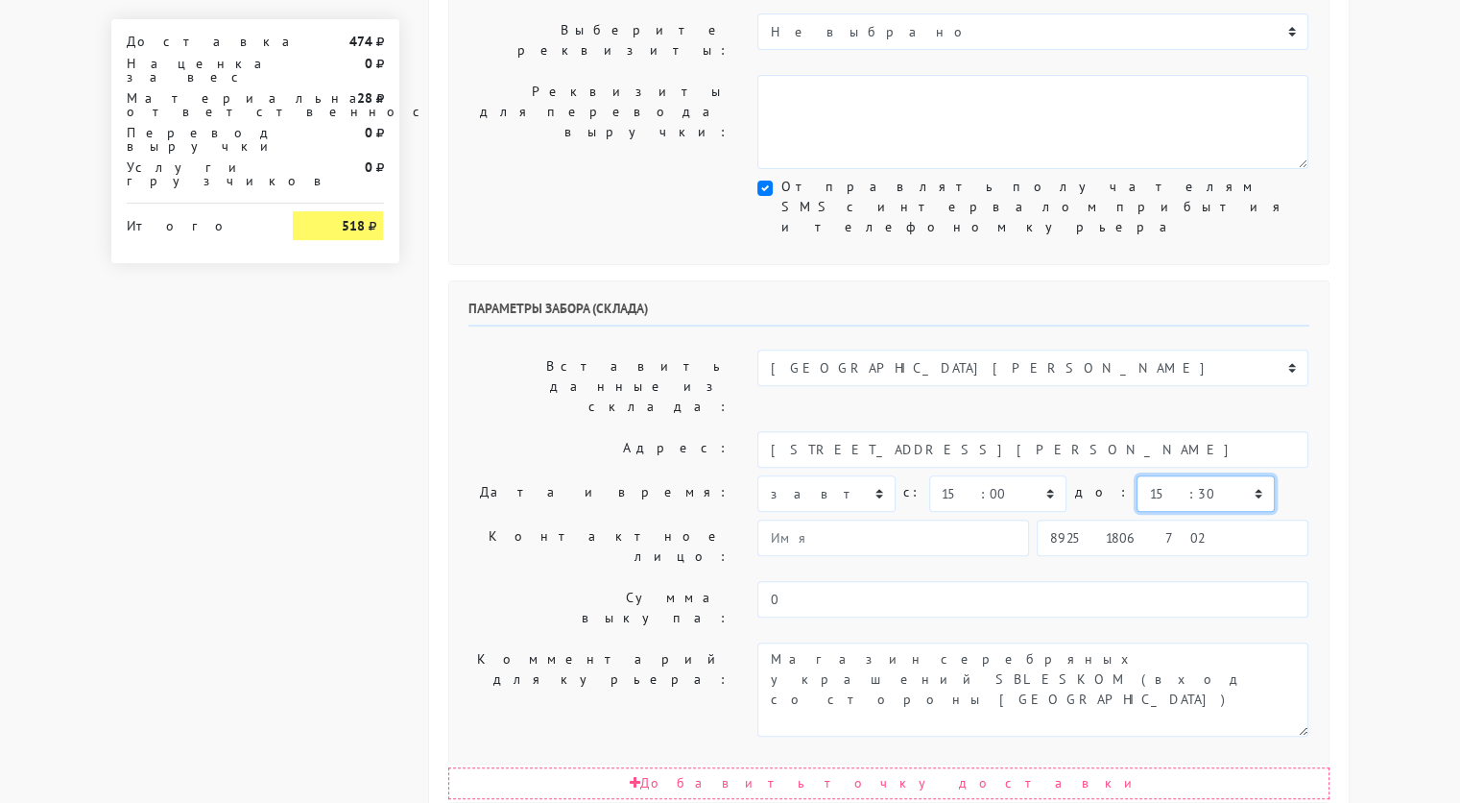
click at [1137, 475] on select "00:00 00:30 01:00 01:30 02:00 02:30 03:00 03:30 04:00 04:30 05:00 05:30 06:00 0…" at bounding box center [1205, 493] width 137 height 36
click at [1148, 519] on input "89251806702" at bounding box center [1173, 537] width 272 height 36
type input "9234448187"
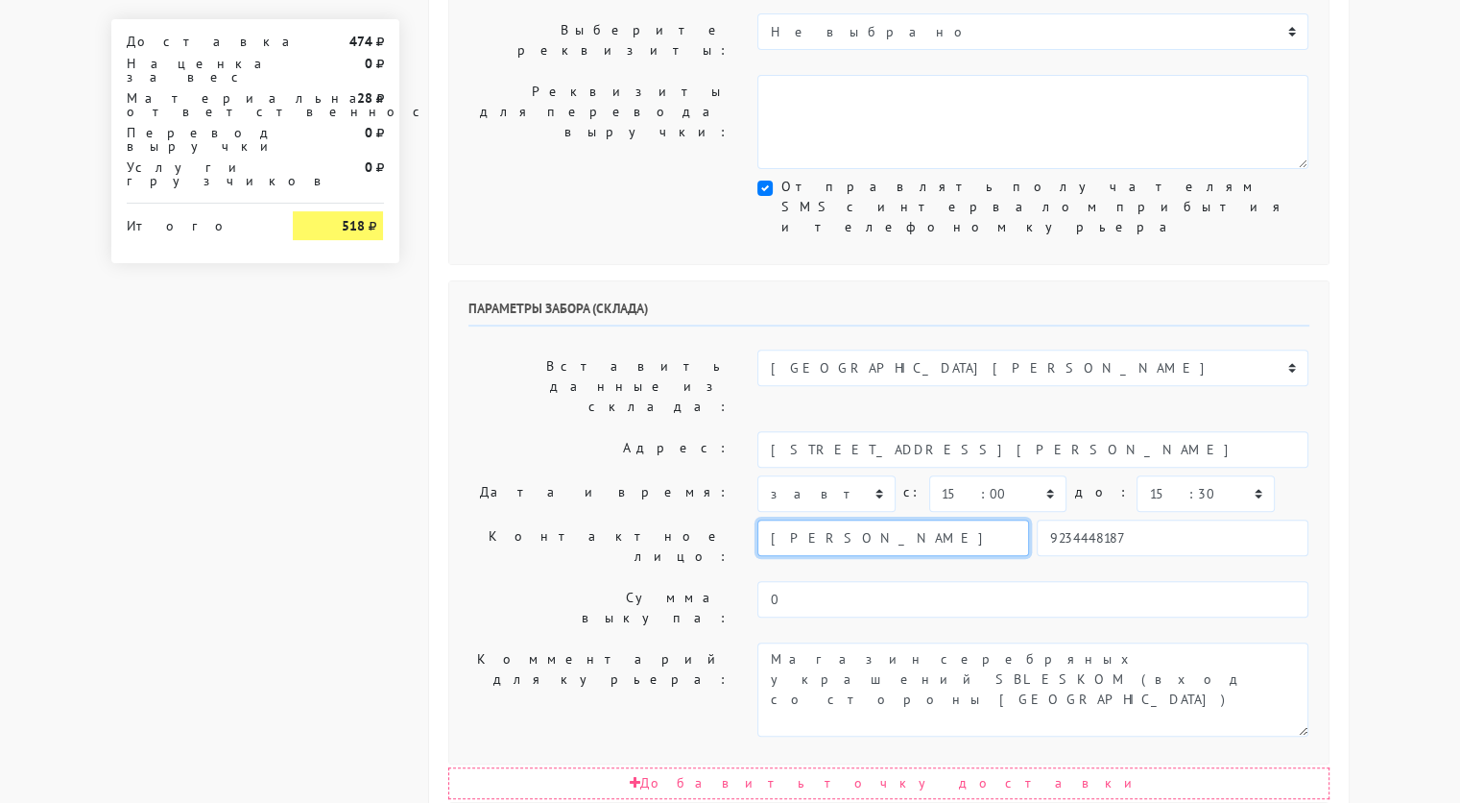
click at [949, 519] on input "[PERSON_NAME]" at bounding box center [894, 537] width 272 height 36
type input "Р"
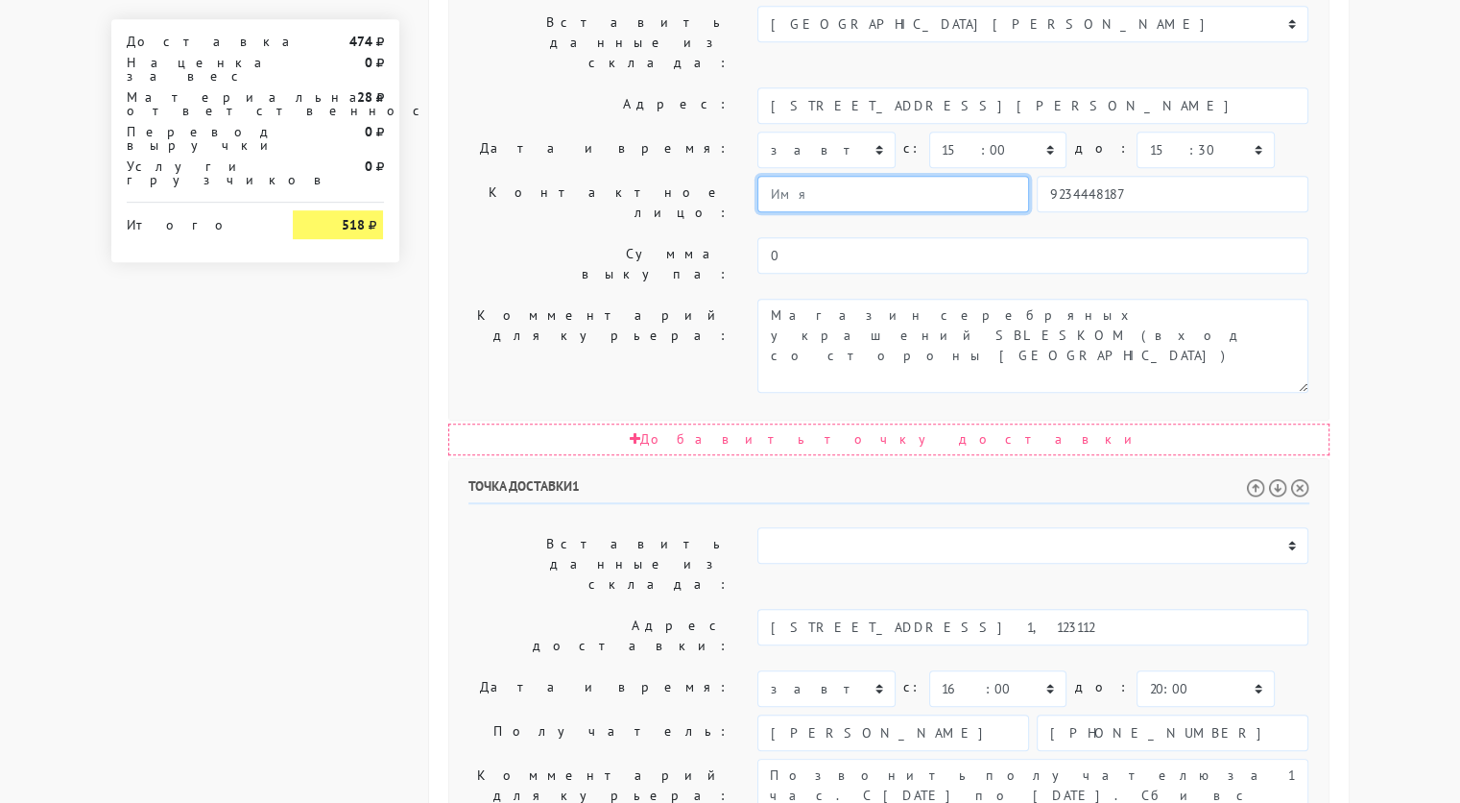
scroll to position [964, 0]
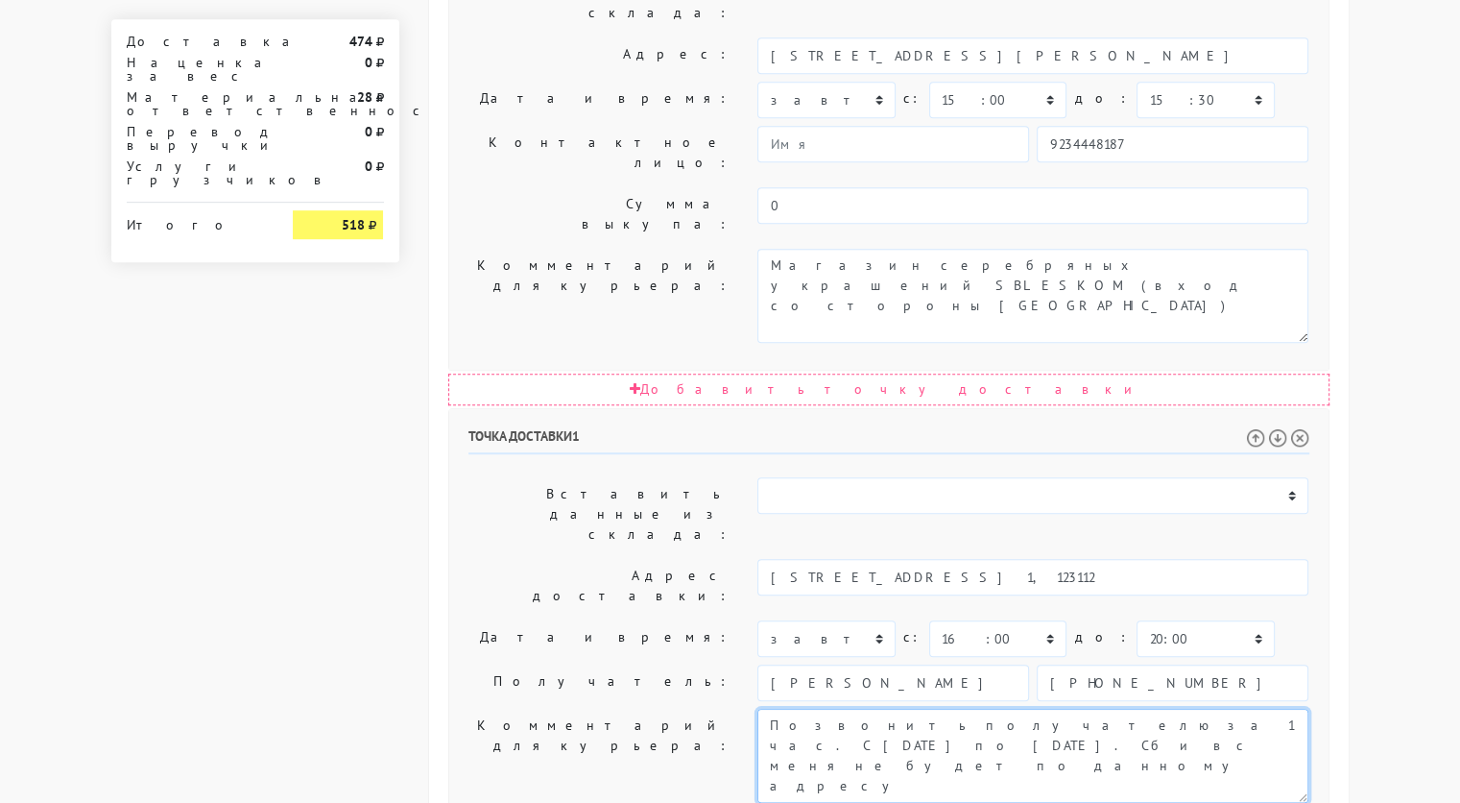
drag, startPoint x: 941, startPoint y: 434, endPoint x: 1137, endPoint y: 409, distance: 197.5
click at [1137, 709] on textarea "Позвонить получателю за 1 час. С [DATE] по [DATE]. Сб и вс меня не будет по дан…" at bounding box center [1033, 756] width 551 height 94
type textarea "Позвонить получателю за 1 час. Это башня око, вход со стороны спар. По приезду …"
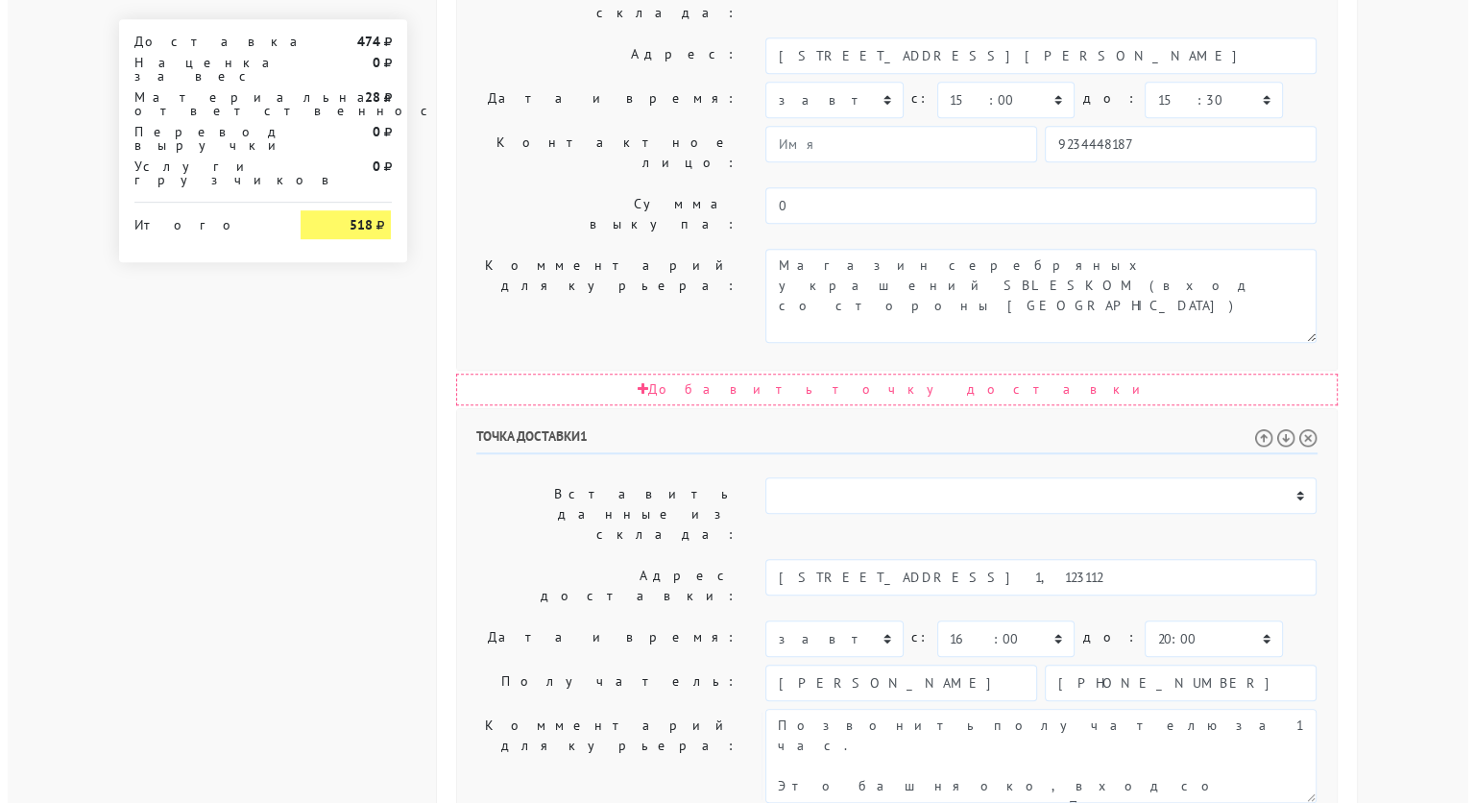
scroll to position [0, 0]
